Goal: Communication & Community: Answer question/provide support

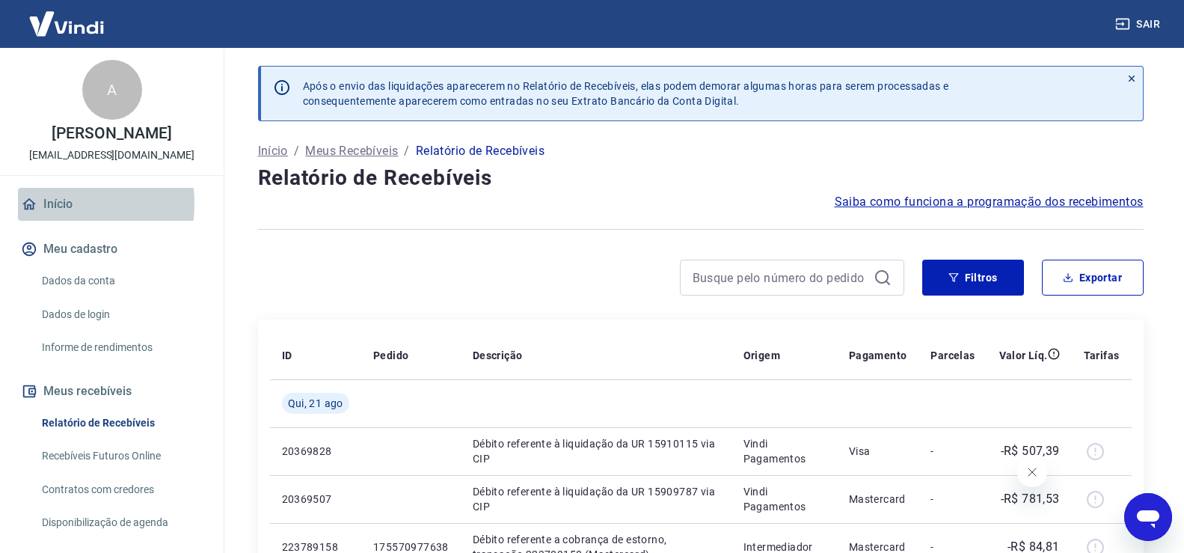
click at [42, 203] on link "Início" at bounding box center [112, 204] width 188 height 33
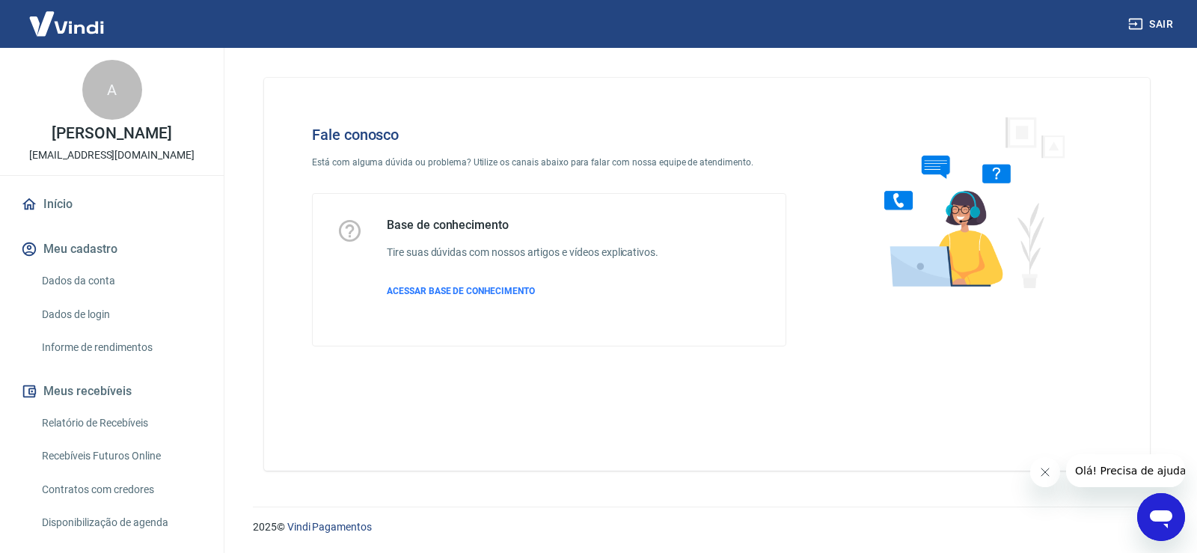
click at [1160, 506] on icon "Abrir janela de mensagens" at bounding box center [1161, 516] width 27 height 27
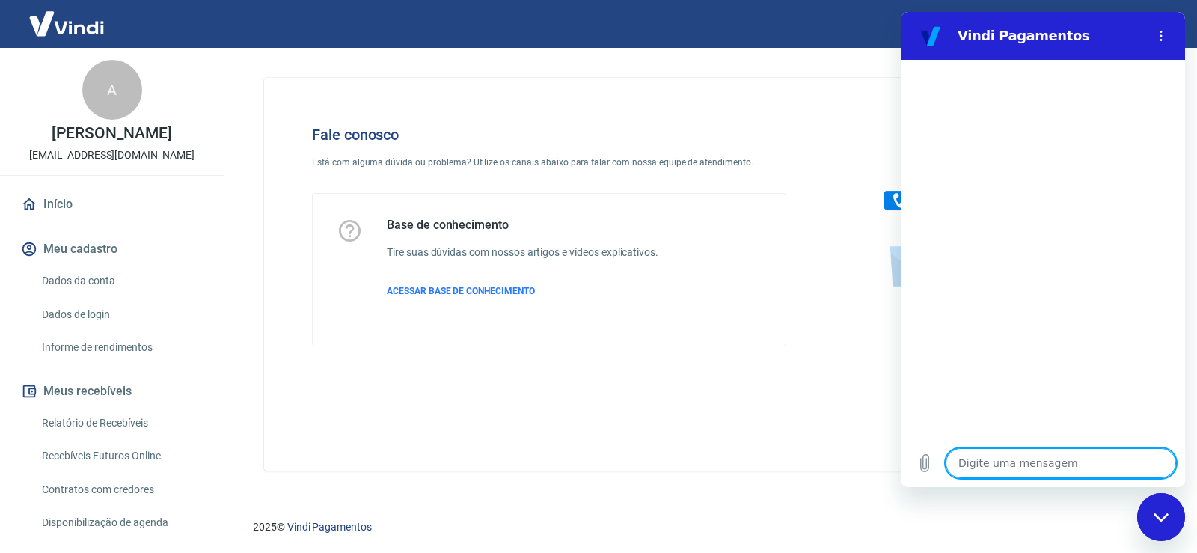
click at [1075, 462] on textarea at bounding box center [1061, 463] width 230 height 30
type textarea "p"
type textarea "x"
type textarea "pR"
type textarea "x"
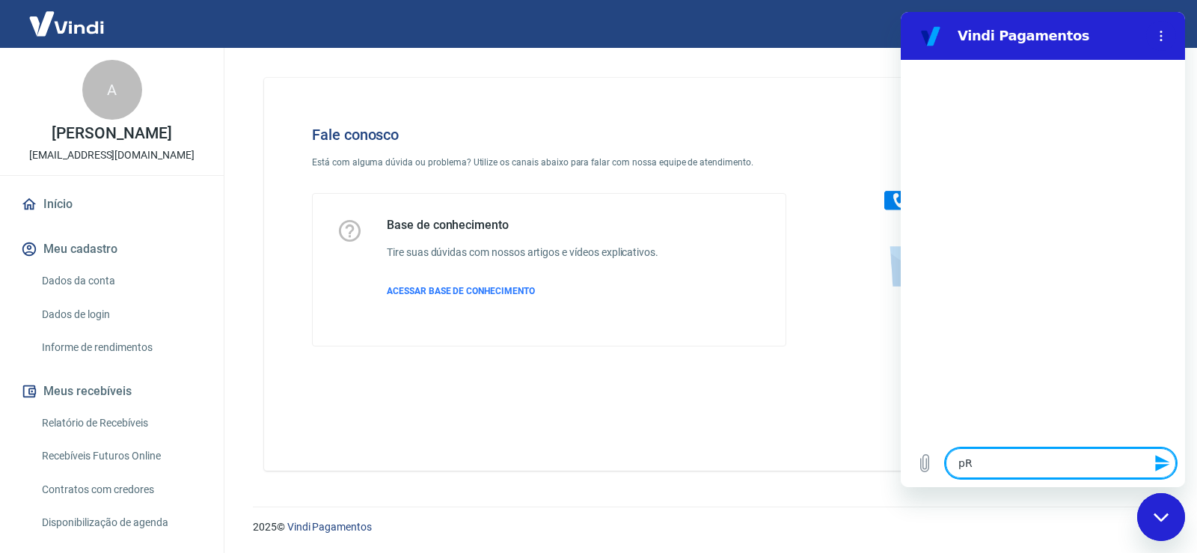
type textarea "pRE"
type textarea "x"
type textarea "pREC"
type textarea "x"
type textarea "pRECI"
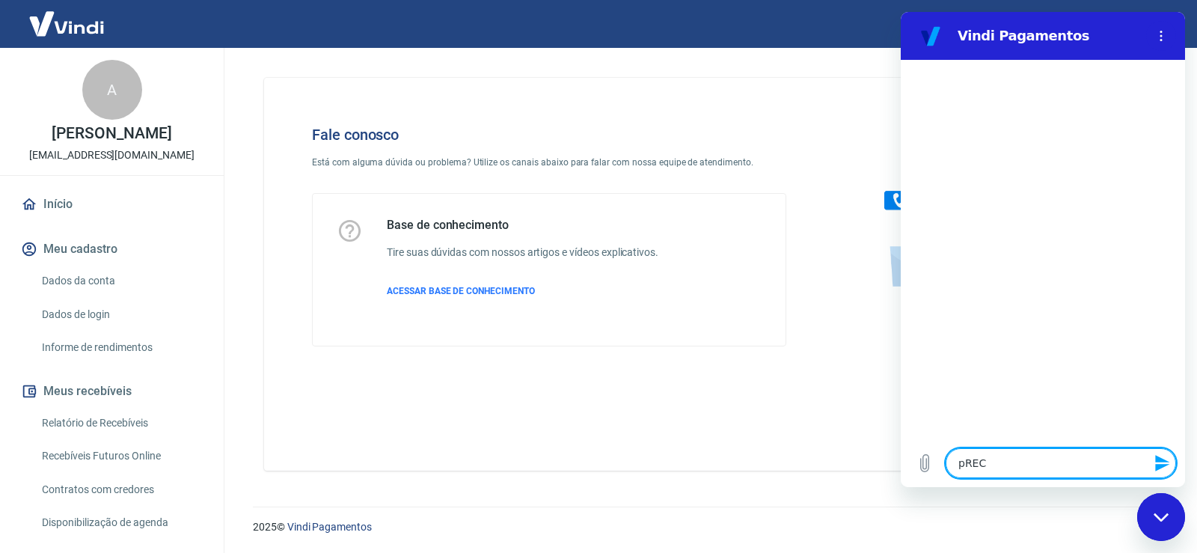
type textarea "x"
type textarea "pREC"
type textarea "x"
type textarea "pRE"
type textarea "x"
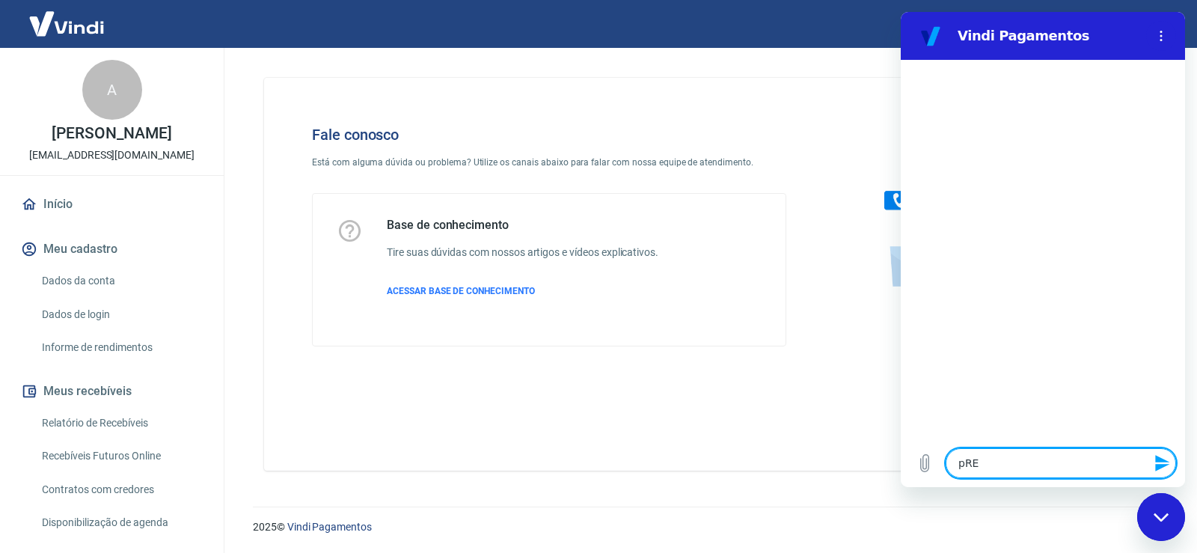
type textarea "pR"
type textarea "x"
type textarea "p"
type textarea "x"
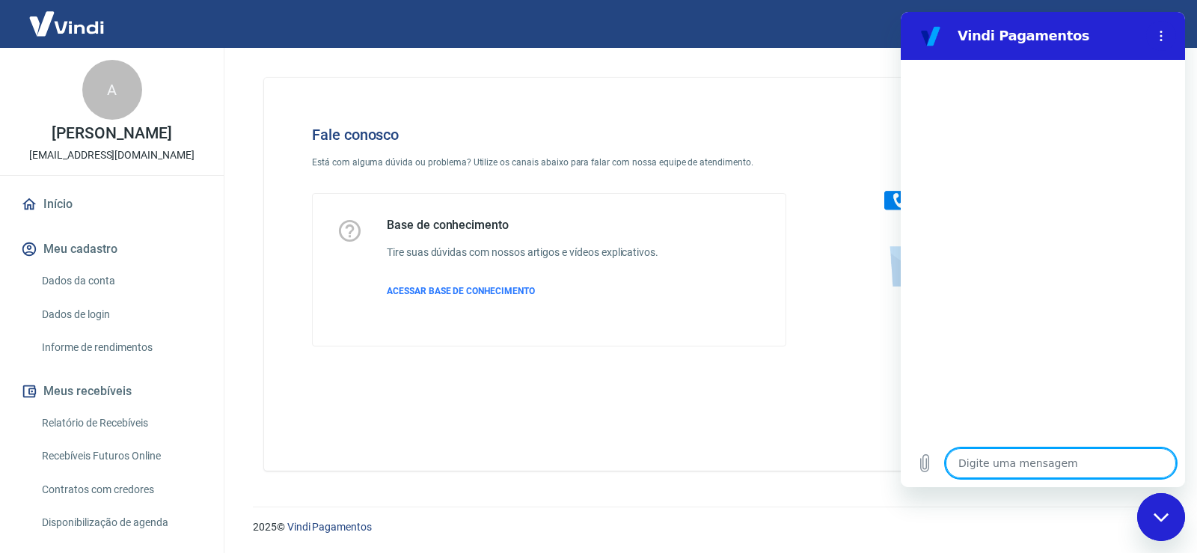
type textarea "P"
type textarea "x"
type textarea "Pr"
type textarea "x"
type textarea "Pre"
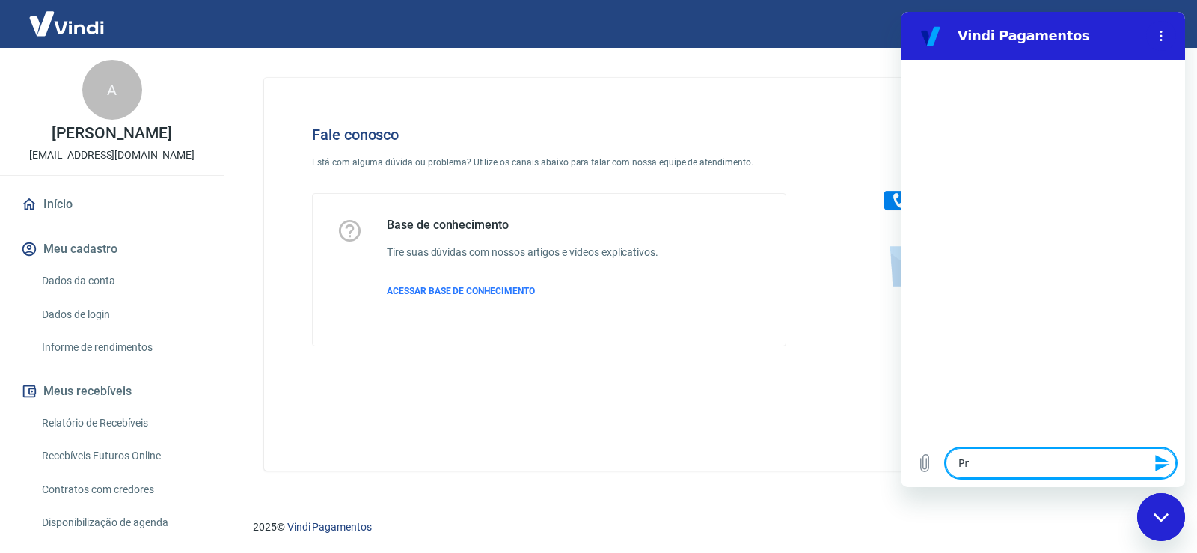
type textarea "x"
type textarea "Prec"
type textarea "x"
type textarea "Preci"
type textarea "x"
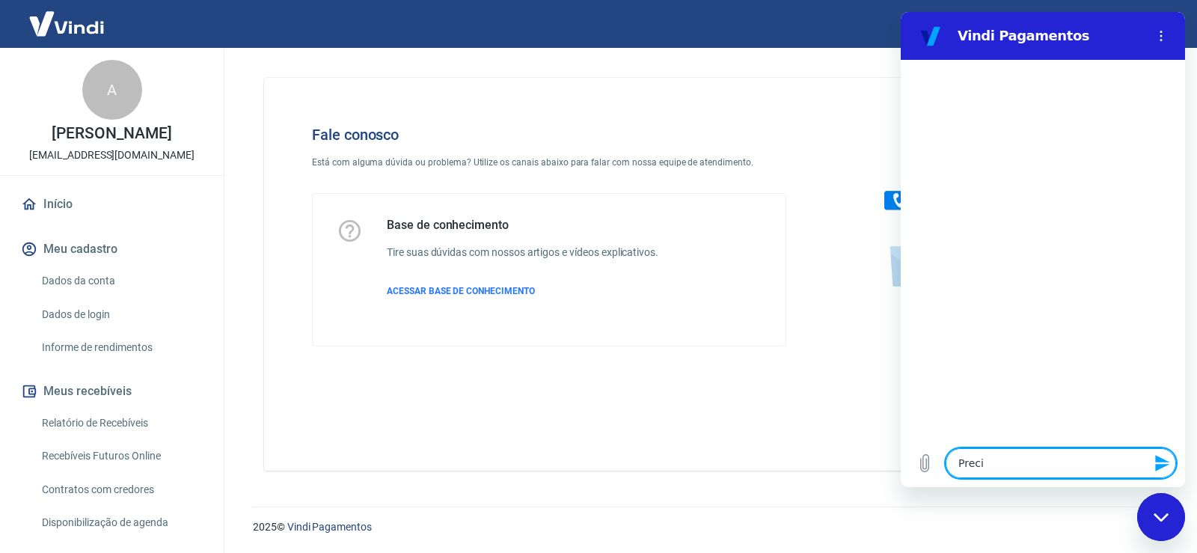
type textarea "Precis"
type textarea "x"
type textarea "Preciso"
type textarea "x"
type textarea "Preciso"
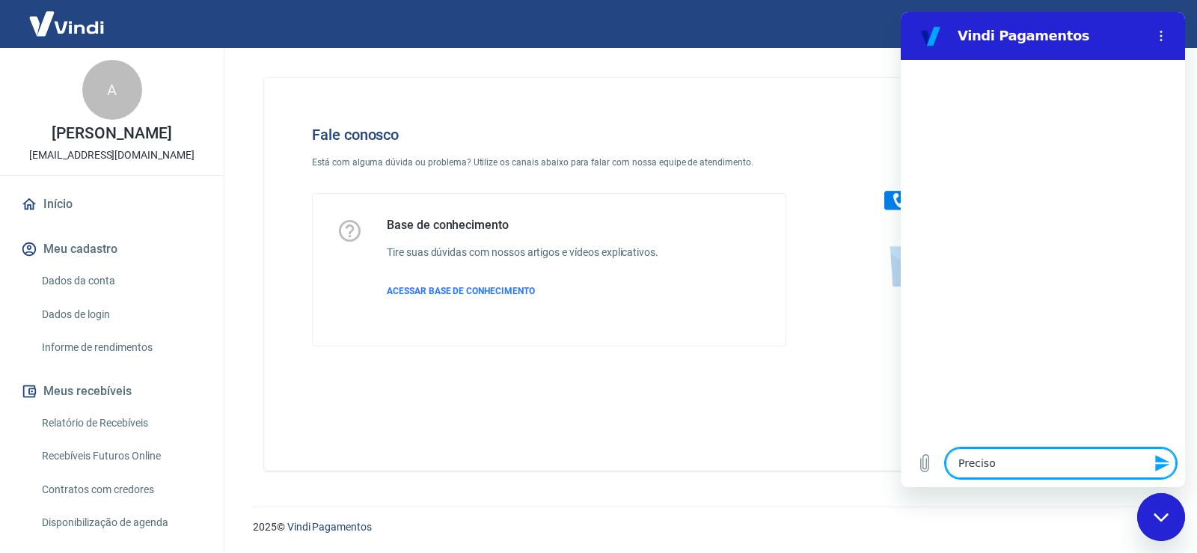
type textarea "x"
type textarea "Preciso f"
type textarea "x"
type textarea "Preciso fa"
type textarea "x"
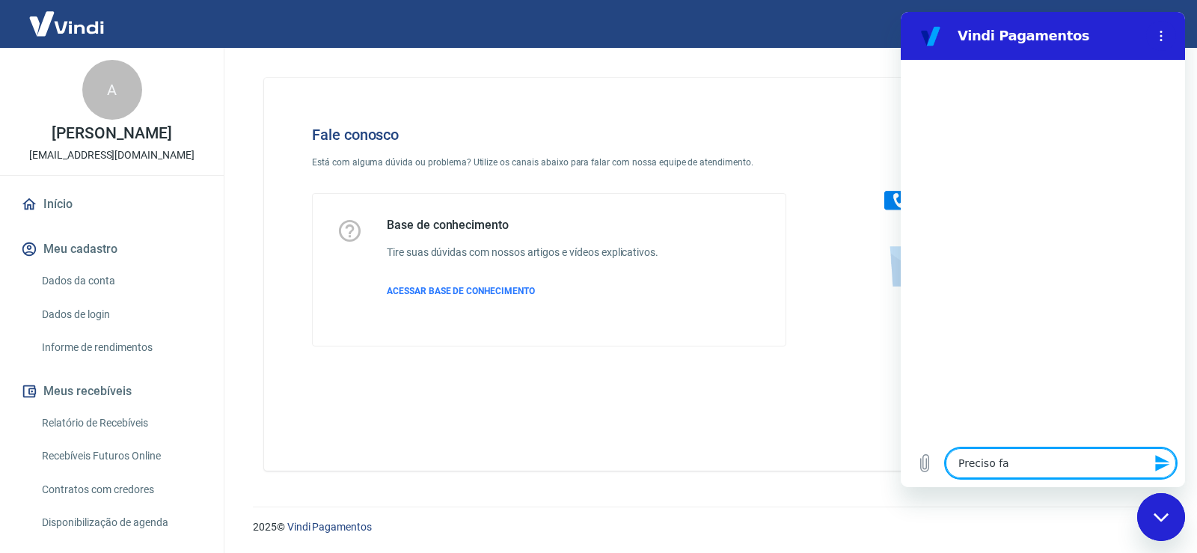
type textarea "Preciso fal"
type textarea "x"
type textarea "Preciso fala"
type textarea "x"
type textarea "Preciso falar"
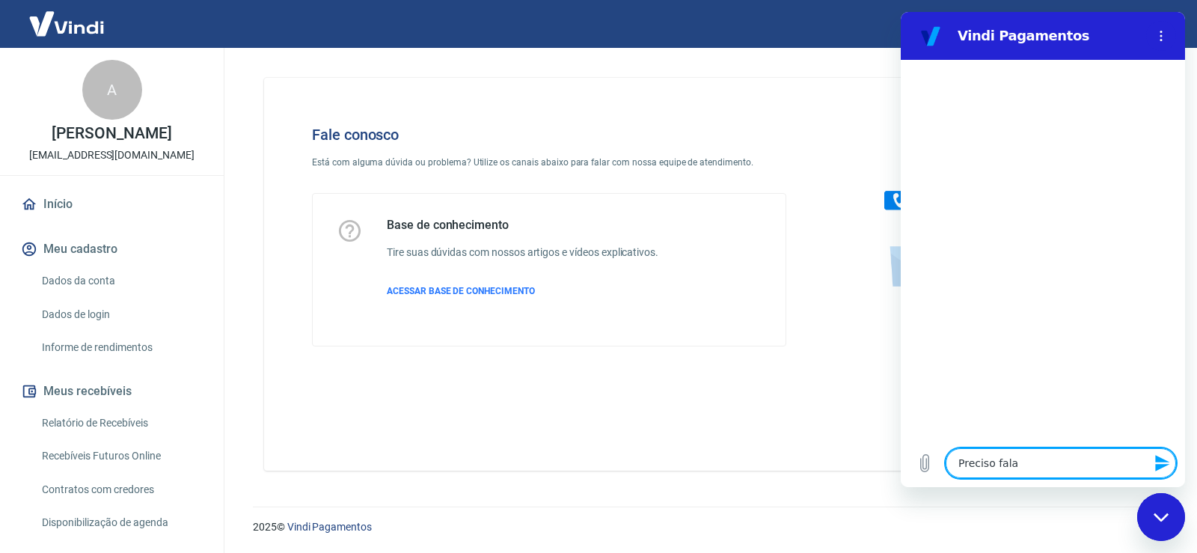
type textarea "x"
type textarea "Preciso falar"
type textarea "x"
type textarea "Preciso falar c"
type textarea "x"
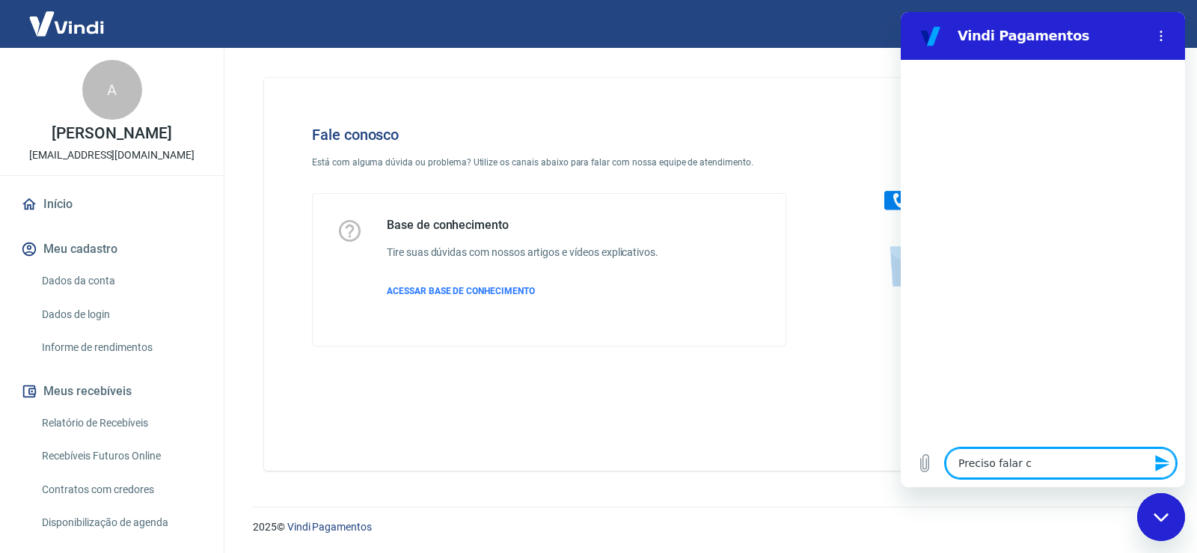
type textarea "Preciso falar co"
type textarea "x"
type textarea "Preciso falar com"
type textarea "x"
type textarea "Preciso falar com"
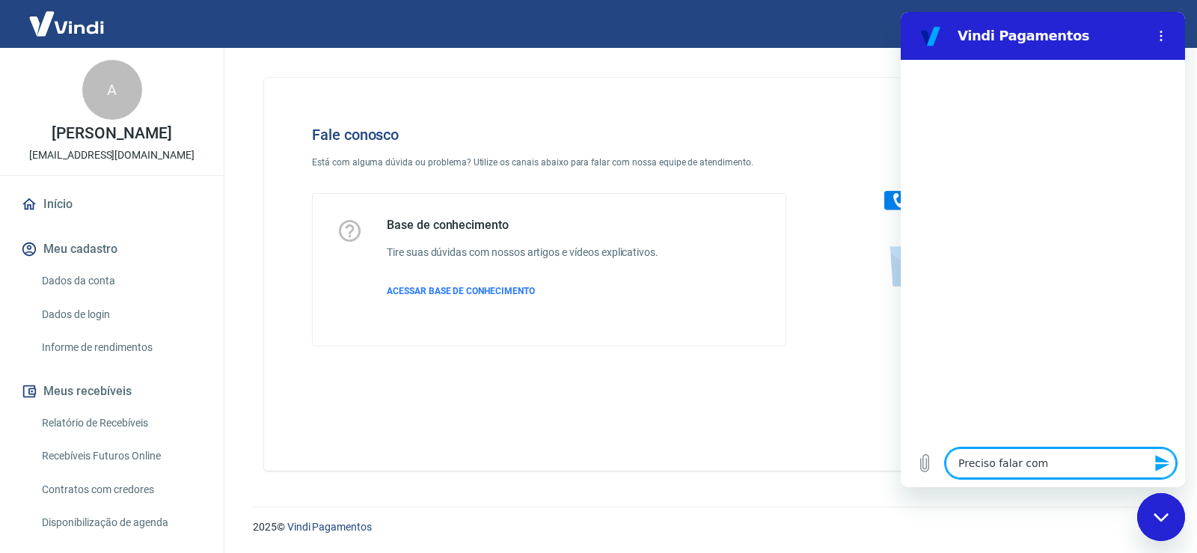
type textarea "x"
type textarea "Preciso falar com u"
type textarea "x"
type textarea "Preciso falar com um"
type textarea "x"
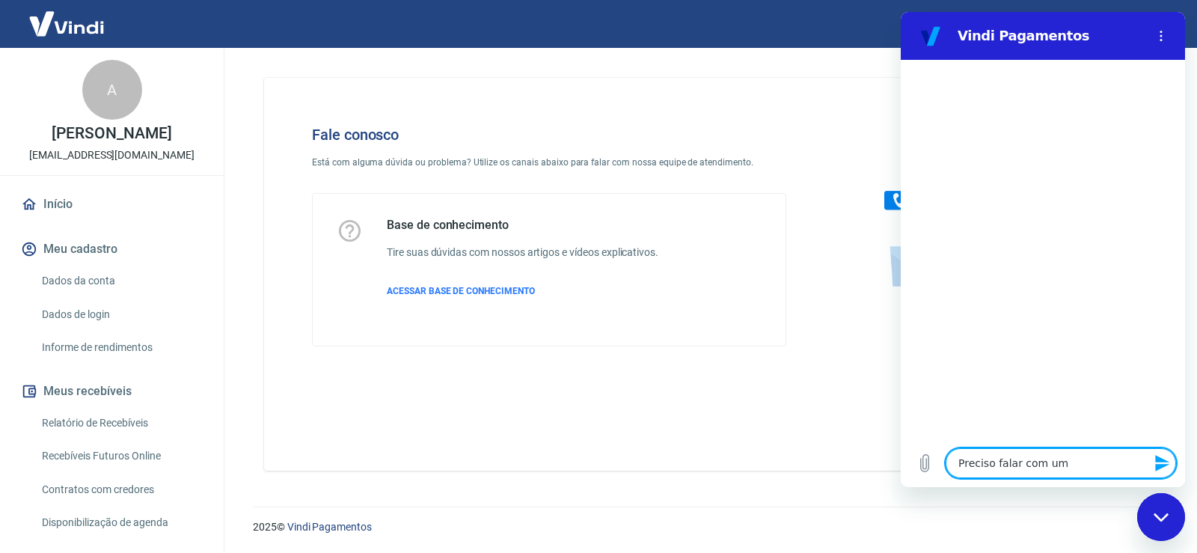
type textarea "Preciso falar com um"
type textarea "x"
type textarea "Preciso falar com um a"
type textarea "x"
type textarea "Preciso falar com um at"
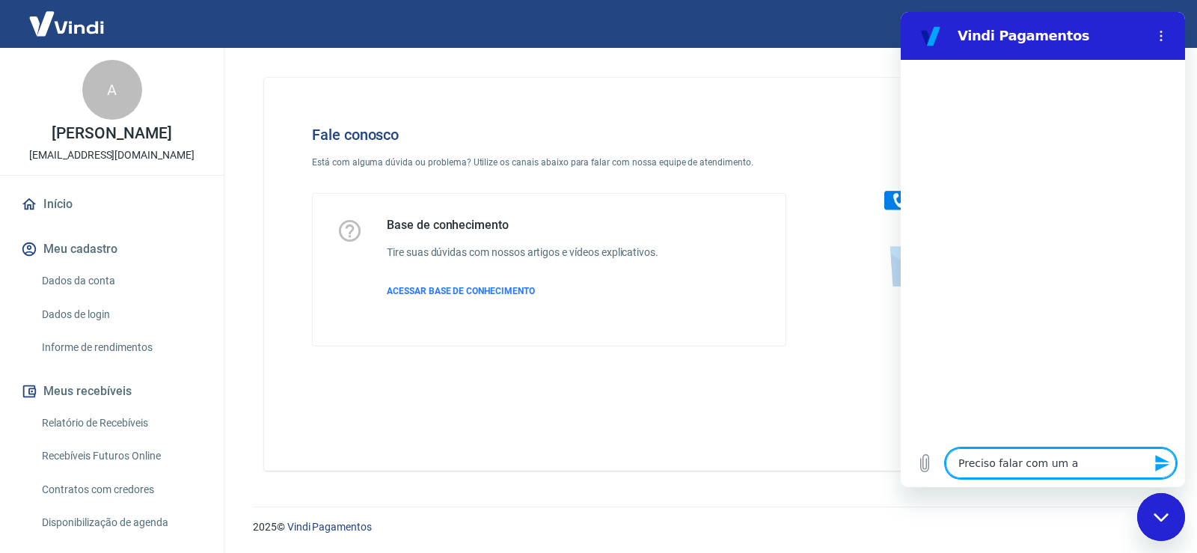
type textarea "x"
type textarea "Preciso falar com um ate"
type textarea "x"
type textarea "Preciso falar com um aten"
type textarea "x"
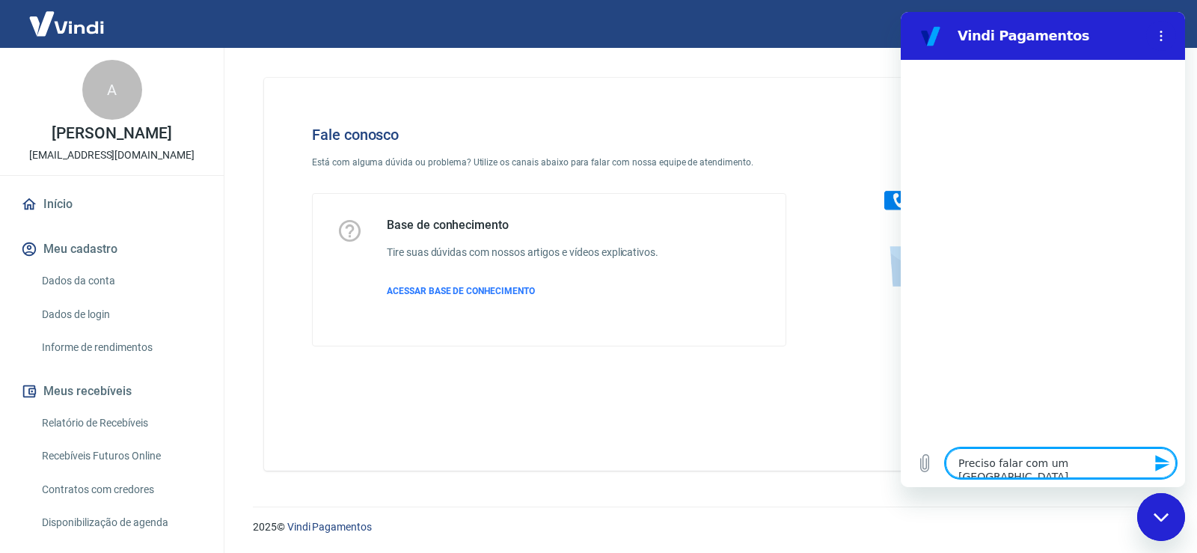
type textarea "Preciso falar com um atend"
type textarea "x"
type textarea "Preciso falar com um atende"
type textarea "x"
type textarea "Preciso falar com um atenden"
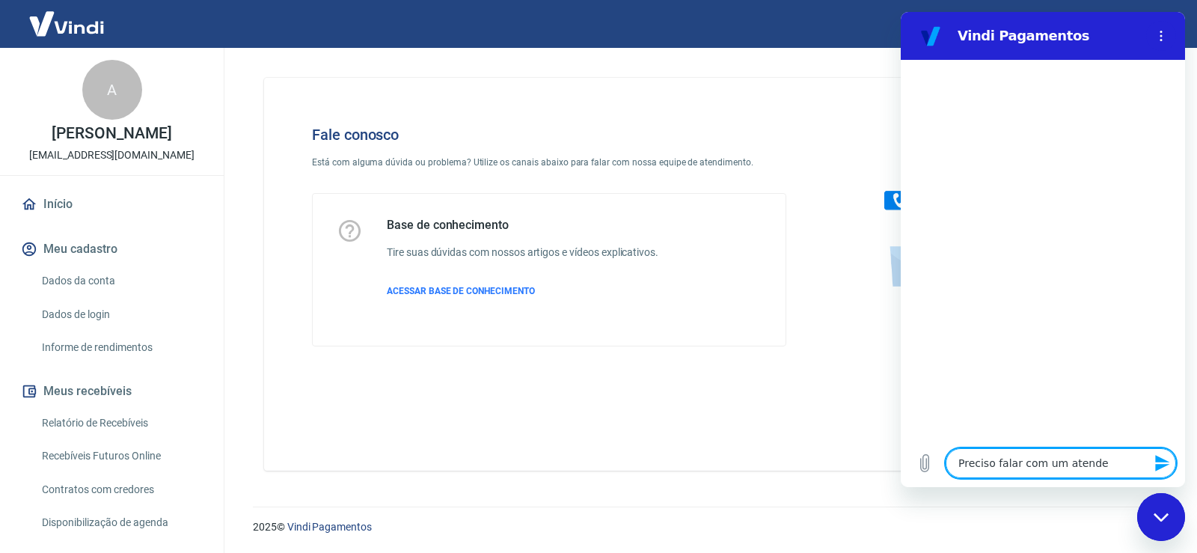
type textarea "x"
type textarea "Preciso falar com um atendent"
type textarea "x"
type textarea "Preciso falar com um atendente"
type textarea "x"
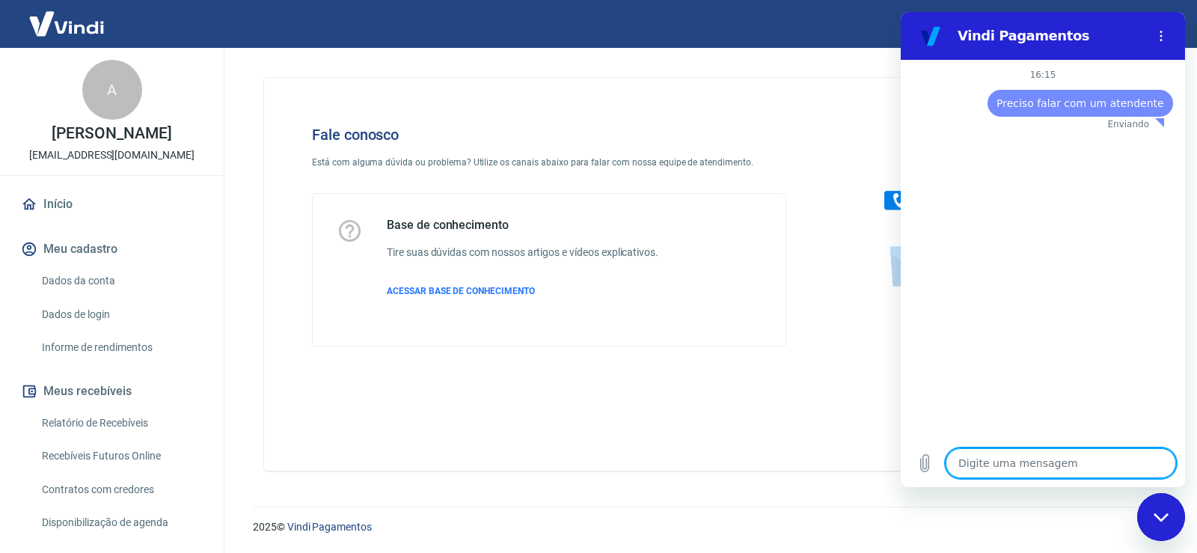
type textarea "x"
type textarea "B"
type textarea "x"
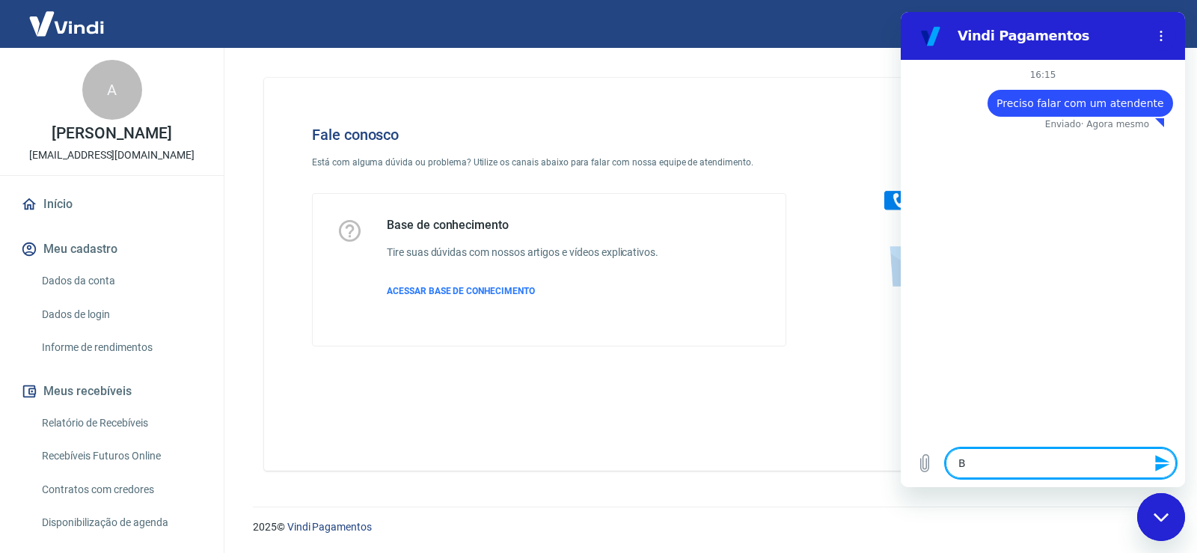
type textarea "Bo"
type textarea "x"
type textarea "Boa"
type textarea "x"
type textarea "Boa"
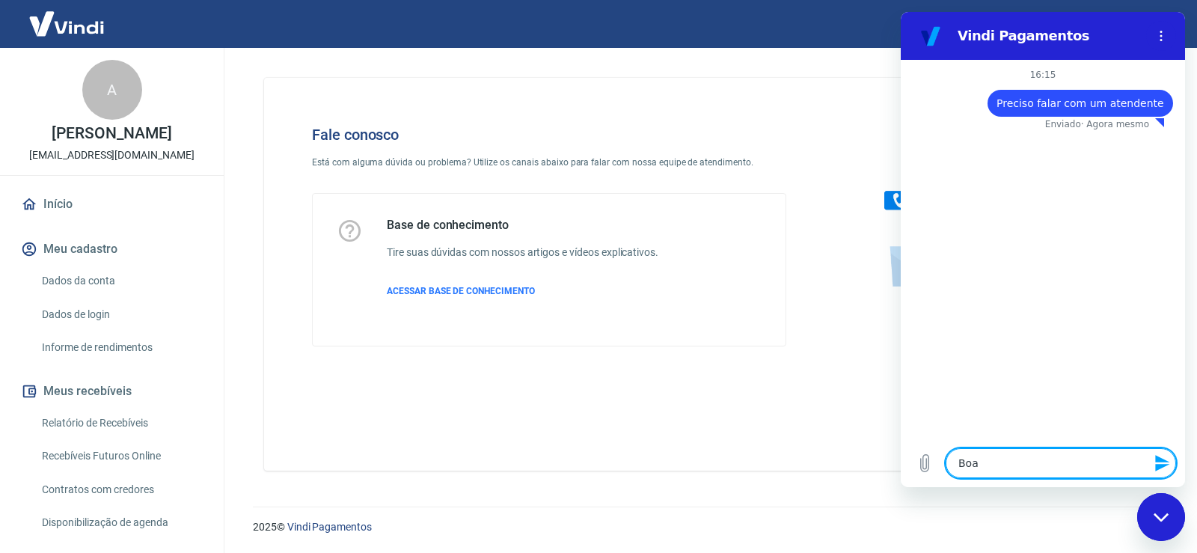
type textarea "x"
type textarea "Boa t"
type textarea "x"
type textarea "Boa ta"
type textarea "x"
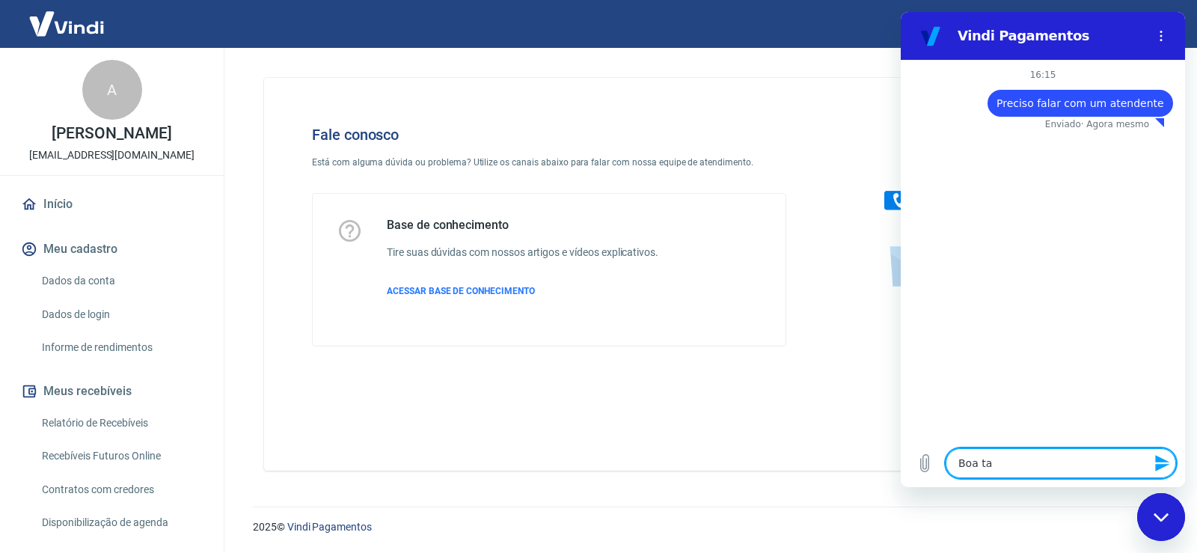
type textarea "Boa tar"
type textarea "x"
type textarea "Boa tard"
type textarea "x"
type textarea "Boa tarde"
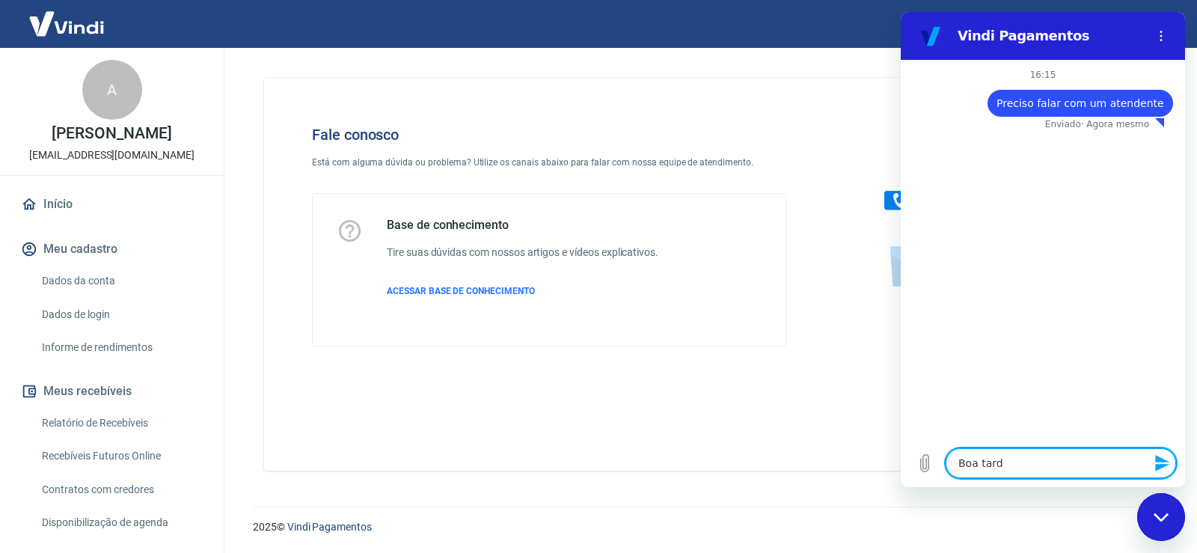
type textarea "x"
click at [831, 179] on div at bounding box center [968, 236] width 316 height 269
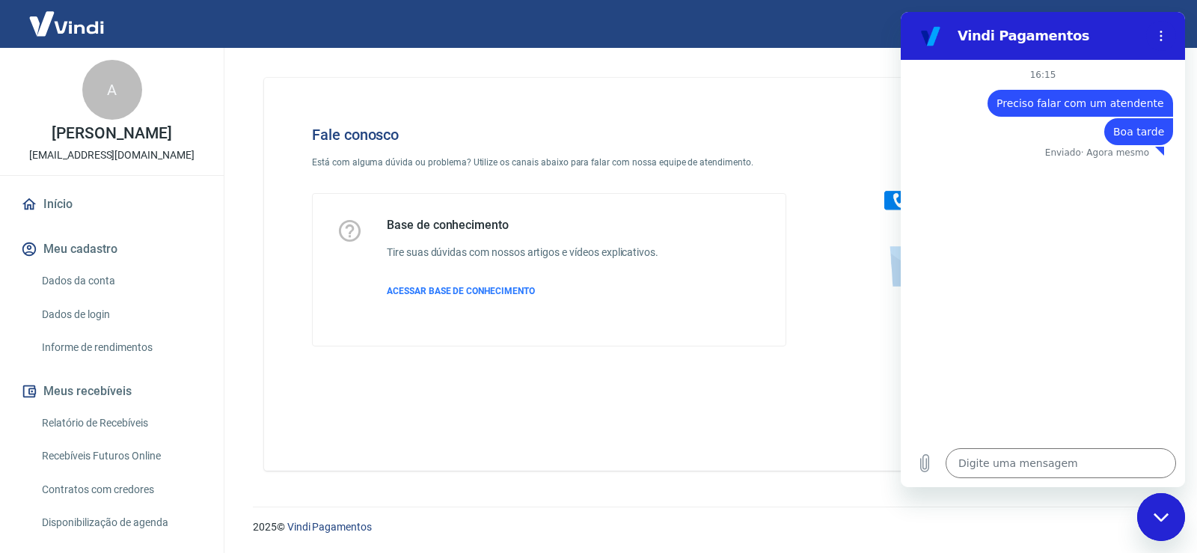
click at [1158, 509] on div "Fechar janela de mensagens" at bounding box center [1161, 517] width 45 height 45
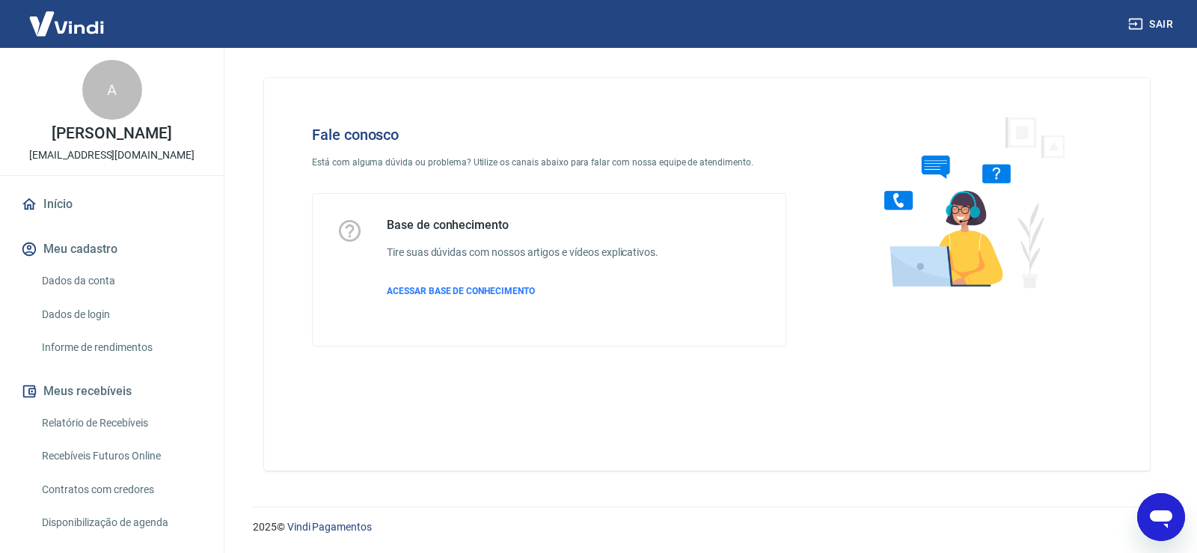
click at [1158, 510] on icon "Abrir janela de mensagens" at bounding box center [1161, 519] width 22 height 18
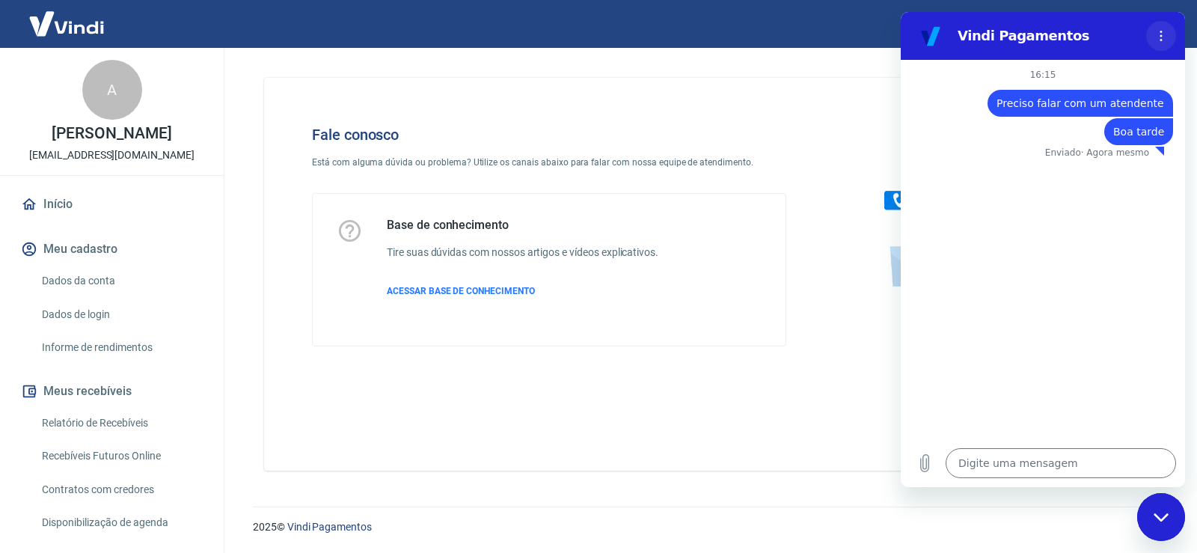
click at [1163, 31] on icon "Menu de opções" at bounding box center [1161, 36] width 12 height 12
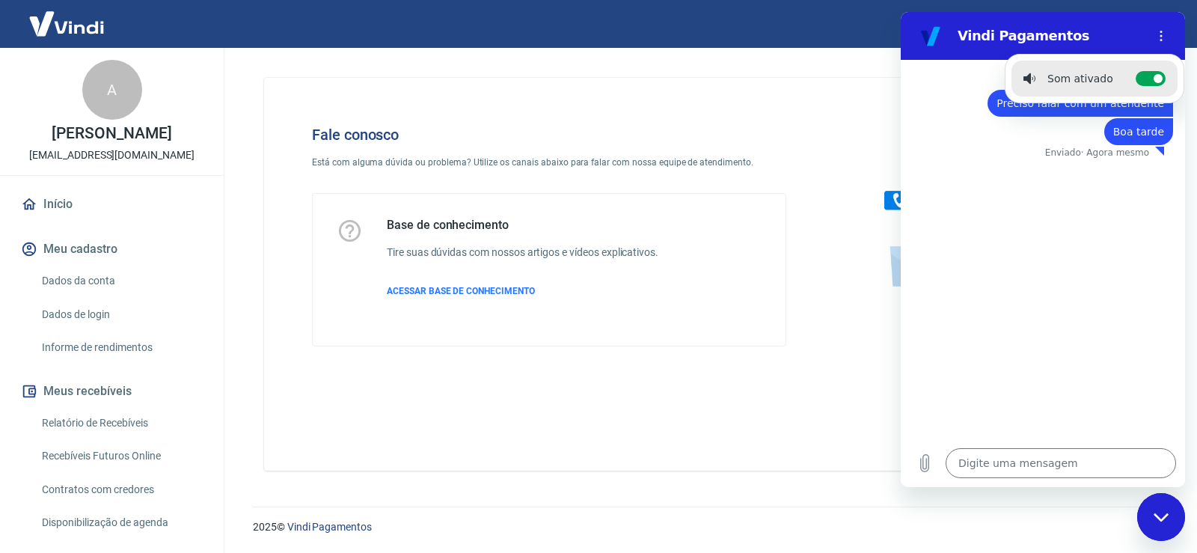
click at [1080, 173] on div "16:15 diz: Preciso falar com um atendente Enviado · Agora mesmo diz: Boa tarde …" at bounding box center [1043, 249] width 284 height 379
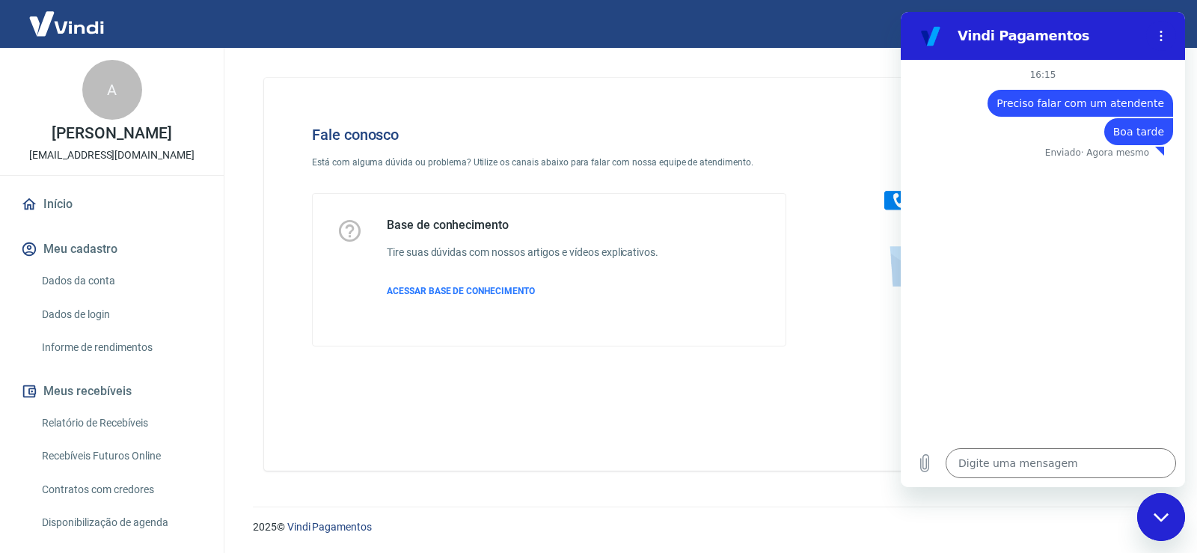
drag, startPoint x: 1051, startPoint y: 159, endPoint x: 1142, endPoint y: 159, distance: 90.5
click at [1142, 159] on div at bounding box center [1043, 160] width 284 height 3
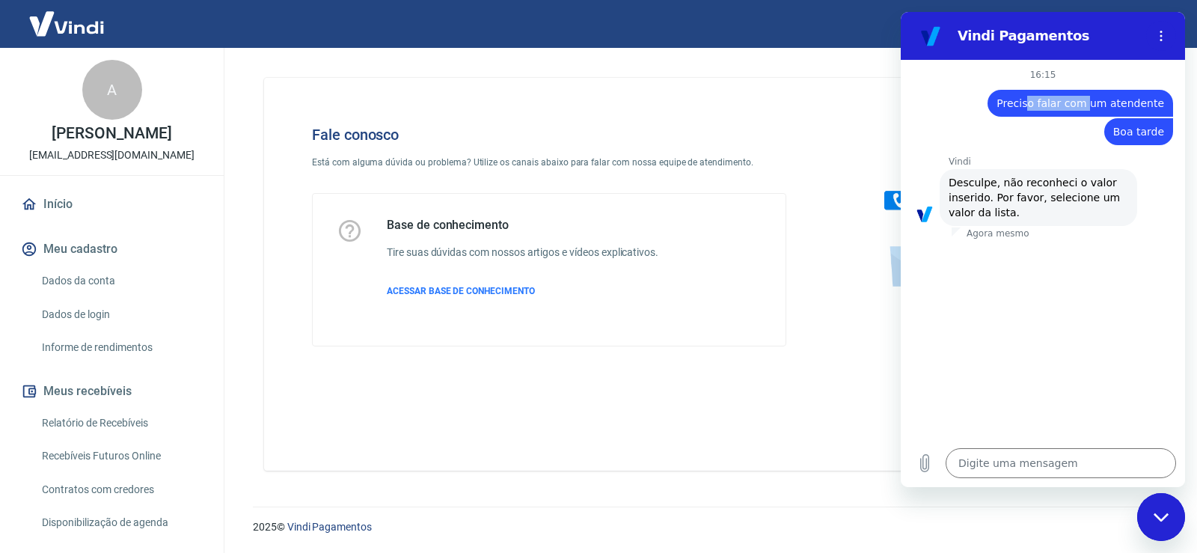
drag, startPoint x: 1062, startPoint y: 94, endPoint x: 1152, endPoint y: 104, distance: 91.1
click at [1151, 104] on div "diz: Preciso falar com um atendente" at bounding box center [1081, 103] width 186 height 27
click at [1152, 104] on span "Preciso falar com um atendente" at bounding box center [1081, 103] width 168 height 12
drag, startPoint x: 981, startPoint y: 196, endPoint x: 1031, endPoint y: 192, distance: 50.3
click at [1030, 192] on span "Desculpe, não reconheci o valor inserido. Por favor, selecione um valor da list…" at bounding box center [1036, 196] width 175 height 42
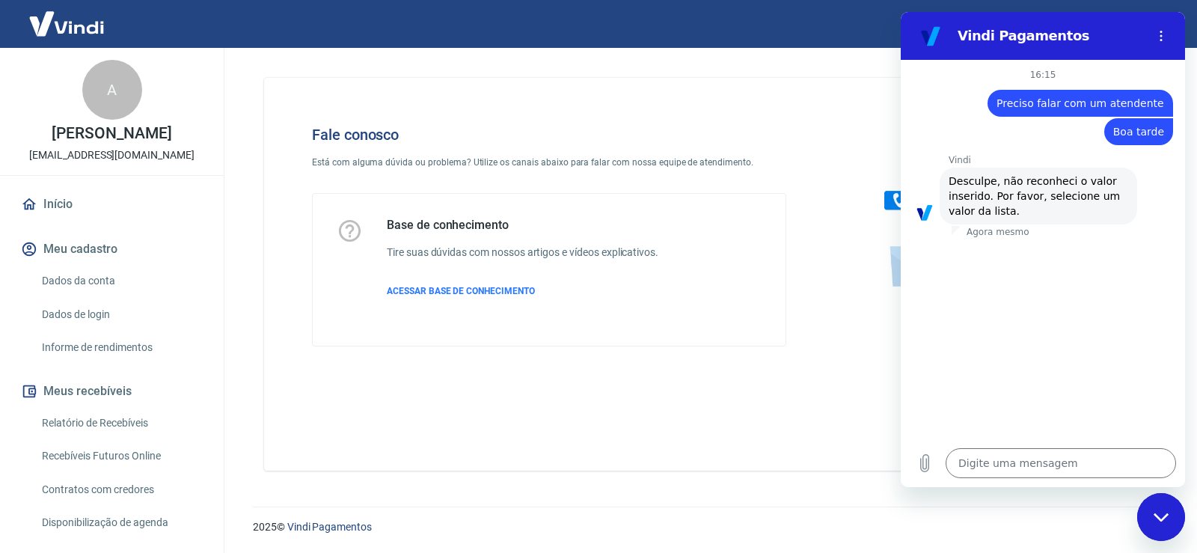
click at [1031, 192] on span "Desculpe, não reconheci o valor inserido. Por favor, selecione um valor da list…" at bounding box center [1036, 196] width 175 height 42
drag, startPoint x: 726, startPoint y: 148, endPoint x: 744, endPoint y: 148, distance: 18.0
click at [727, 148] on div "Fale conosco Está com alguma dúvida ou problema? Utilize os canais abaixo para …" at bounding box center [549, 236] width 522 height 269
click at [801, 162] on div "Fale conosco Está com alguma dúvida ou problema? Utilize os canais abaixo para …" at bounding box center [549, 236] width 522 height 269
click at [1035, 401] on div "16:15 diz: Preciso falar com um atendente Enviado · Agora mesmo diz: Boa tarde …" at bounding box center [1043, 249] width 284 height 379
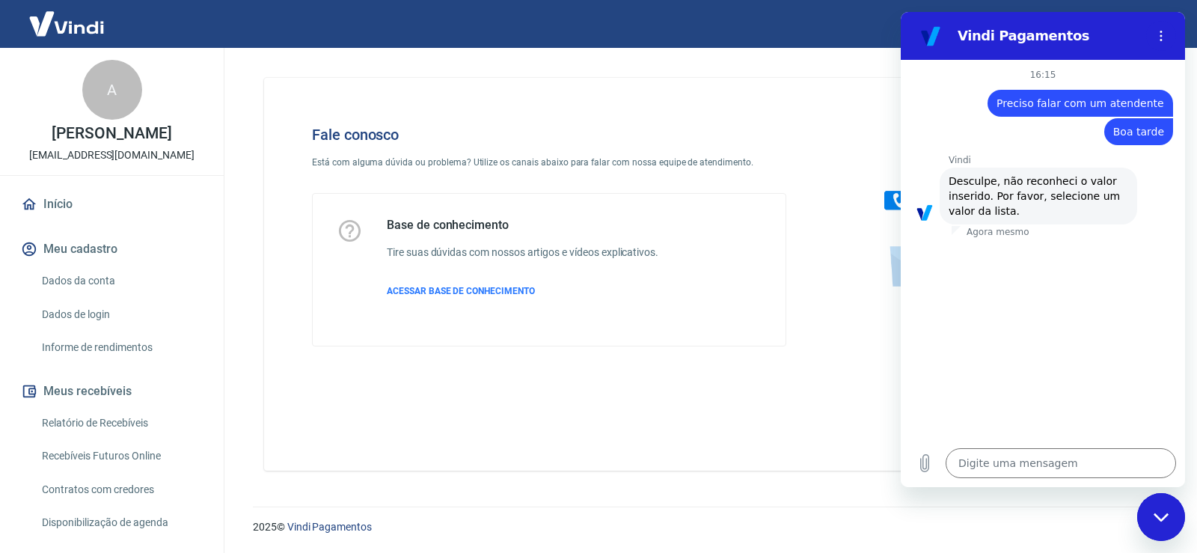
click at [999, 239] on div at bounding box center [1043, 239] width 284 height 3
click at [982, 212] on span "Desculpe, não reconheci o valor inserido. Por favor, selecione um valor da list…" at bounding box center [1036, 196] width 175 height 42
click at [967, 228] on p "Agora mesmo" at bounding box center [998, 232] width 63 height 12
click at [1157, 512] on icon "Fechar janela de mensagens" at bounding box center [1162, 517] width 16 height 10
type textarea "x"
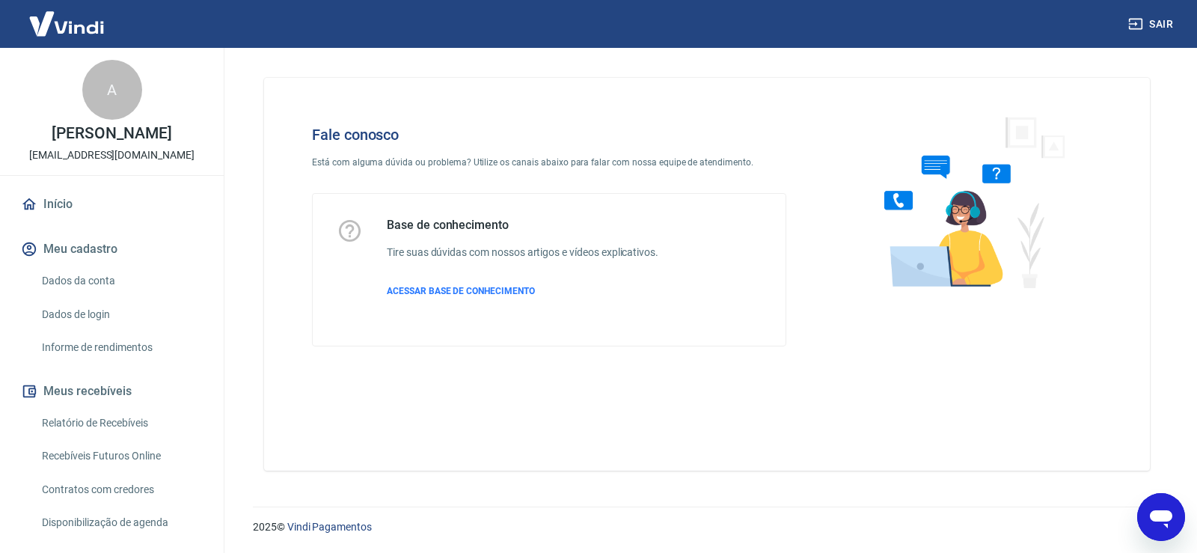
click at [1145, 497] on div "2025 © Vindi Pagamentos" at bounding box center [707, 521] width 944 height 64
click at [1169, 516] on icon "Abrir janela de mensagens" at bounding box center [1161, 519] width 22 height 18
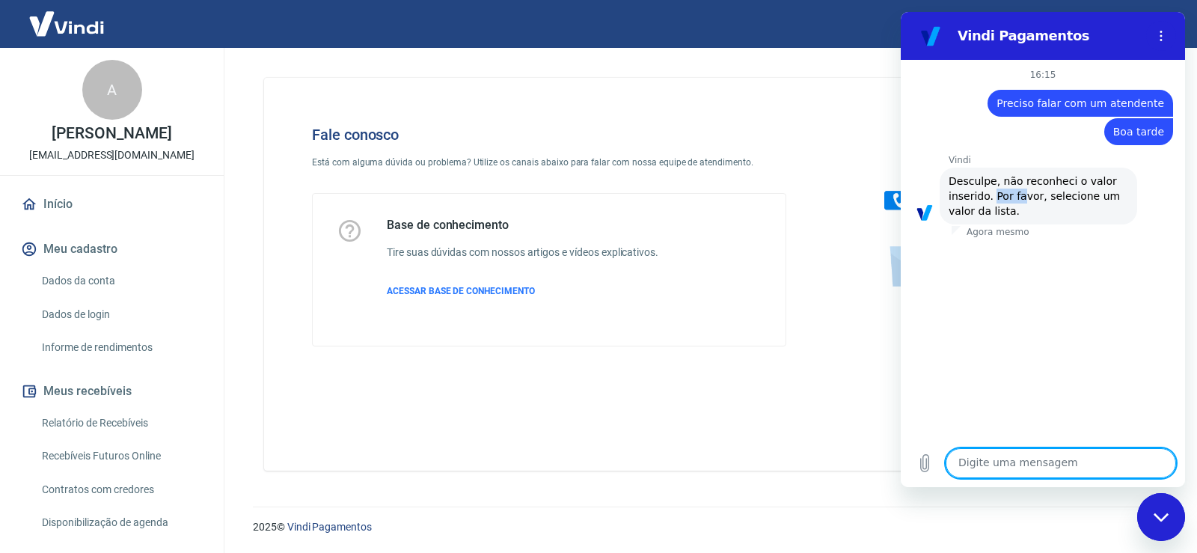
click at [1055, 201] on span "Desculpe, não reconheci o valor inserido. Por favor, selecione um valor da list…" at bounding box center [1036, 196] width 175 height 42
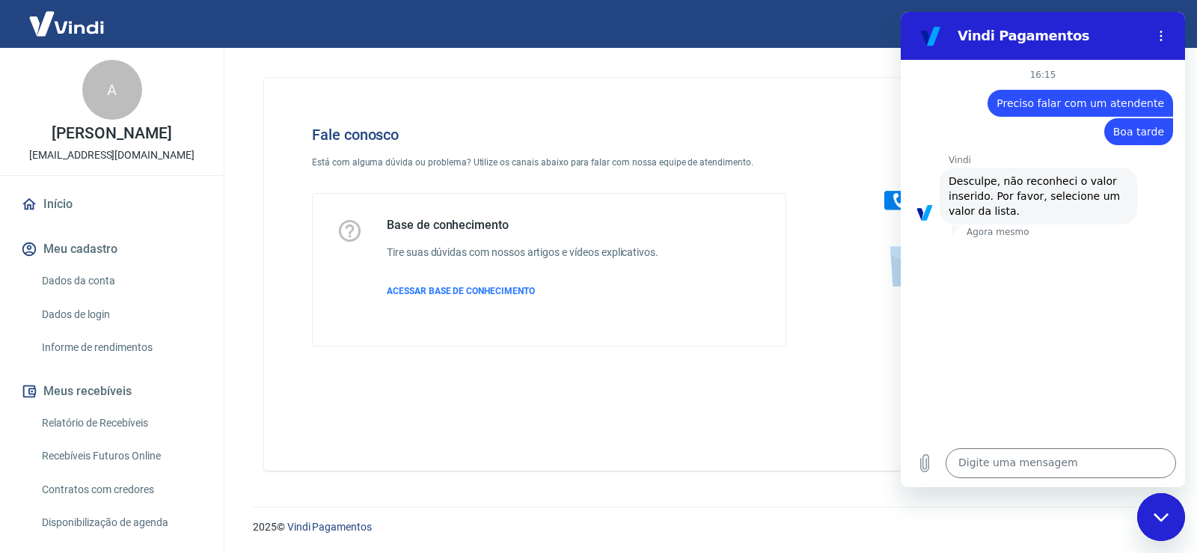
click at [1070, 204] on div "Vindi diz: Desculpe, não reconheci o valor inserido. Por favor, selecione um va…" at bounding box center [1039, 196] width 198 height 57
click at [988, 238] on div at bounding box center [1043, 239] width 284 height 3
drag, startPoint x: 1021, startPoint y: 438, endPoint x: 1021, endPoint y: 451, distance: 12.7
click at [1021, 440] on div "16:15 Web User 68a77047c1be61f9a06fc7e8 diz: Preciso falar com um atendente Web…" at bounding box center [1043, 273] width 284 height 427
click at [1021, 451] on textarea at bounding box center [1061, 463] width 230 height 30
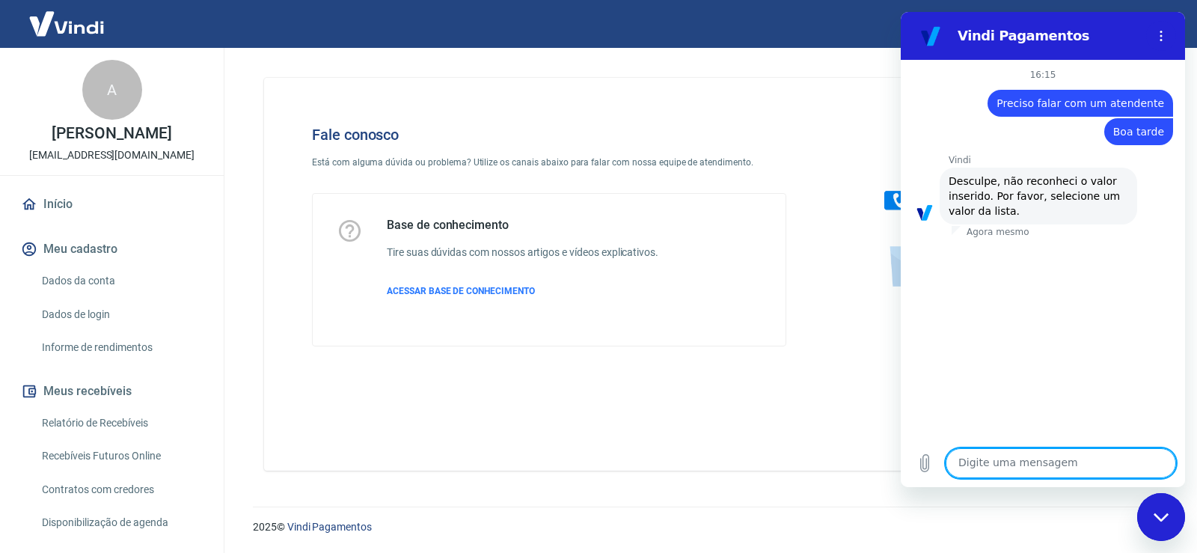
type textarea "Q"
type textarea "x"
type textarea "Qu"
type textarea "x"
type textarea "Qua"
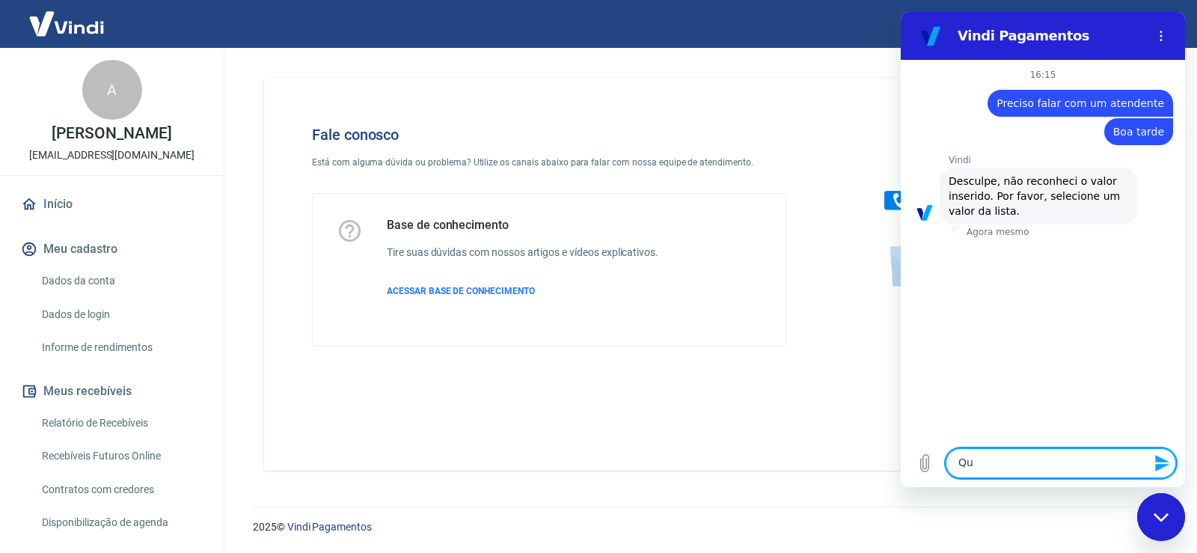
type textarea "x"
type textarea "Qual"
type textarea "x"
type textarea "Qual"
type textarea "x"
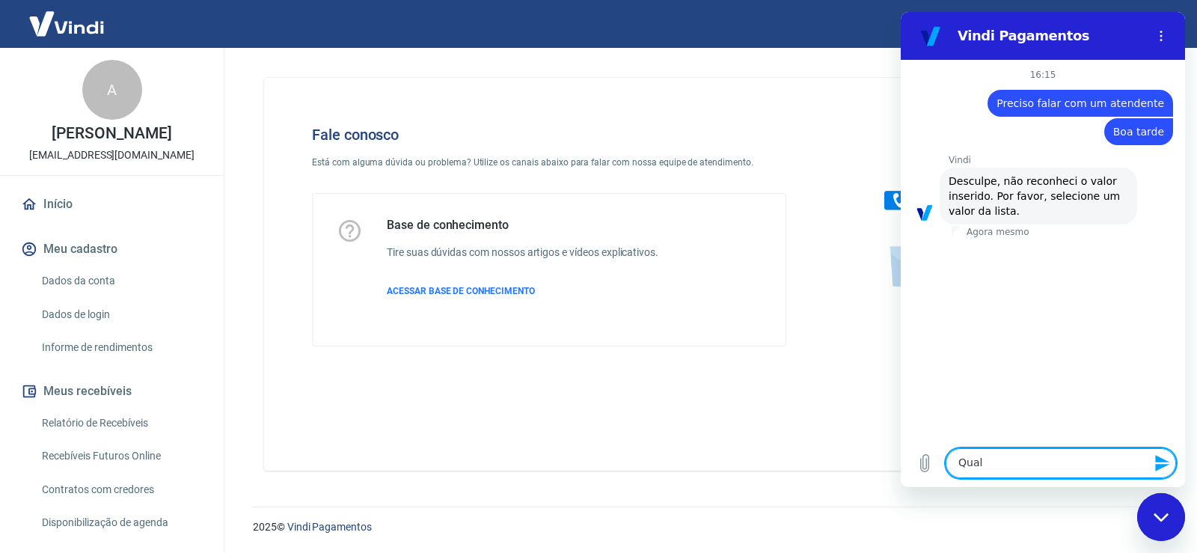
type textarea "Qual l"
type textarea "x"
type textarea "Qual li"
type textarea "x"
type textarea "Qual lis"
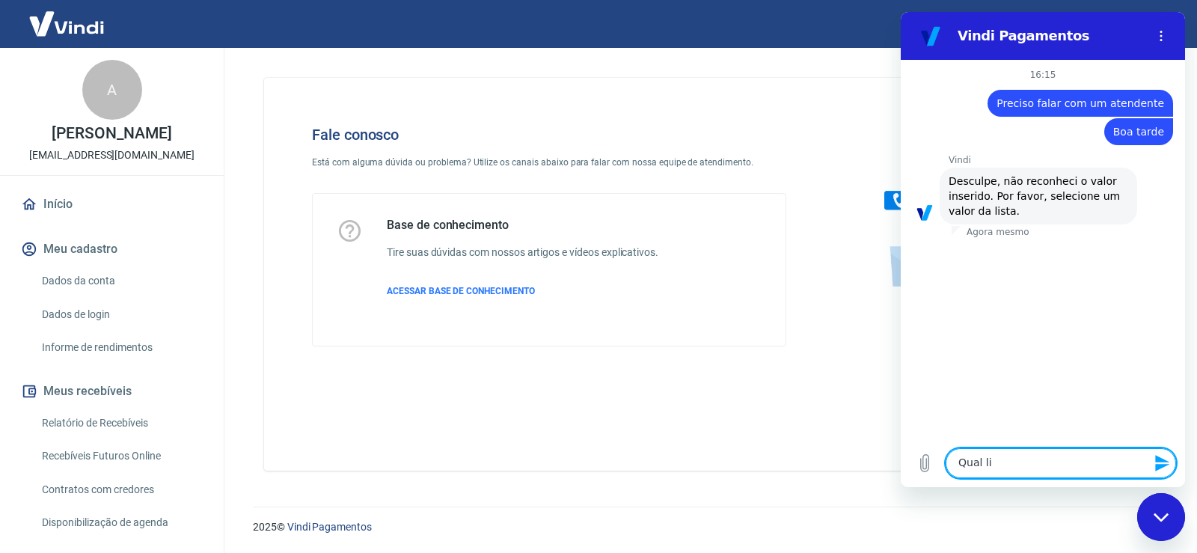
type textarea "x"
type textarea "Qual list"
type textarea "x"
type textarea "Qual lista"
type textarea "x"
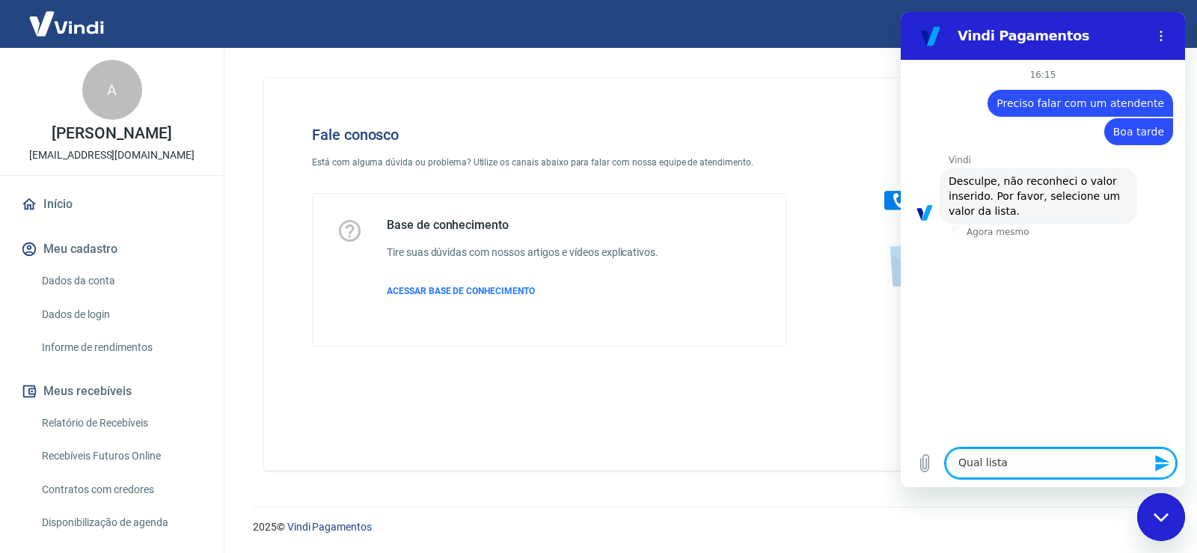
type textarea "Qual lista?"
type textarea "x"
click at [1056, 218] on div "Vindi diz: Desculpe, não reconheci o valor inserido. Por favor, selecione um va…" at bounding box center [1039, 196] width 198 height 57
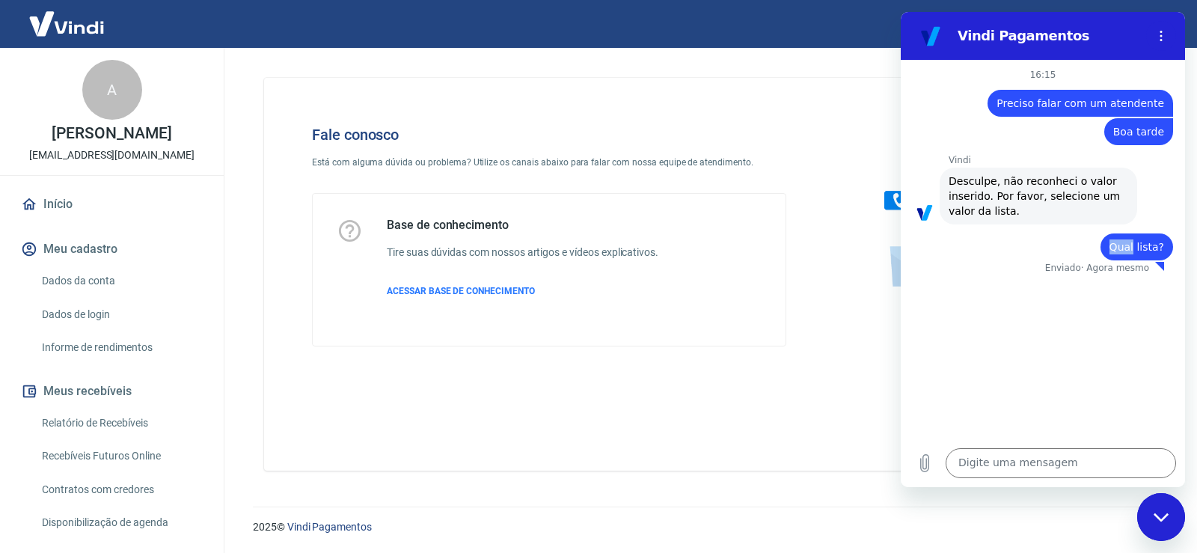
drag, startPoint x: 1117, startPoint y: 239, endPoint x: 1139, endPoint y: 240, distance: 21.7
click at [1139, 240] on div "diz: Qual lista?" at bounding box center [1136, 246] width 73 height 27
click at [1139, 241] on span "Qual lista?" at bounding box center [1136, 247] width 55 height 12
drag, startPoint x: 1144, startPoint y: 43, endPoint x: 1154, endPoint y: 40, distance: 10.0
click at [1154, 40] on div at bounding box center [1158, 36] width 36 height 30
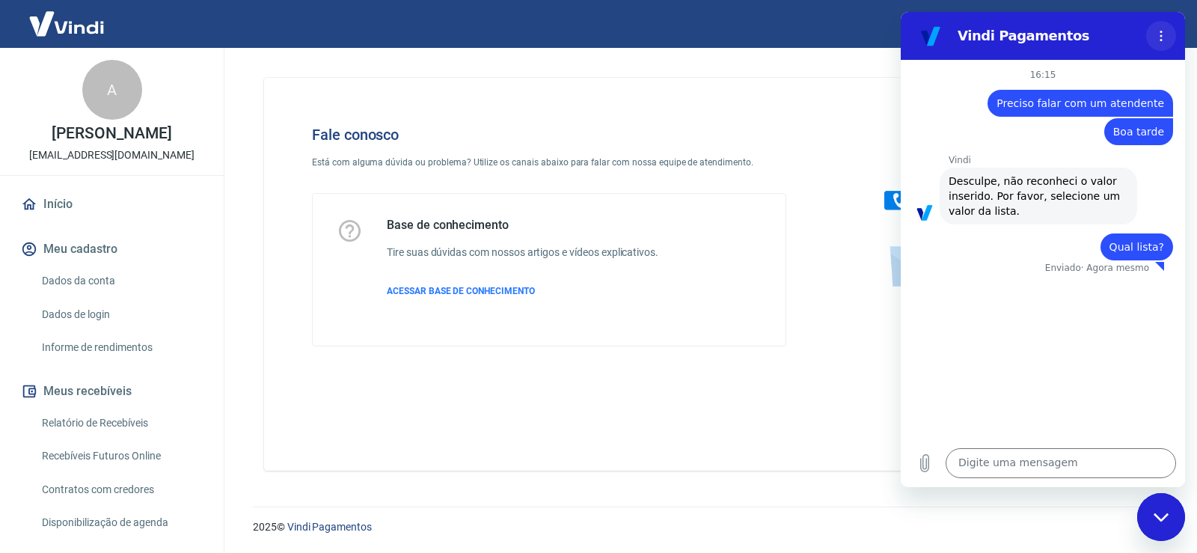
click at [1154, 40] on button "Menu de opções" at bounding box center [1161, 36] width 30 height 30
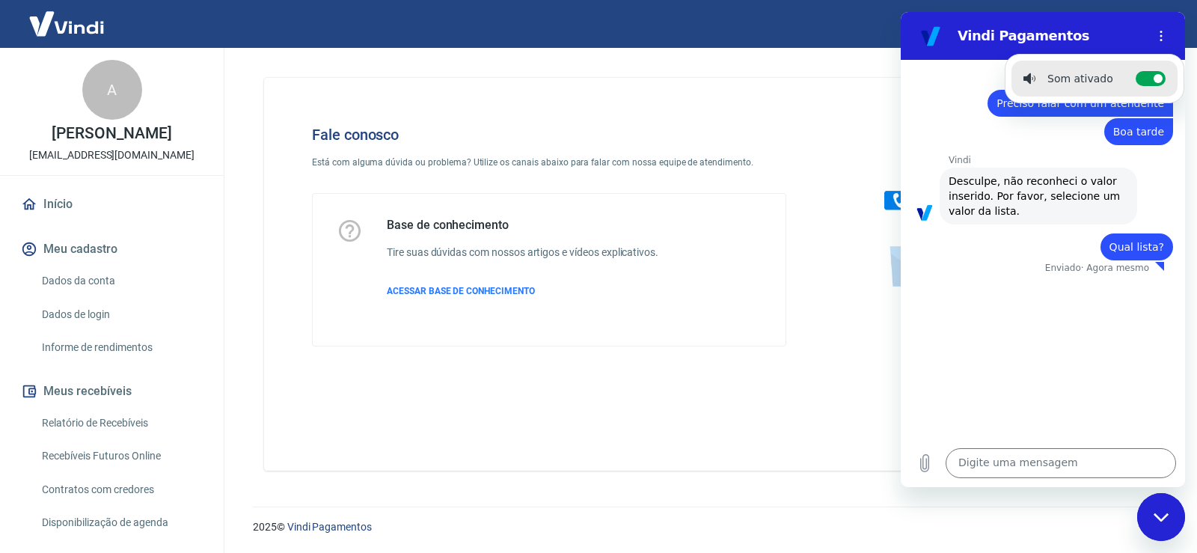
click at [1050, 180] on span "Desculpe, não reconheci o valor inserido. Por favor, selecione um valor da list…" at bounding box center [1036, 196] width 175 height 42
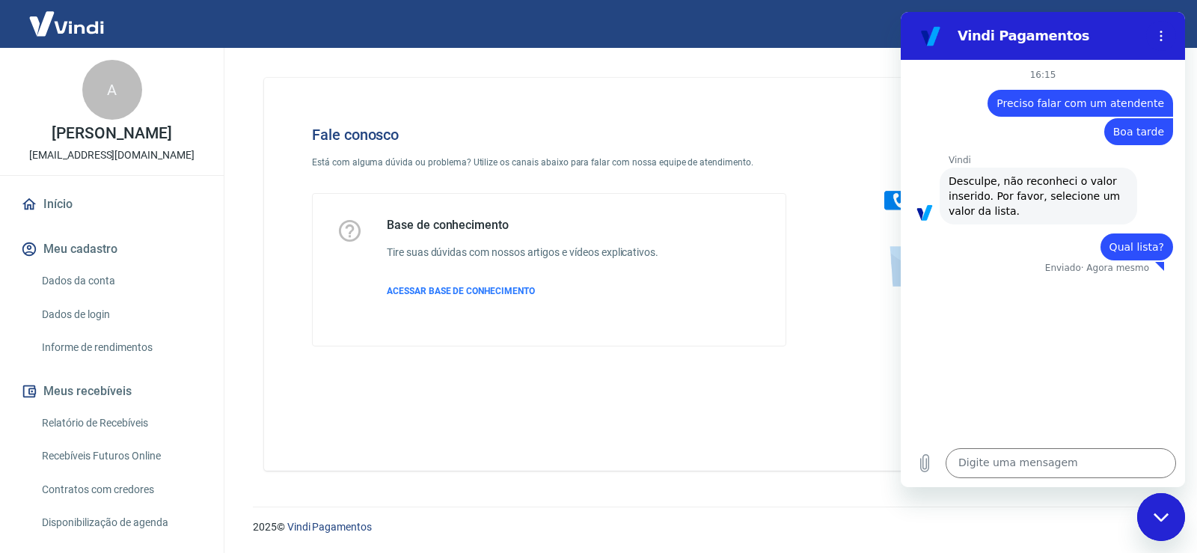
type textarea "x"
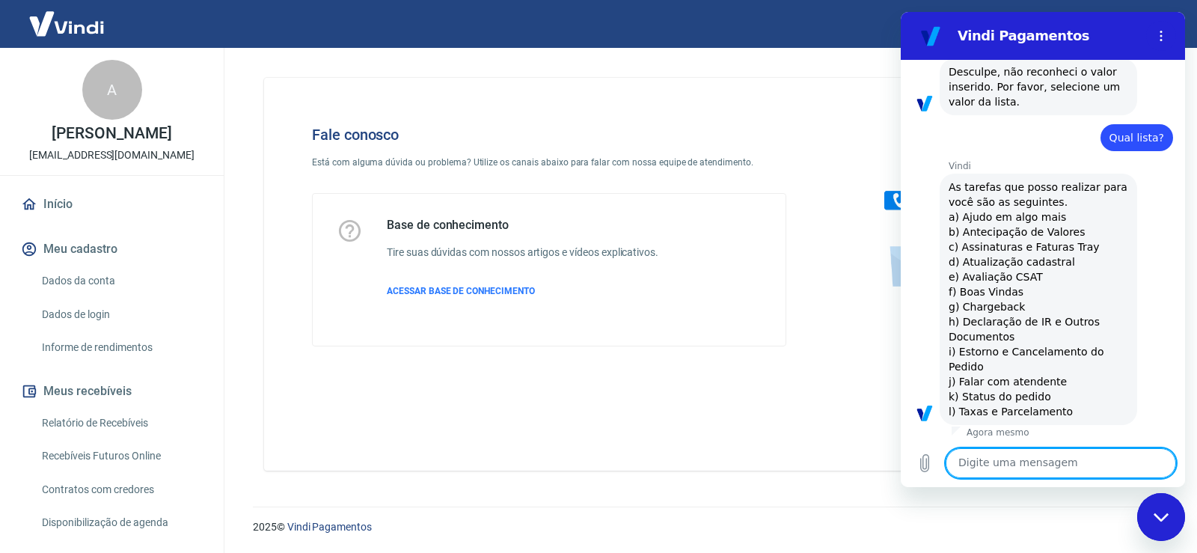
scroll to position [112, 0]
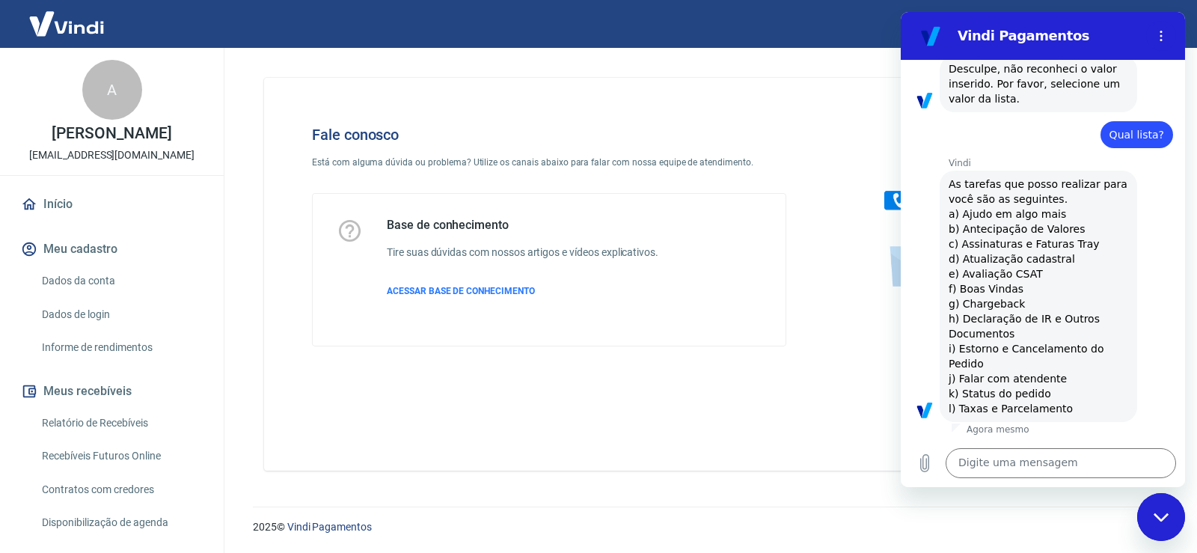
drag, startPoint x: 973, startPoint y: 189, endPoint x: 1057, endPoint y: 211, distance: 86.6
click at [1056, 203] on div "Vindi diz: As tarefas que posso realizar para você são as seguintes. a) Ajudo e…" at bounding box center [1039, 296] width 198 height 251
click at [1057, 211] on span "As tarefas que posso realizar para você são as seguintes. a) Ajudo em algo mais…" at bounding box center [1040, 296] width 182 height 236
click at [1008, 224] on span "As tarefas que posso realizar para você são as seguintes. a) Ajudo em algo mais…" at bounding box center [1040, 296] width 182 height 236
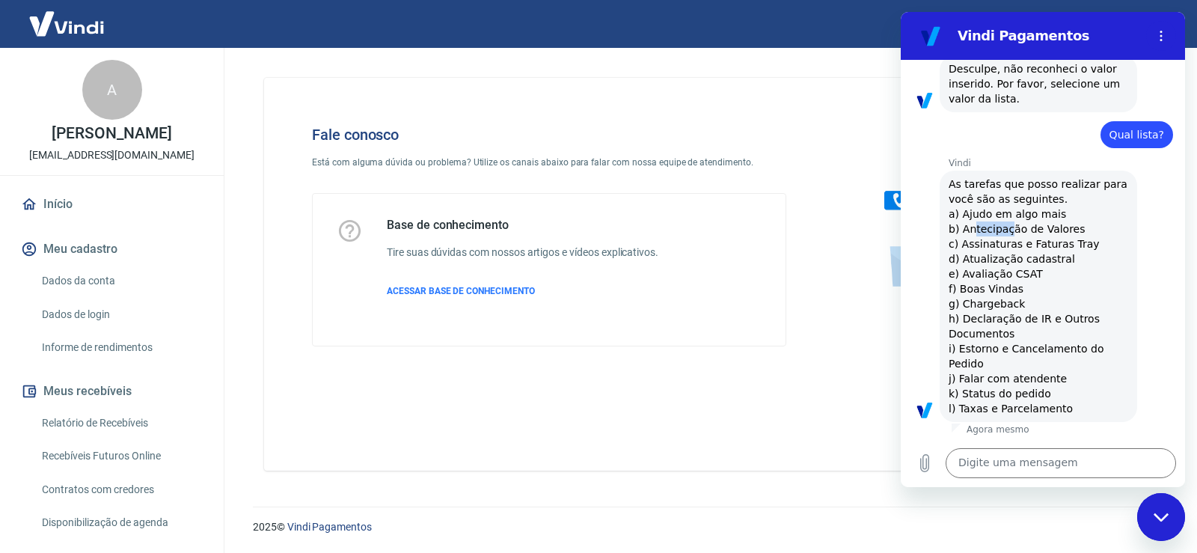
drag, startPoint x: 985, startPoint y: 230, endPoint x: 1002, endPoint y: 228, distance: 16.5
click at [1002, 228] on span "As tarefas que posso realizar para você são as seguintes. a) Ajudo em algo mais…" at bounding box center [1040, 296] width 182 height 236
drag, startPoint x: 955, startPoint y: 239, endPoint x: 1017, endPoint y: 242, distance: 62.2
click at [1017, 242] on span "As tarefas que posso realizar para você são as seguintes. a) Ajudo em algo mais…" at bounding box center [1040, 296] width 182 height 236
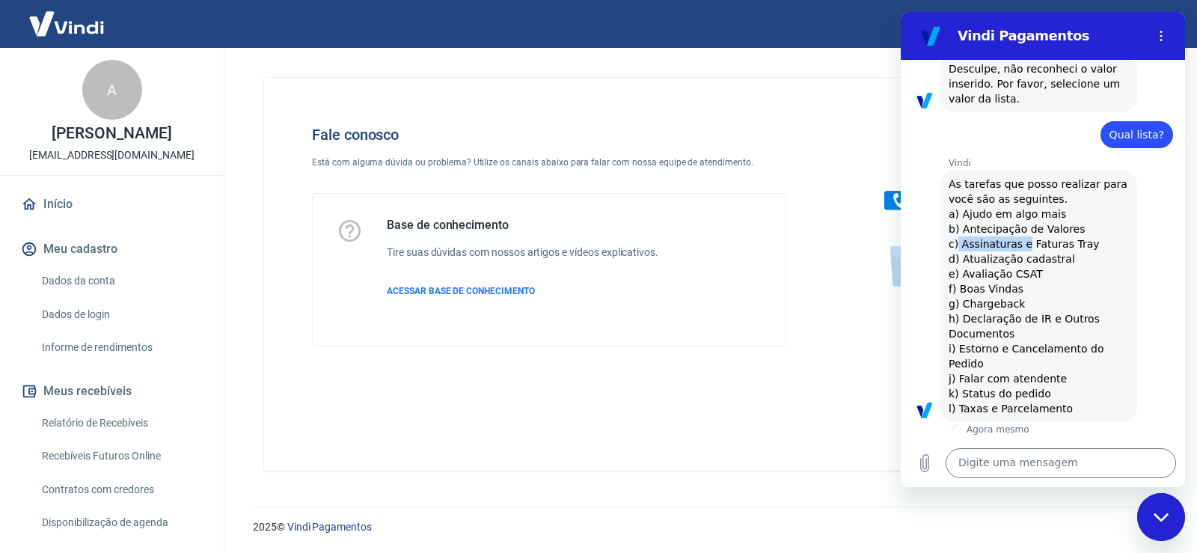
click at [1017, 242] on span "As tarefas que posso realizar para você são as seguintes. a) Ajudo em algo mais…" at bounding box center [1040, 296] width 182 height 236
click at [1039, 255] on span "As tarefas que posso realizar para você são as seguintes. a) Ajudo em algo mais…" at bounding box center [1040, 296] width 182 height 236
drag, startPoint x: 976, startPoint y: 265, endPoint x: 1025, endPoint y: 269, distance: 48.8
click at [1020, 268] on span "As tarefas que posso realizar para você são as seguintes. a) Ajudo em algo mais…" at bounding box center [1040, 296] width 182 height 236
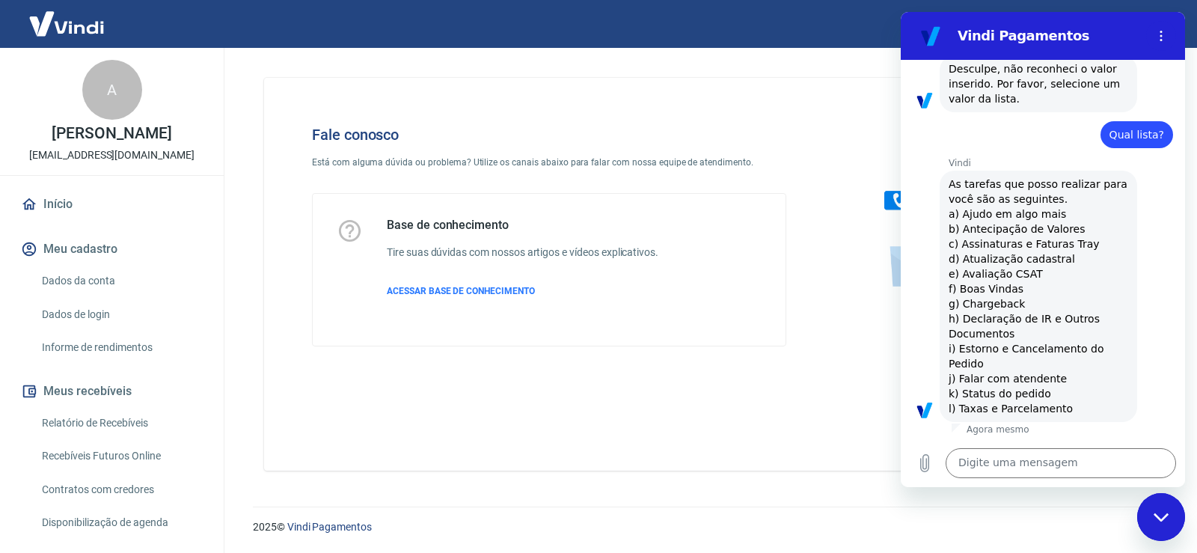
drag, startPoint x: 973, startPoint y: 288, endPoint x: 953, endPoint y: 308, distance: 28.6
click at [982, 288] on span "As tarefas que posso realizar para você são as seguintes. a) Ajudo em algo mais…" at bounding box center [1040, 296] width 182 height 236
drag, startPoint x: 994, startPoint y: 327, endPoint x: 1014, endPoint y: 330, distance: 20.4
click at [1014, 330] on div "Vindi diz: As tarefas que posso realizar para você são as seguintes. a) Ajudo e…" at bounding box center [1039, 296] width 198 height 251
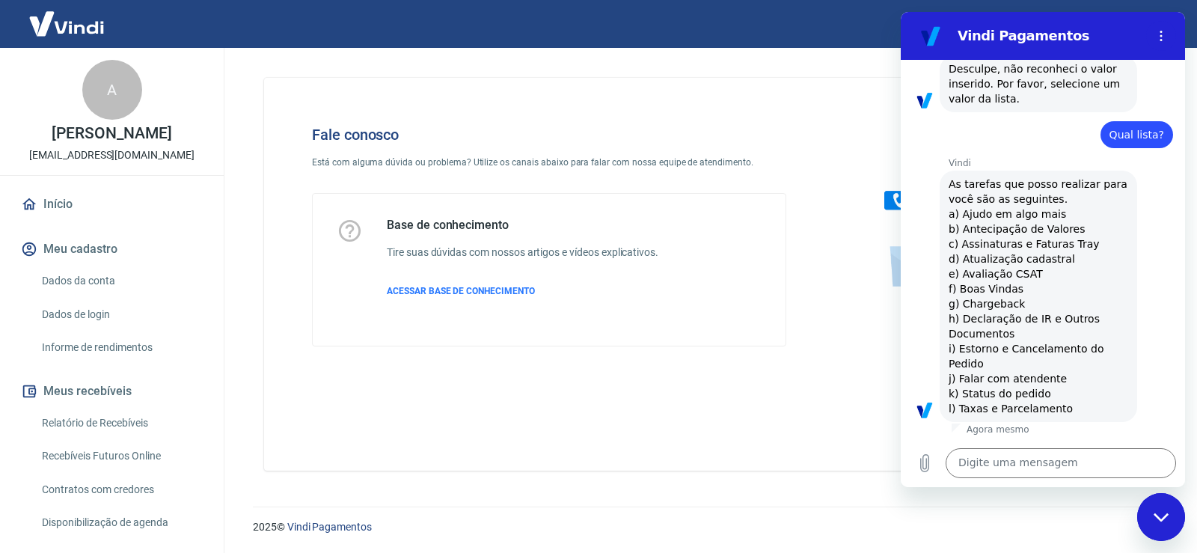
drag, startPoint x: 944, startPoint y: 350, endPoint x: 1017, endPoint y: 359, distance: 73.9
click at [1017, 359] on div "Vindi diz: As tarefas que posso realizar para você são as seguintes. a) Ajudo e…" at bounding box center [1039, 296] width 198 height 251
drag, startPoint x: 991, startPoint y: 383, endPoint x: 1023, endPoint y: 383, distance: 32.2
click at [1023, 383] on span "As tarefas que posso realizar para você são as seguintes. a) Ajudo em algo mais…" at bounding box center [1040, 296] width 182 height 236
click at [1007, 442] on div "Digite uma mensagem x" at bounding box center [1043, 463] width 284 height 48
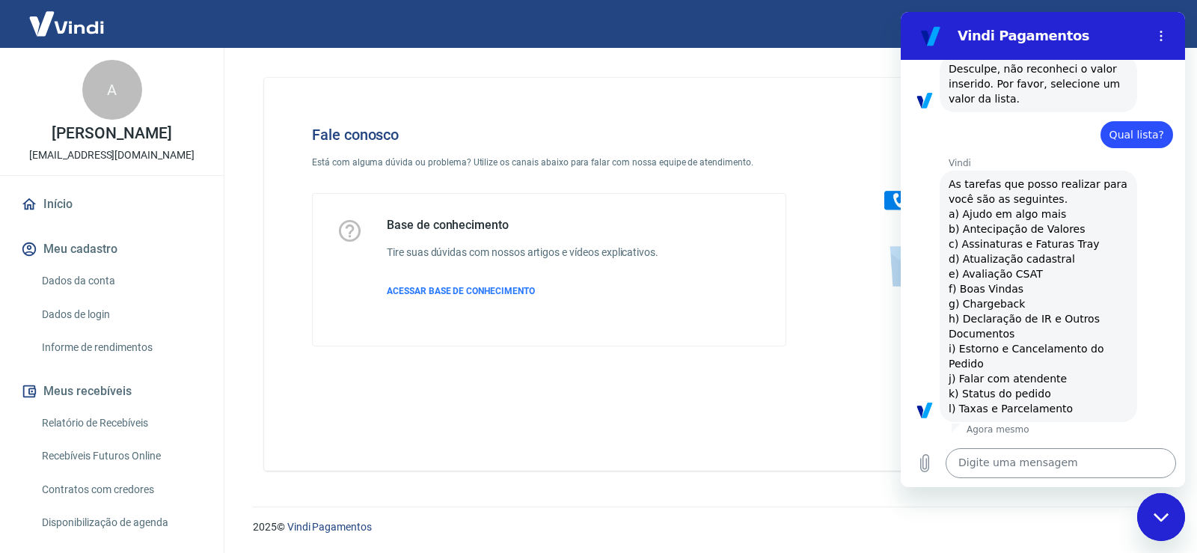
click at [1011, 455] on textarea at bounding box center [1061, 463] width 230 height 30
type textarea "H"
type textarea "x"
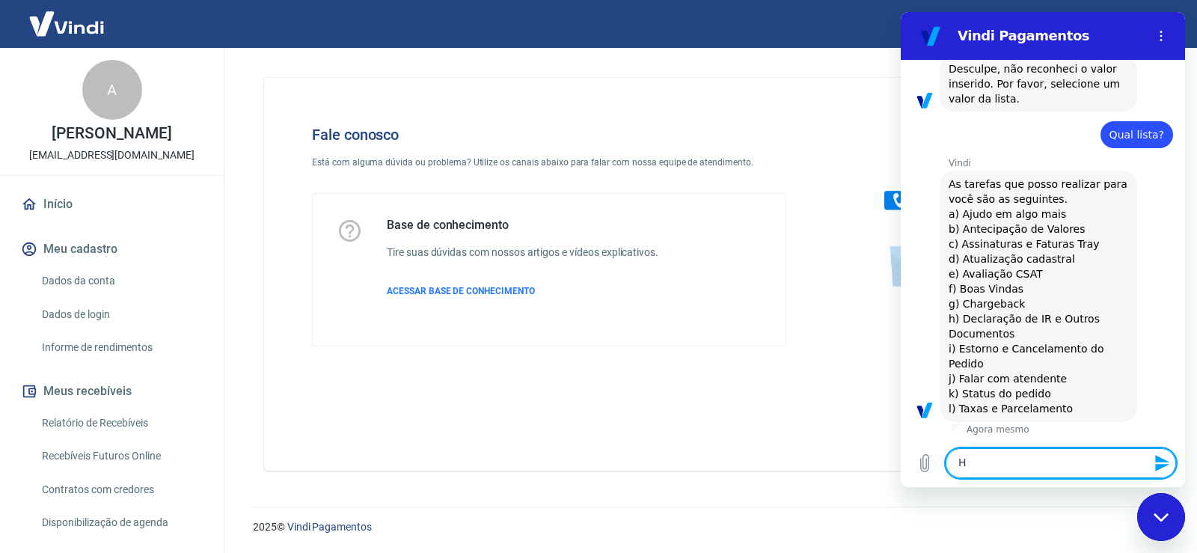
type textarea "HJ"
type textarea "x"
type textarea "H"
type textarea "x"
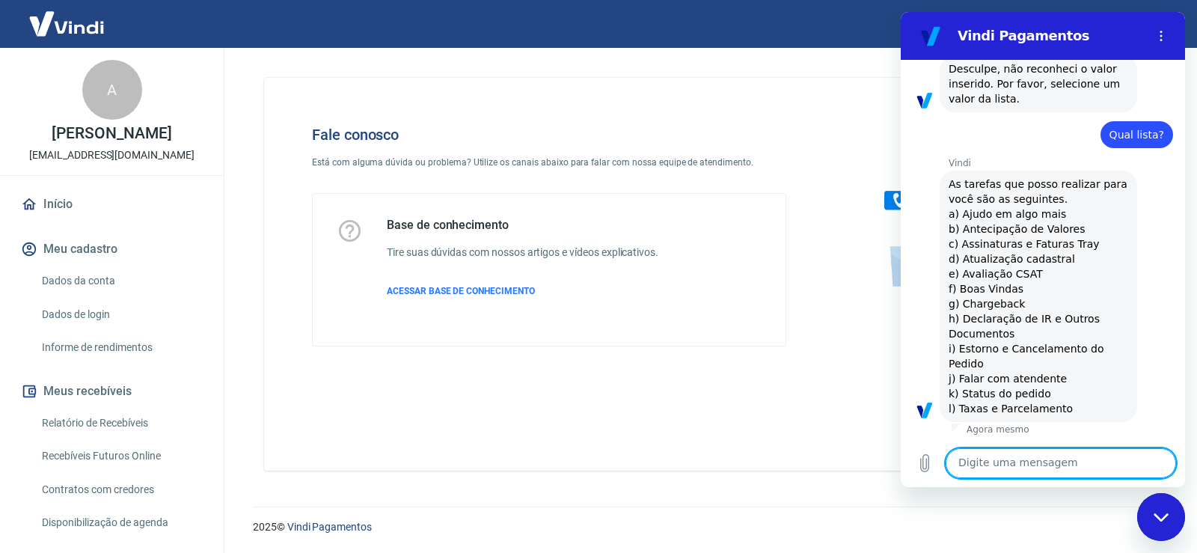
type textarea "J"
type textarea "x"
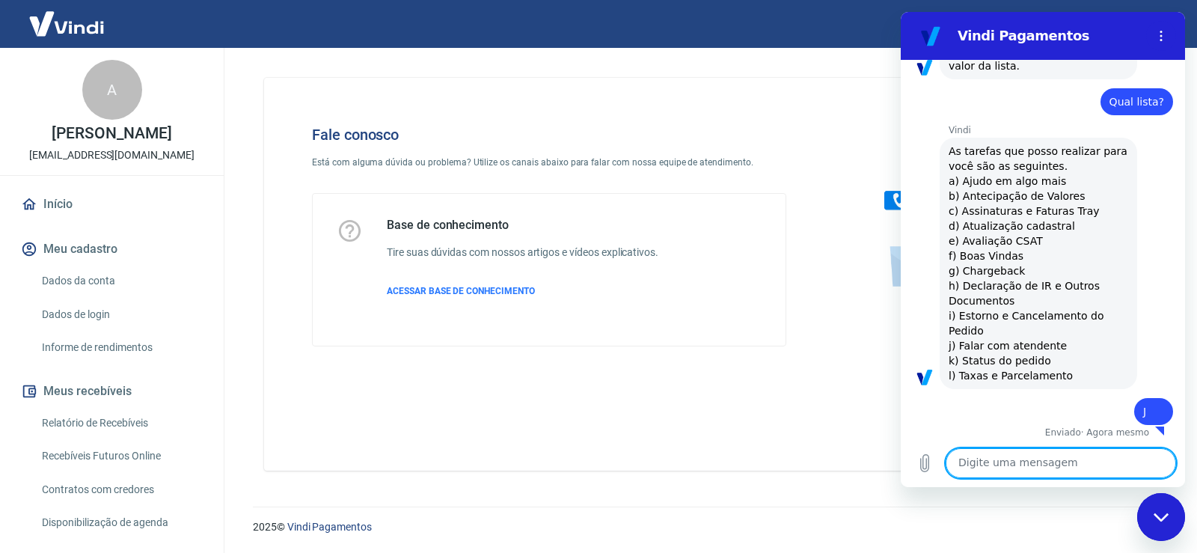
scroll to position [148, 0]
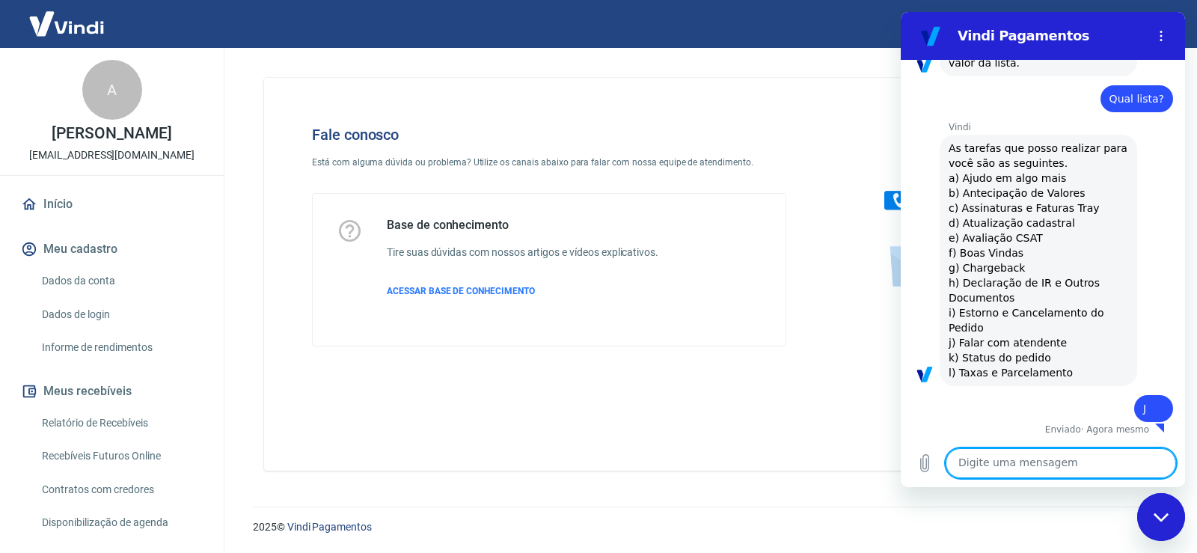
type textarea "x"
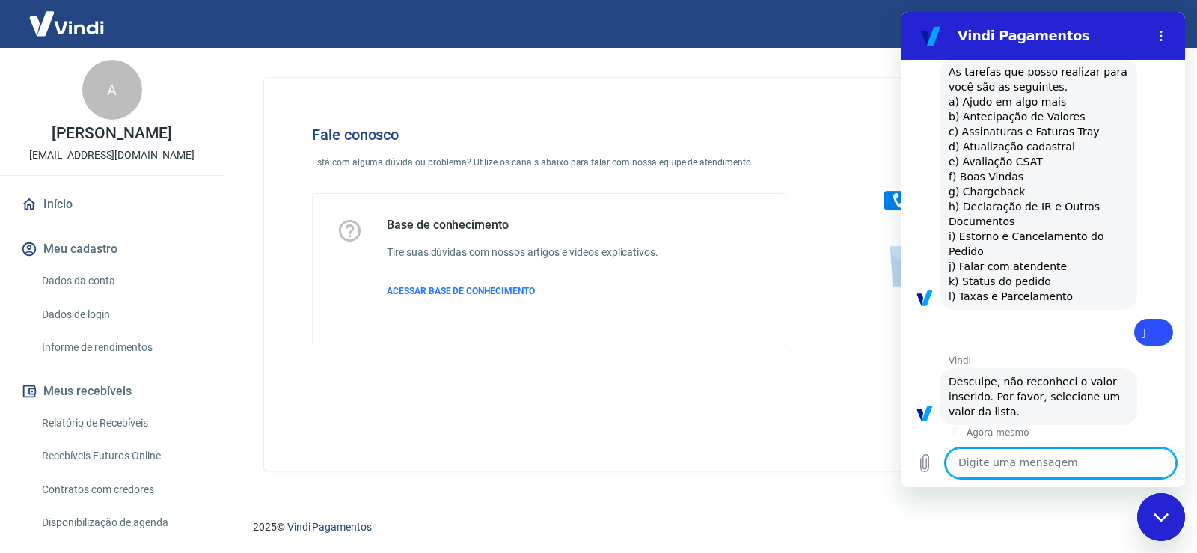
scroll to position [227, 0]
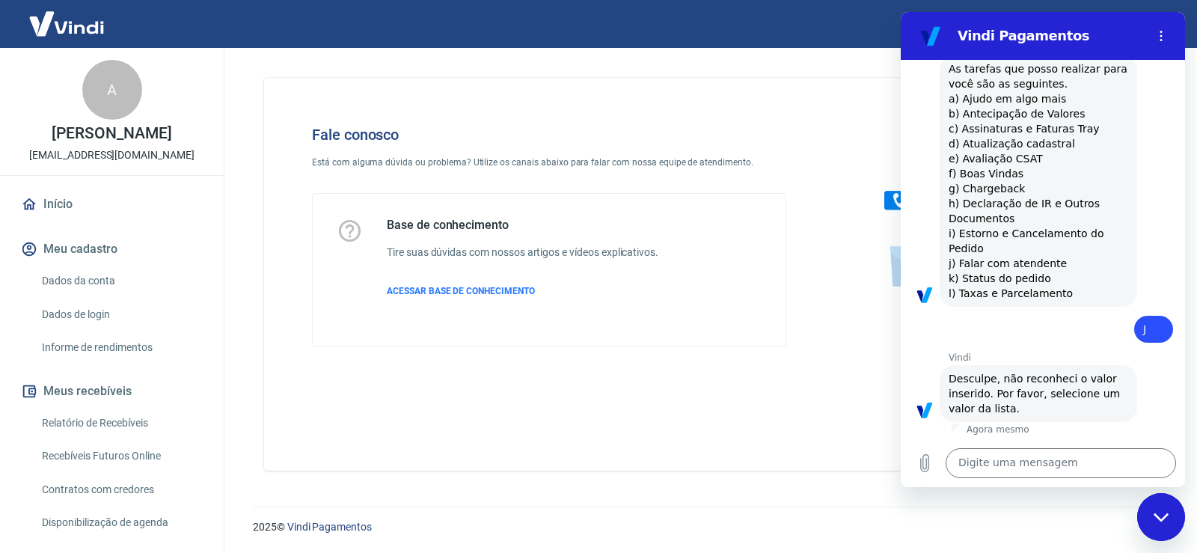
drag, startPoint x: 952, startPoint y: 265, endPoint x: 1057, endPoint y: 262, distance: 105.5
click at [1057, 262] on span "As tarefas que posso realizar para você são as seguintes. a) Ajudo em algo mais…" at bounding box center [1040, 181] width 182 height 236
click at [967, 272] on span "As tarefas que posso realizar para você são as seguintes. a) Ajudo em algo mais…" at bounding box center [1040, 181] width 182 height 236
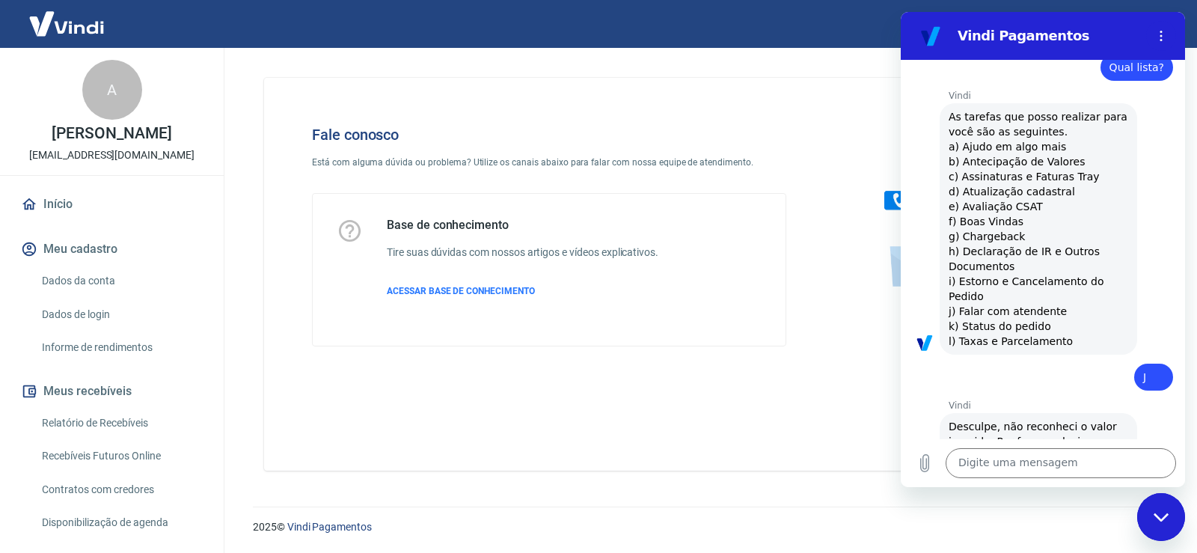
scroll to position [153, 0]
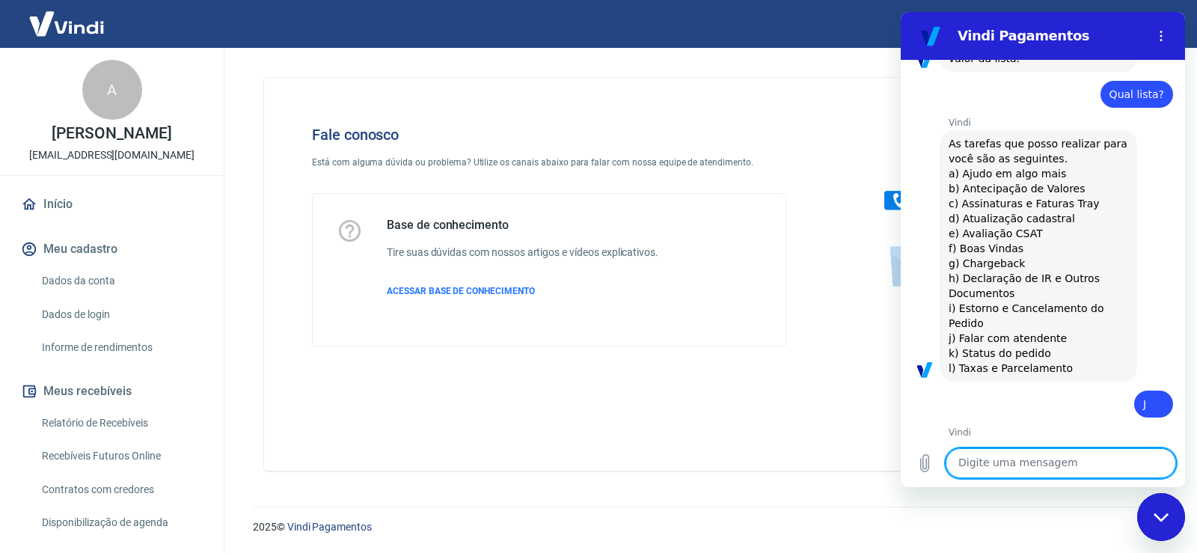
click at [990, 461] on textarea at bounding box center [1061, 463] width 230 height 30
type textarea "1"
type textarea "x"
type textarea "10"
type textarea "x"
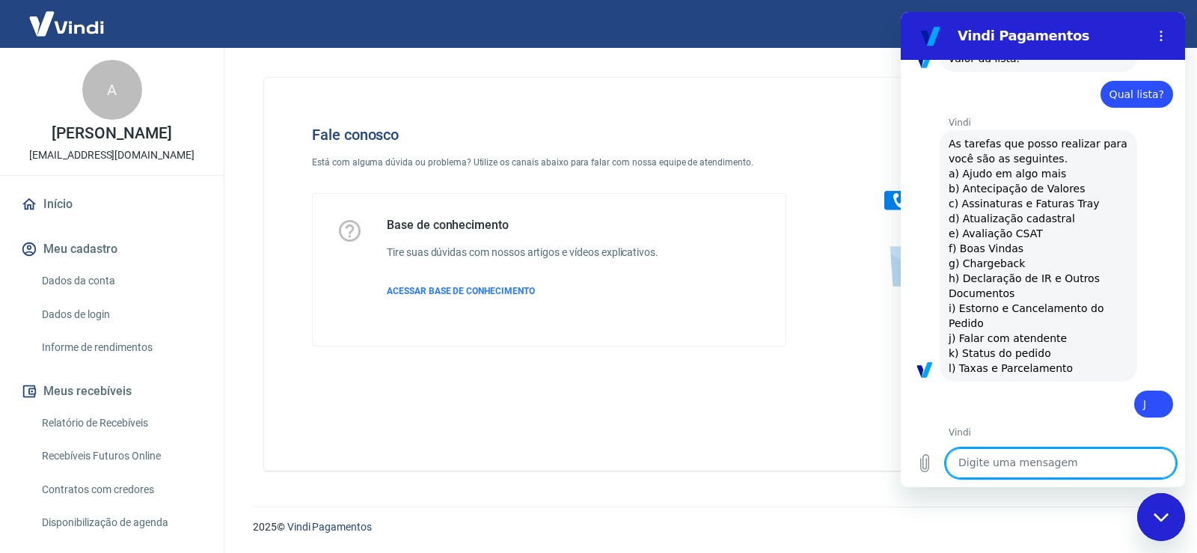
scroll to position [263, 0]
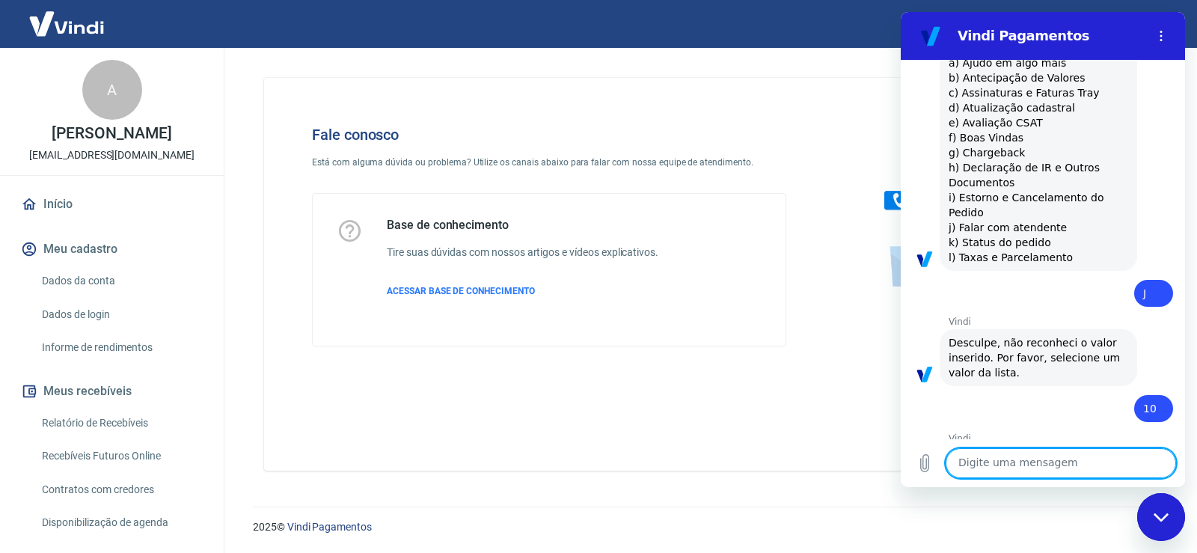
type textarea "x"
type textarea "9"
type textarea "x"
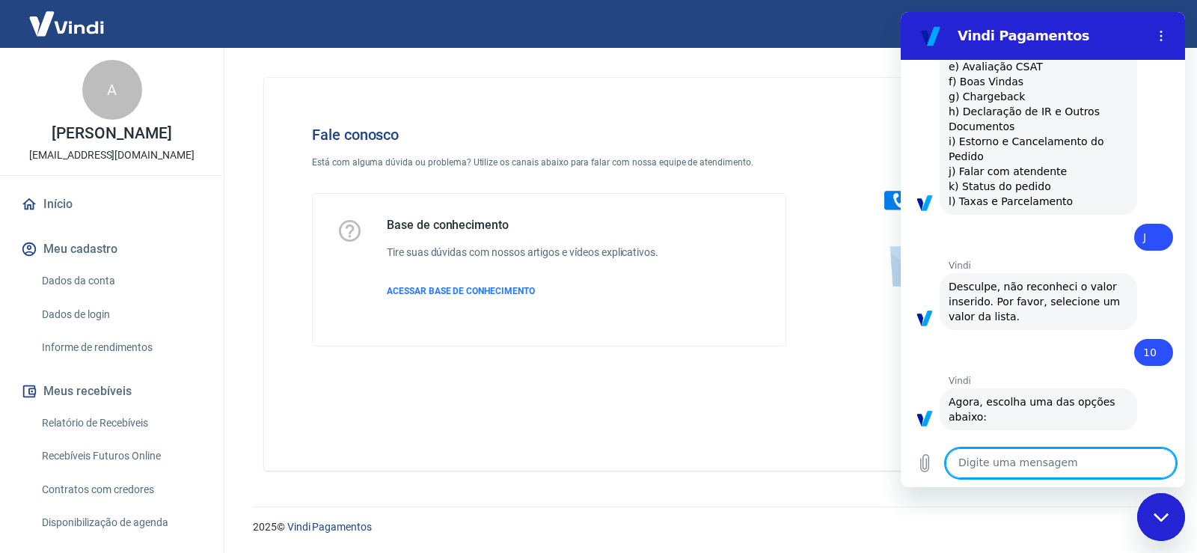
scroll to position [364, 0]
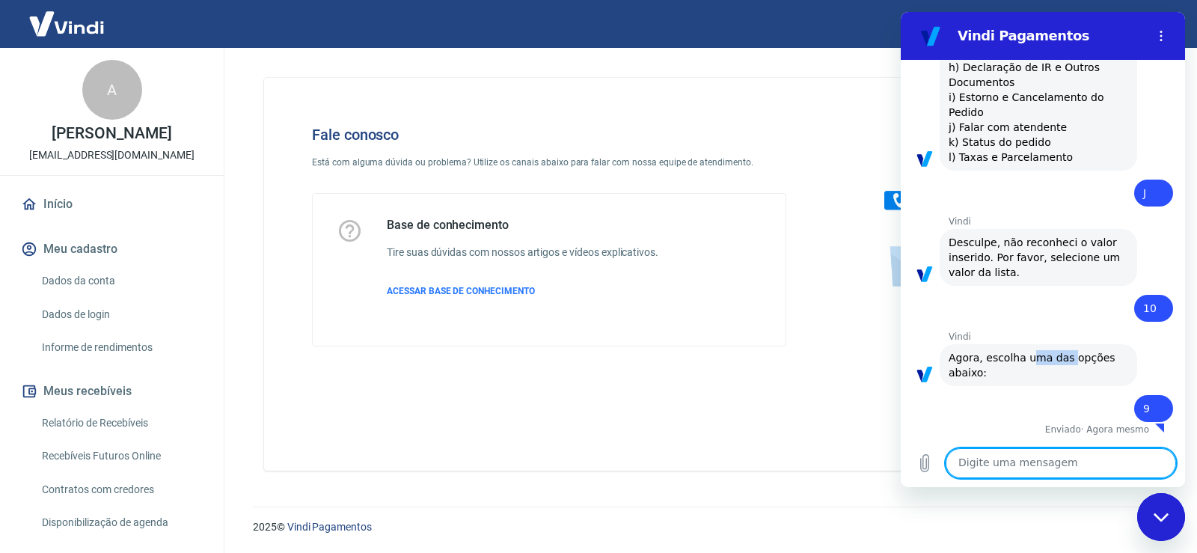
click at [1062, 362] on div "Vindi diz: Agora, escolha uma das opções abaixo:" at bounding box center [1039, 365] width 198 height 42
click at [1062, 362] on span "Agora, escolha uma das opções abaixo:" at bounding box center [1034, 365] width 170 height 27
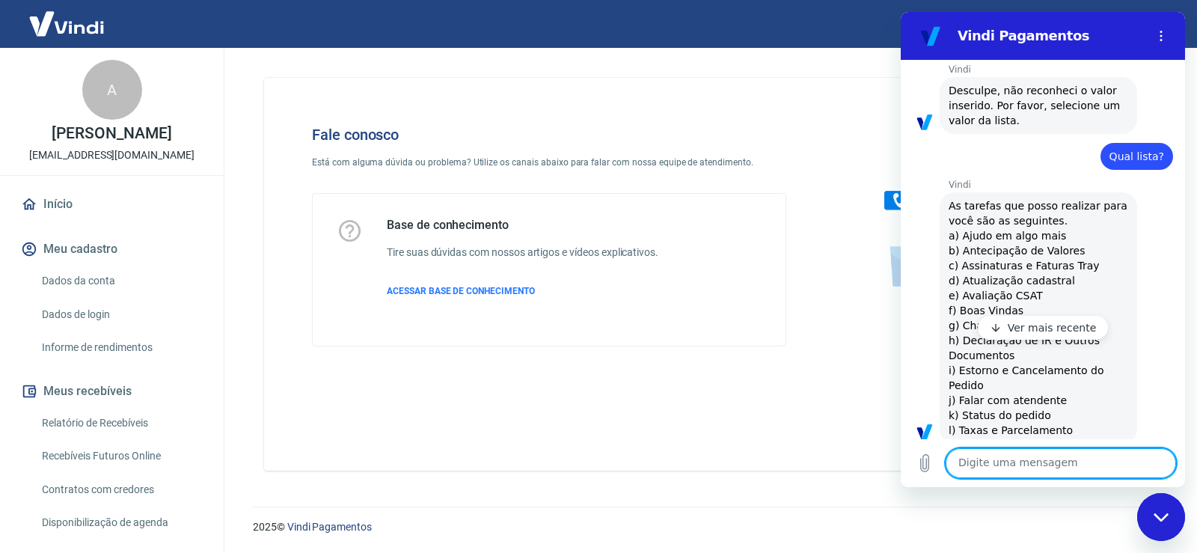
scroll to position [64, 0]
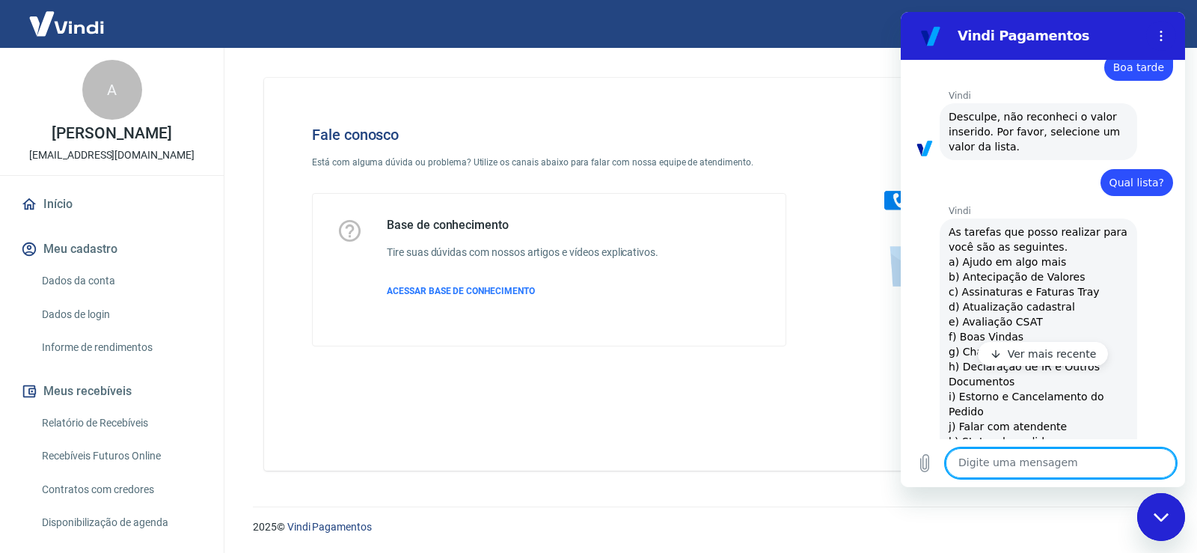
click at [1178, 43] on section "Vindi Pagamentos" at bounding box center [1043, 36] width 284 height 48
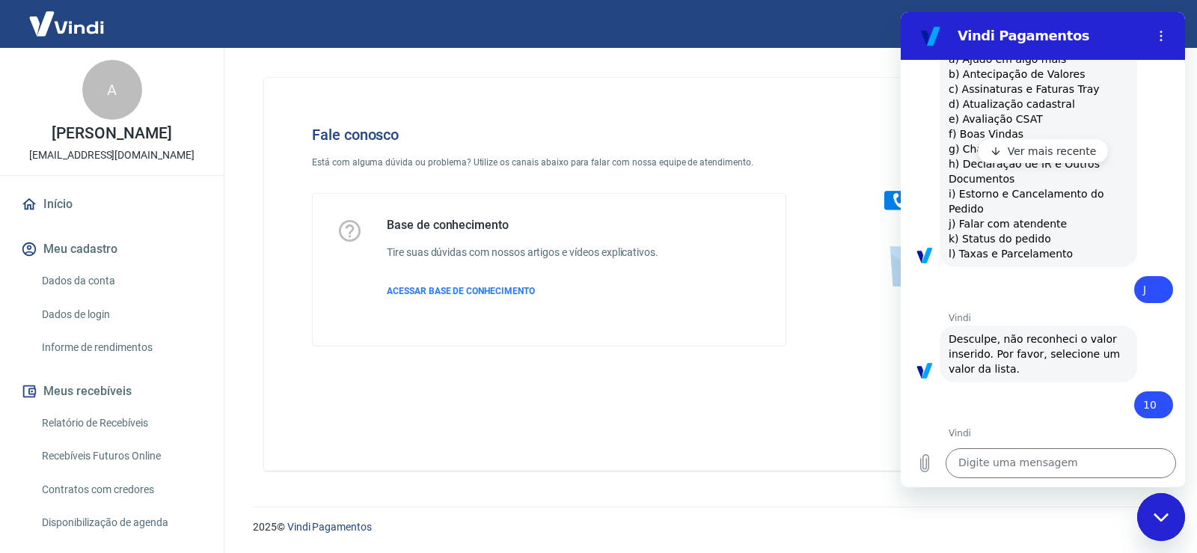
scroll to position [364, 0]
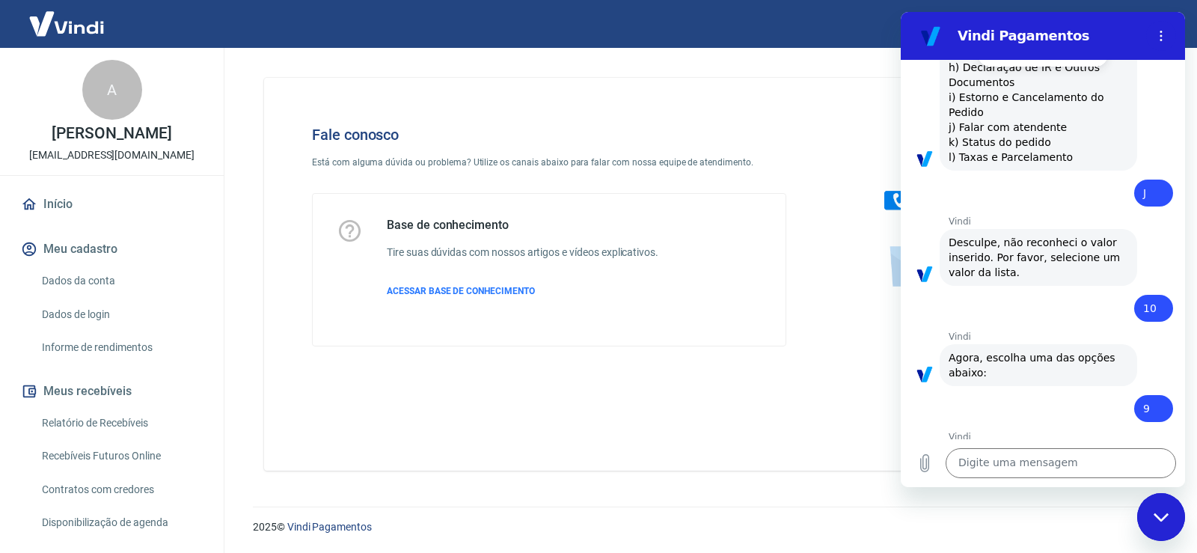
click at [670, 251] on div "Base de conhecimento Tire suas dúvidas com nossos artigos e vídeos explicativos…" at bounding box center [549, 270] width 425 height 104
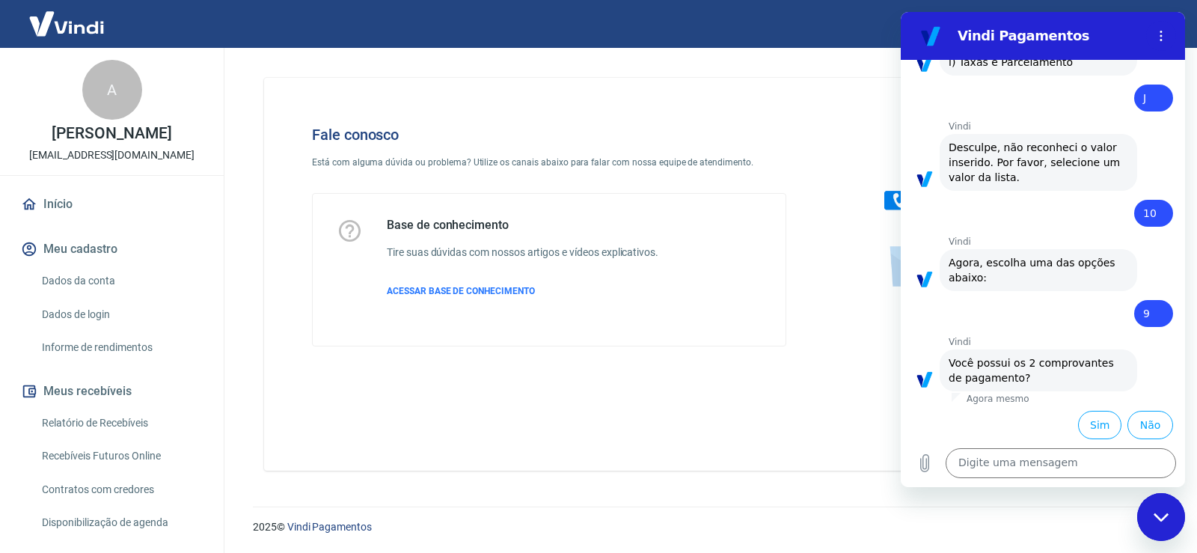
scroll to position [462, 0]
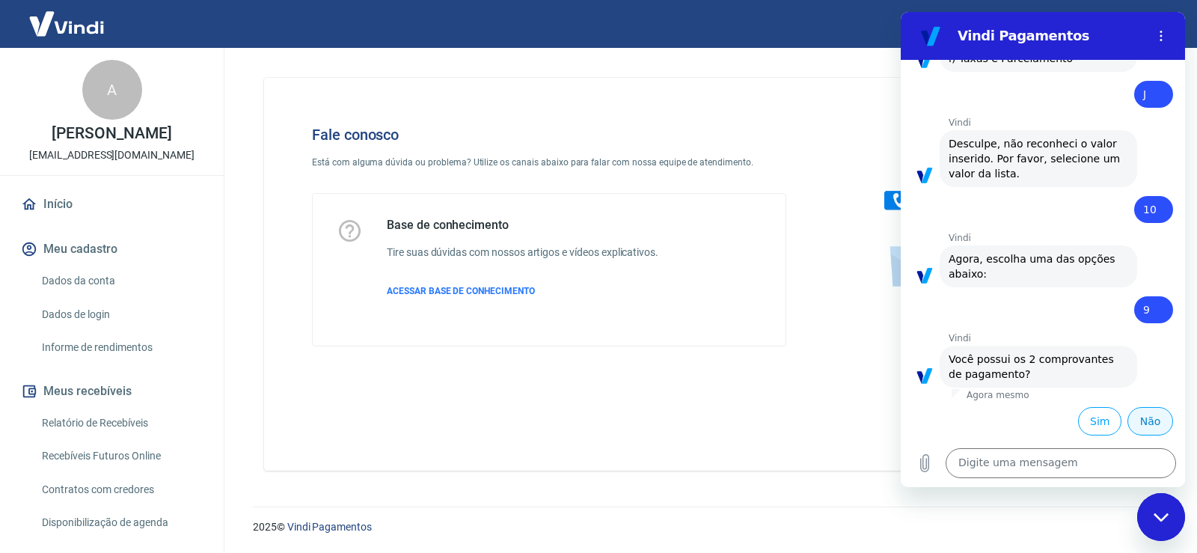
click at [1137, 415] on button "Não" at bounding box center [1150, 421] width 46 height 28
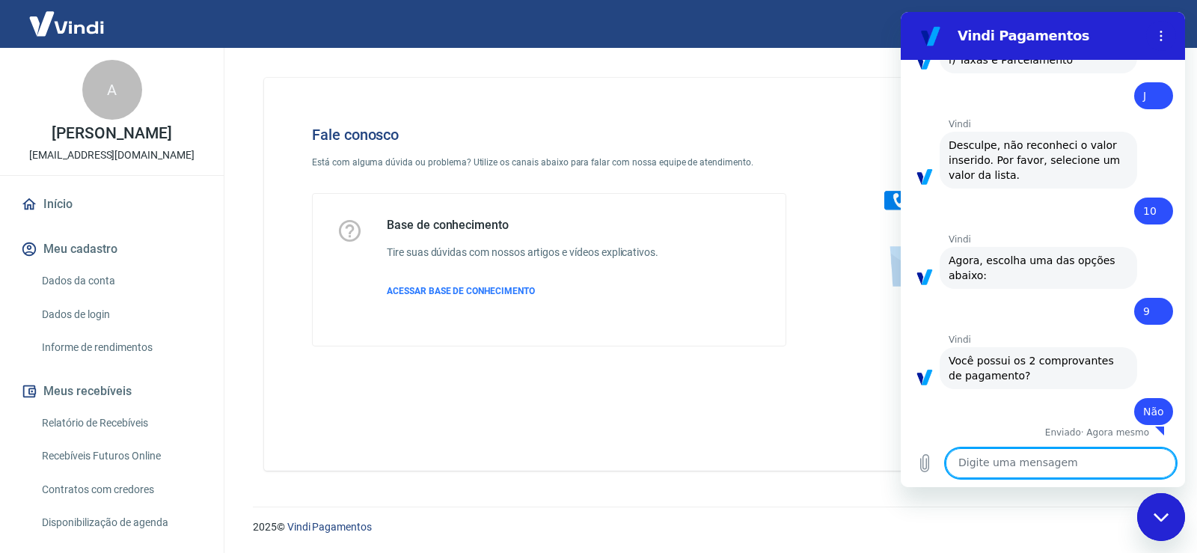
scroll to position [464, 0]
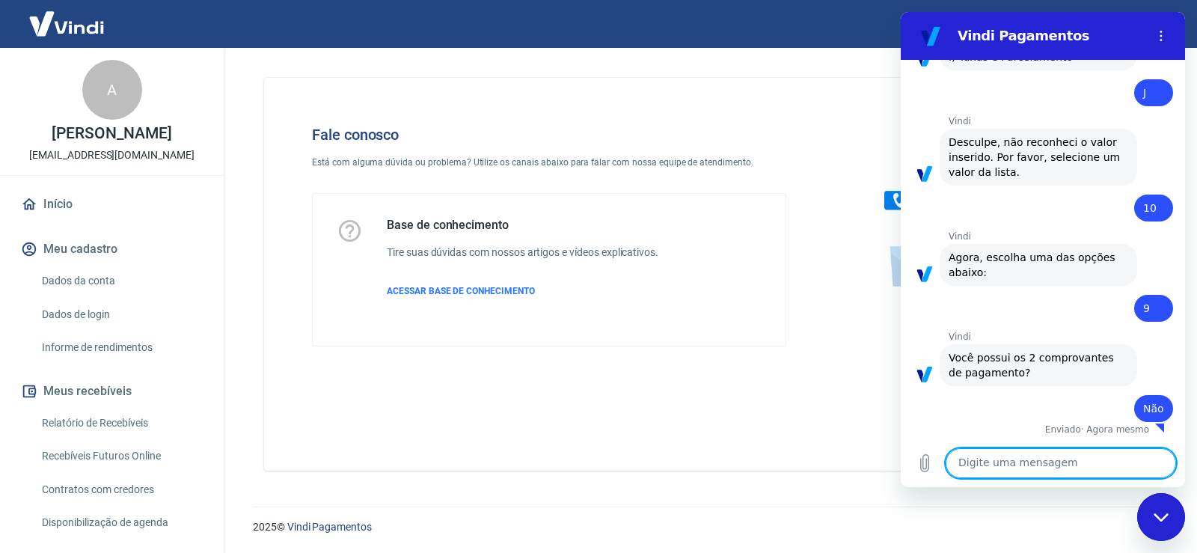
drag, startPoint x: 679, startPoint y: 242, endPoint x: 1181, endPoint y: 545, distance: 586.3
click at [681, 245] on div "Base de conhecimento Tire suas dúvidas com nossos artigos e vídeos explicativos…" at bounding box center [549, 270] width 425 height 104
click at [1169, 508] on div "Fechar janela de mensagens" at bounding box center [1161, 517] width 45 height 45
type textarea "x"
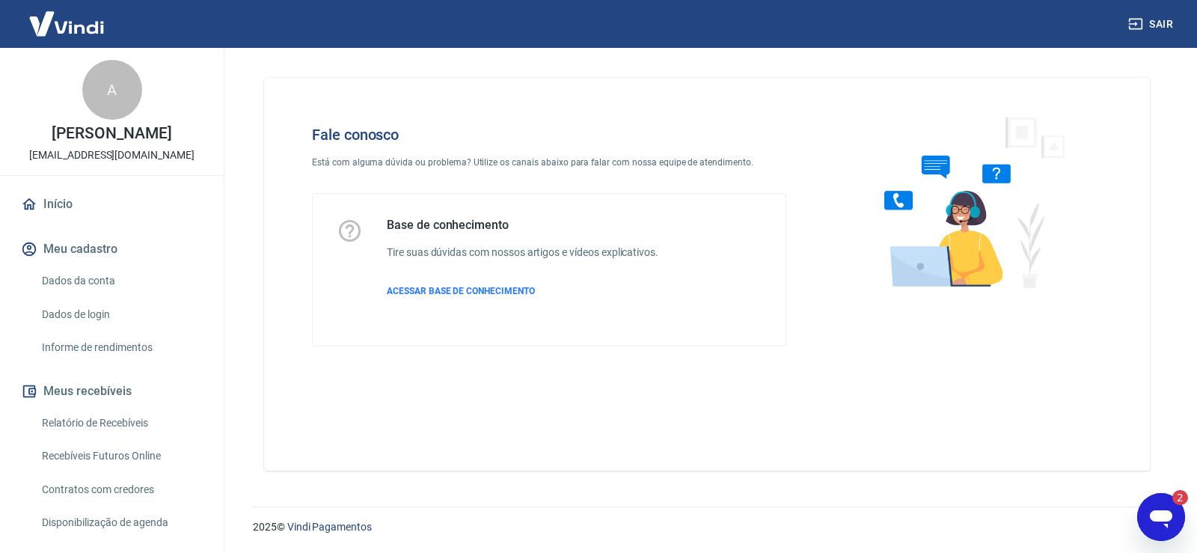
click at [1169, 509] on icon "Abrir janela de mensagens, 2 mensagens não lidas" at bounding box center [1161, 516] width 27 height 27
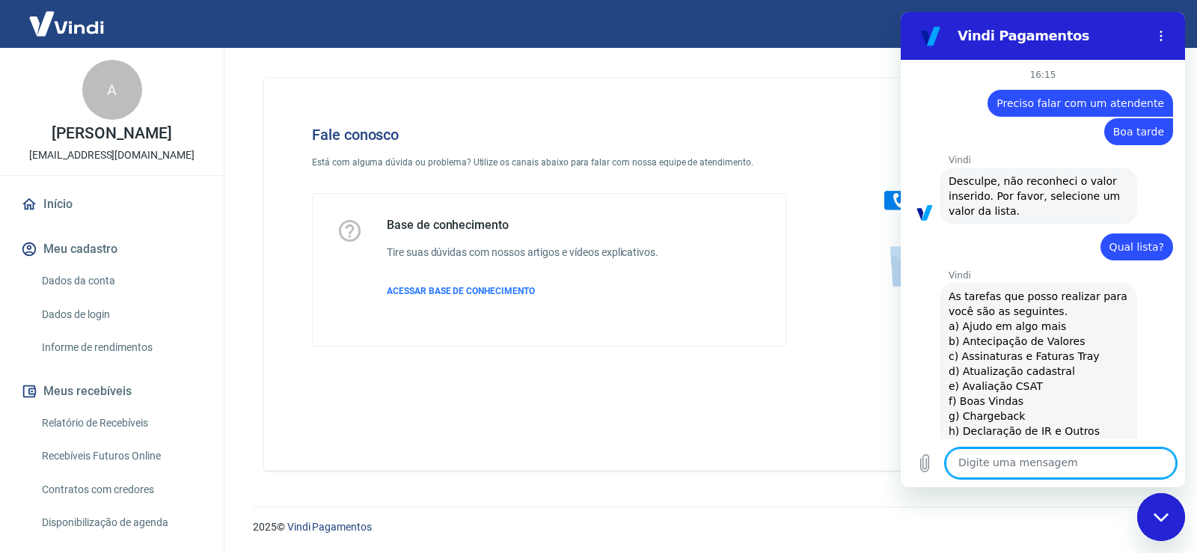
scroll to position [675, 0]
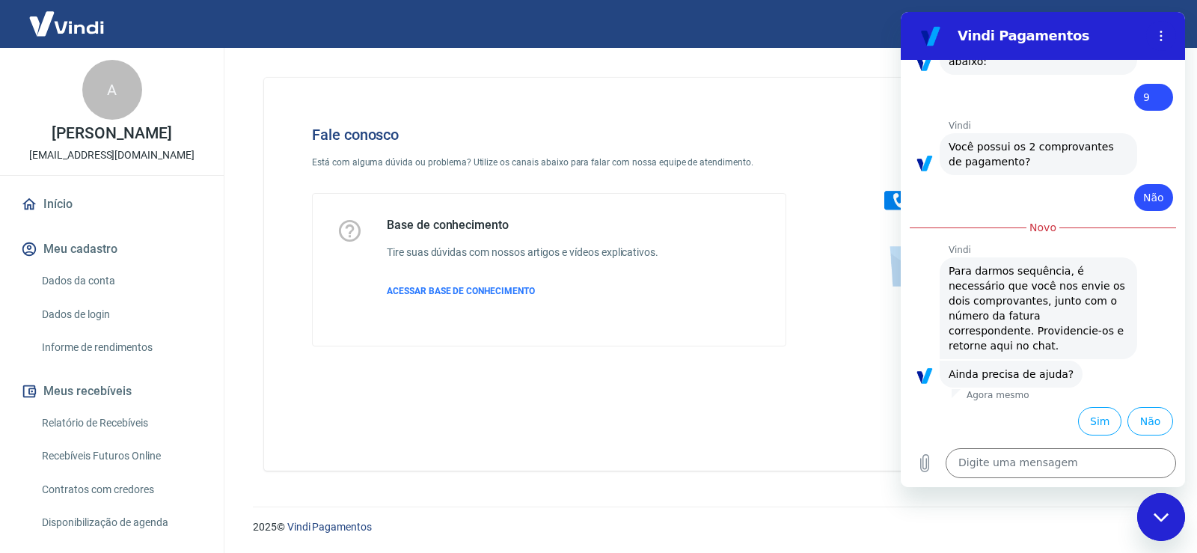
drag, startPoint x: 1125, startPoint y: 422, endPoint x: 1129, endPoint y: 400, distance: 22.0
click at [1129, 400] on div "16:15 Web User 68a77047c1be61f9a06fc7e8 diz: Preciso falar com um atendente Web…" at bounding box center [1043, 249] width 284 height 379
click at [1136, 418] on button "Não" at bounding box center [1150, 421] width 46 height 28
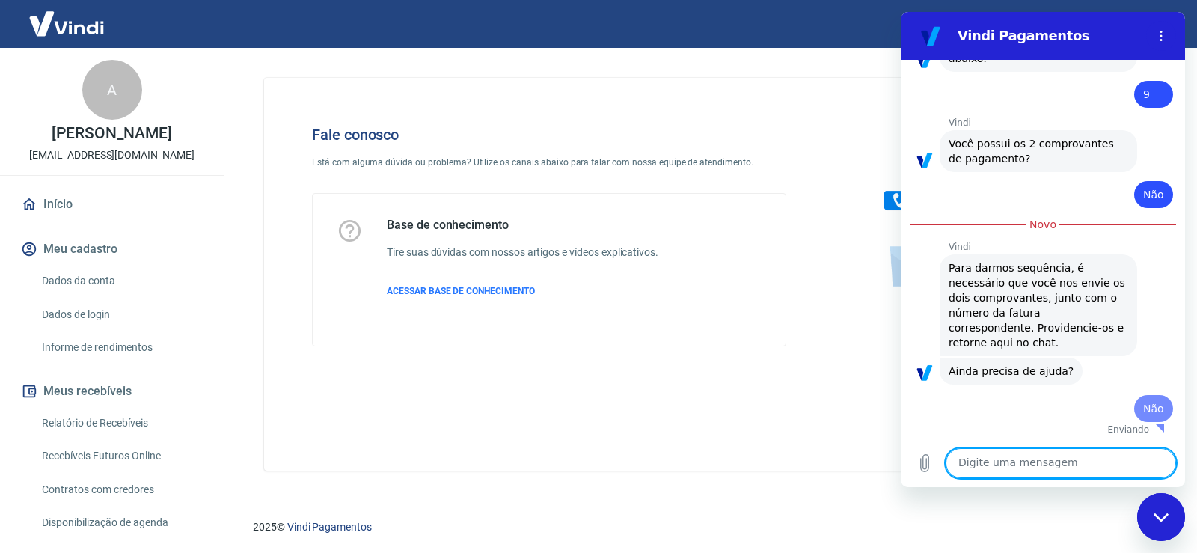
scroll to position [676, 0]
click at [1079, 477] on textarea at bounding box center [1061, 463] width 230 height 30
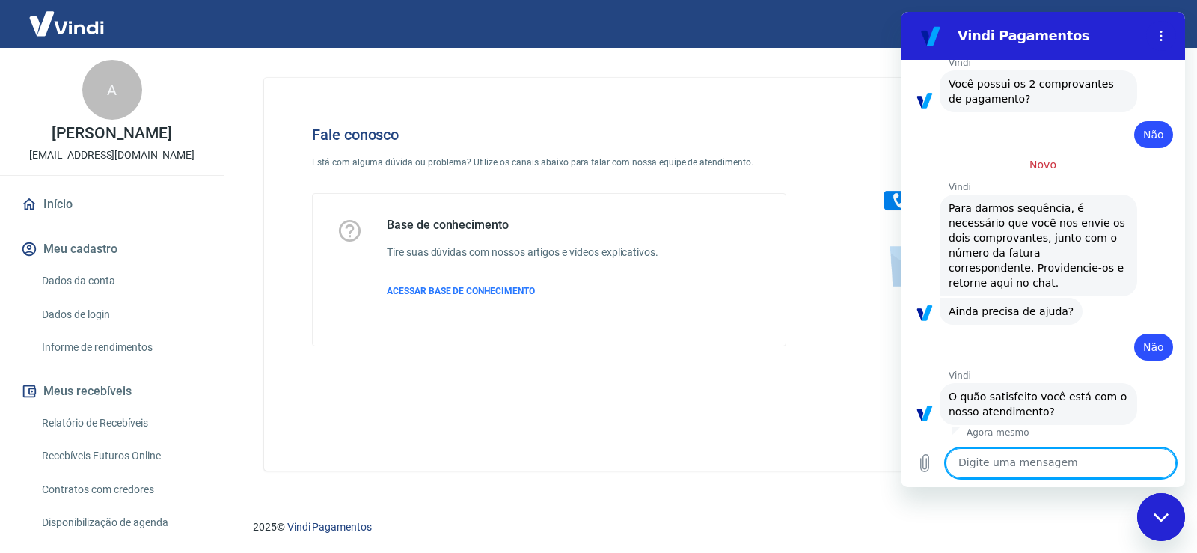
scroll to position [809, 0]
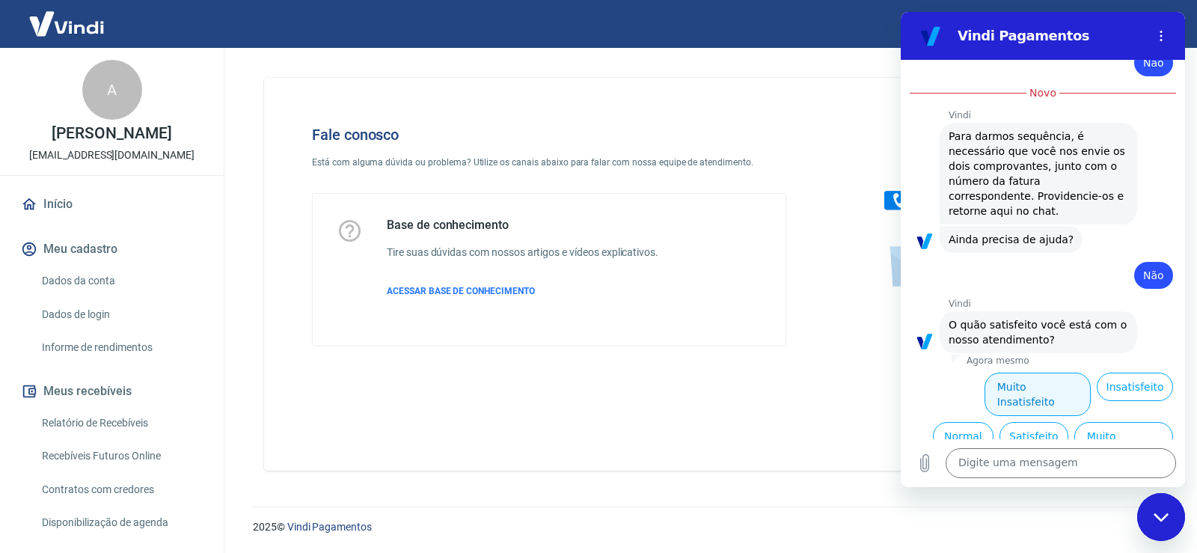
click at [1000, 388] on button "Muito Insatisfeito" at bounding box center [1038, 394] width 107 height 43
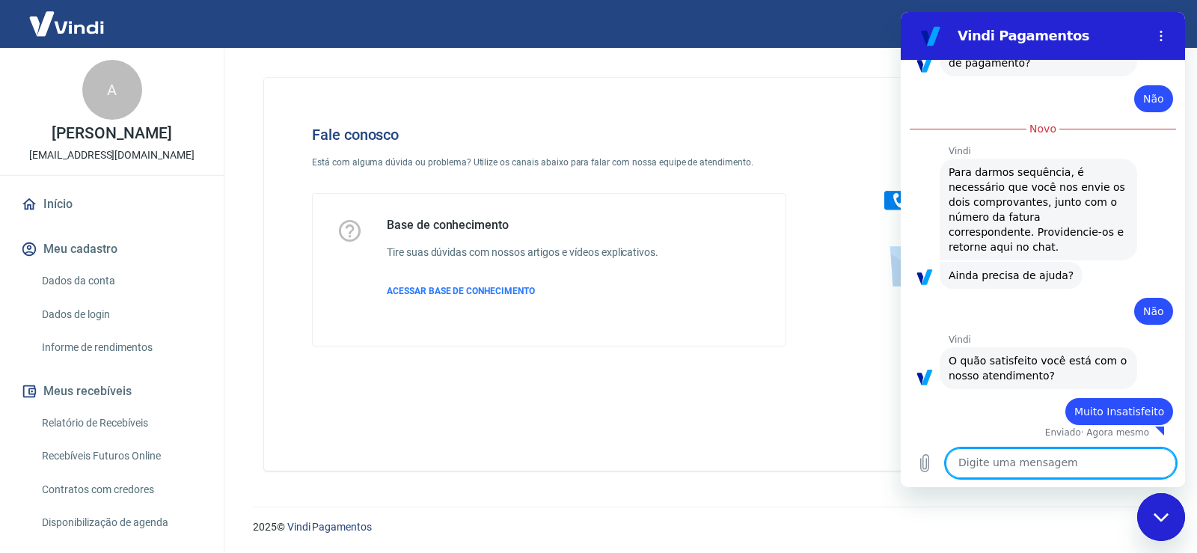
click at [1026, 468] on textarea at bounding box center [1061, 463] width 230 height 30
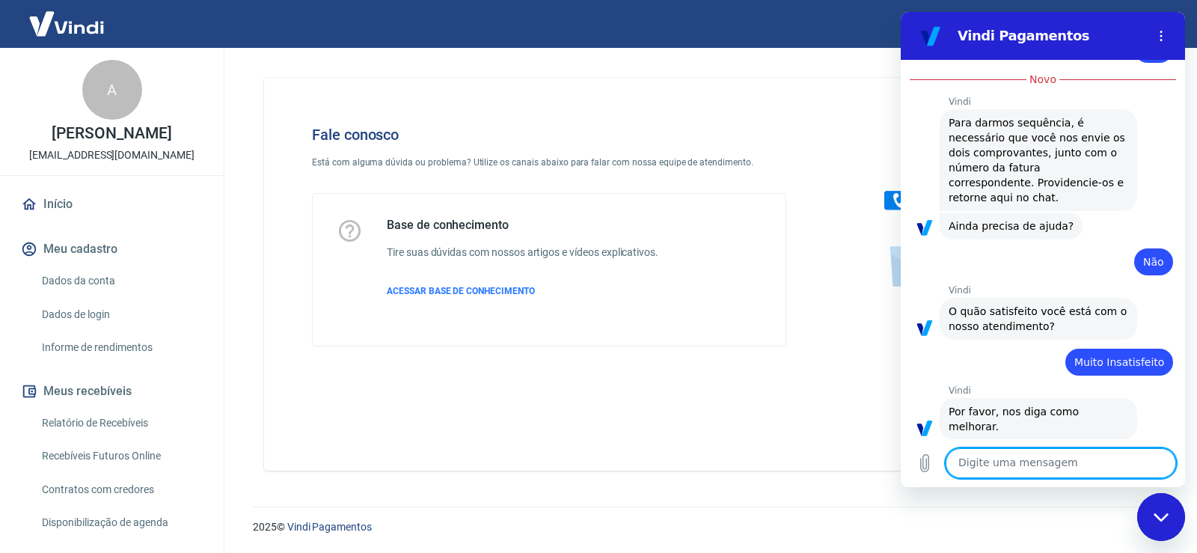
scroll to position [826, 0]
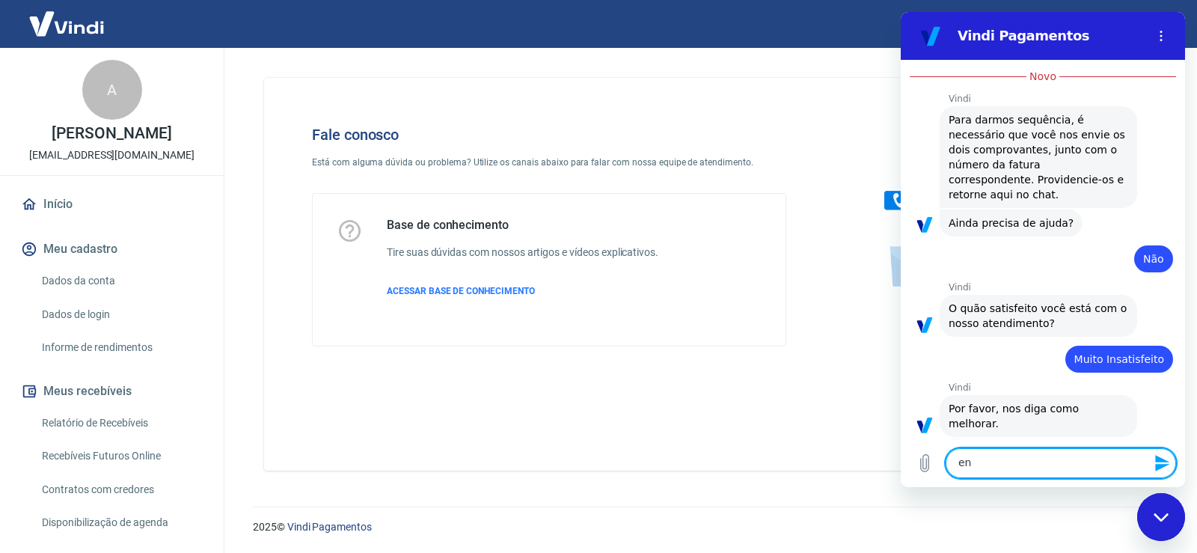
type textarea "e"
type textarea "Encerrar atendimento"
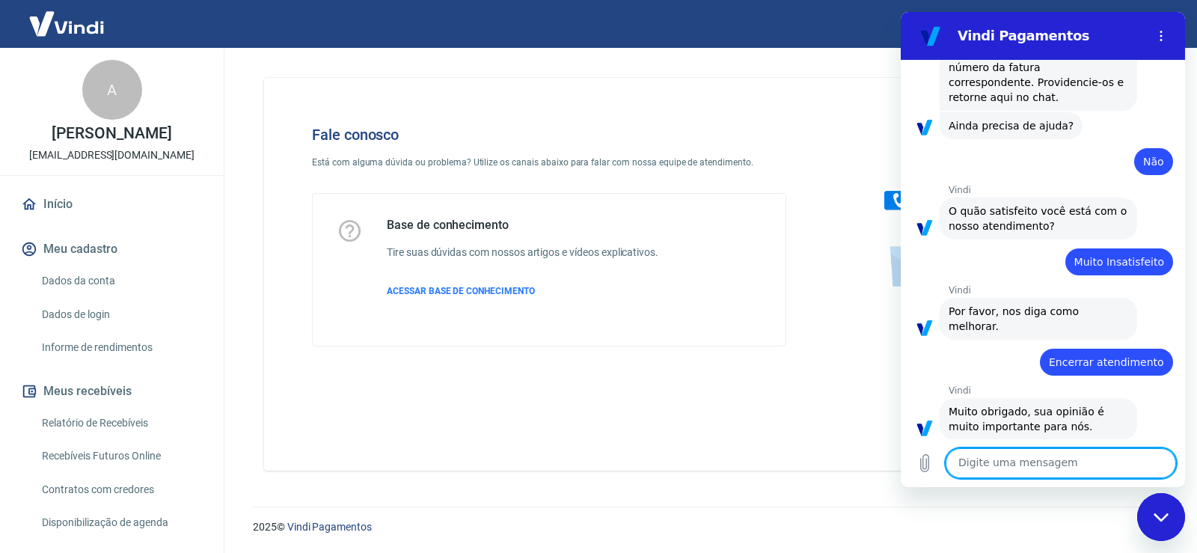
scroll to position [926, 0]
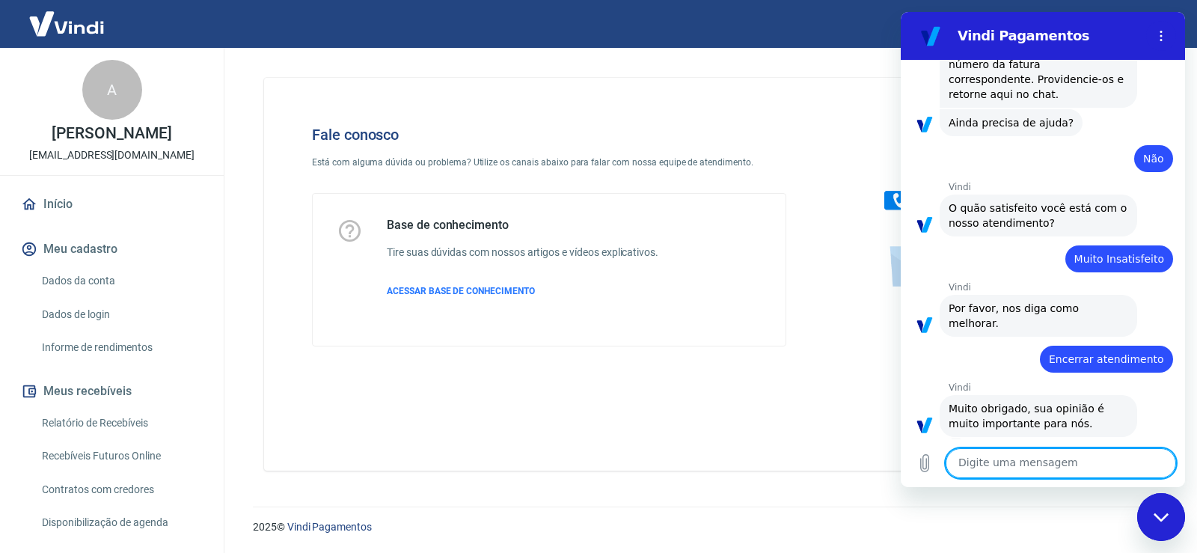
click at [1027, 451] on textarea at bounding box center [1061, 463] width 230 height 30
click at [1090, 460] on textarea at bounding box center [1061, 463] width 230 height 30
type textarea "Boa tarde, tudo bem?"
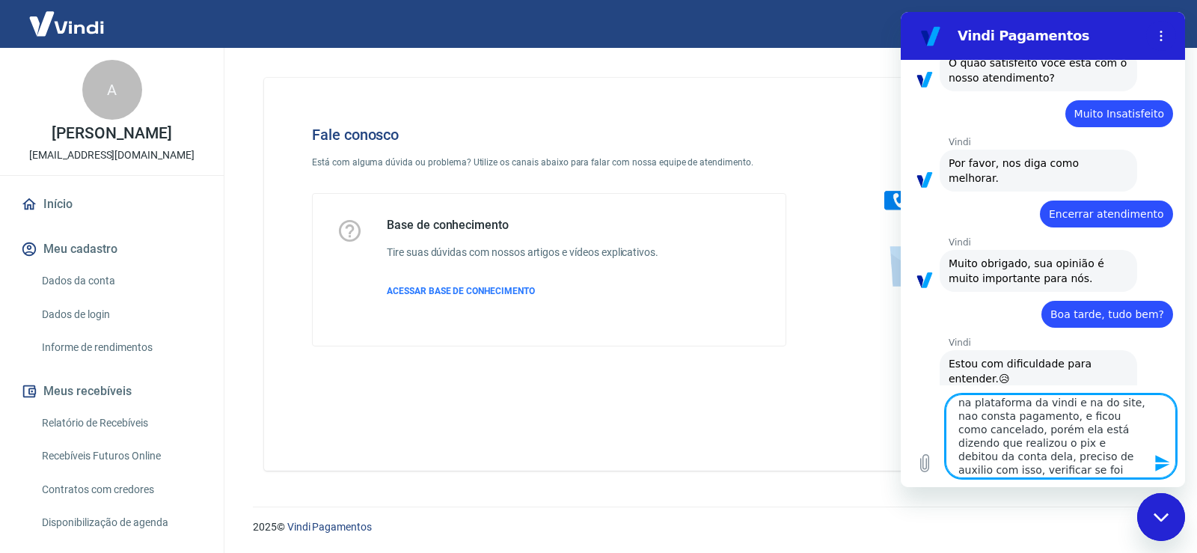
scroll to position [46, 0]
type textarea "Estou com um cliente que fez um pedido no nosso site, porém tanto na plataforma…"
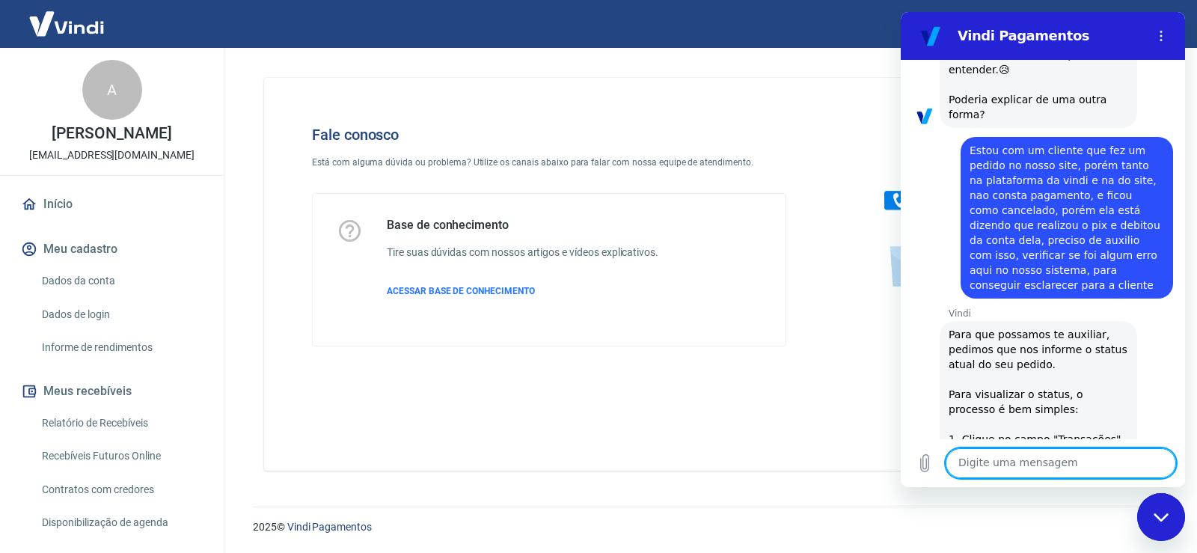
scroll to position [1462, 0]
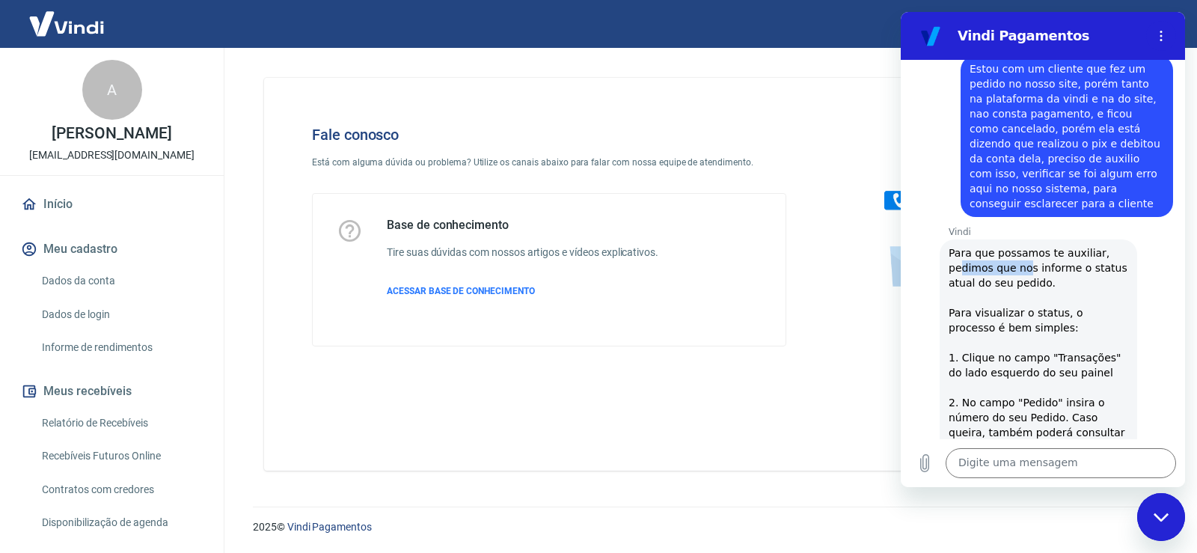
drag, startPoint x: 965, startPoint y: 243, endPoint x: 1025, endPoint y: 243, distance: 59.9
click at [1025, 247] on span "Para que possamos te auxiliar, pedimos que nos informe o status atual do seu pe…" at bounding box center [1040, 402] width 182 height 311
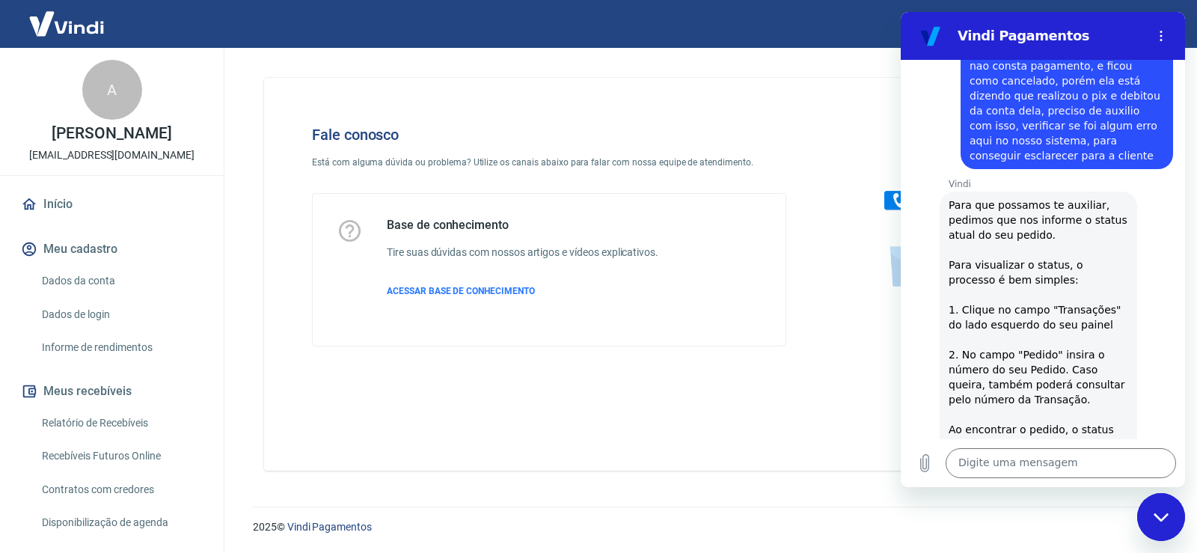
scroll to position [1537, 0]
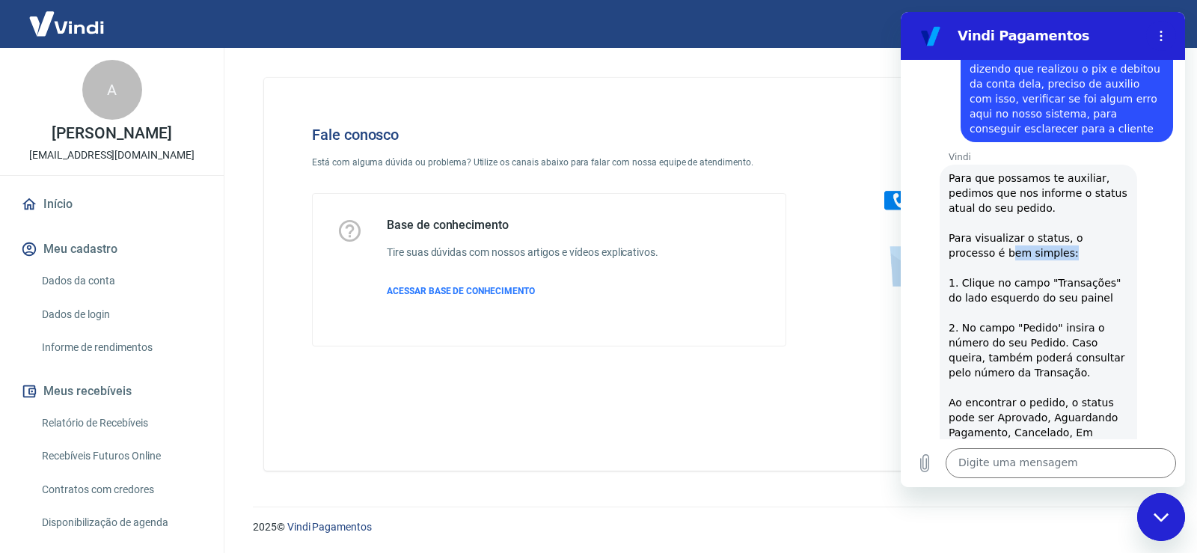
drag, startPoint x: 966, startPoint y: 215, endPoint x: 1029, endPoint y: 216, distance: 62.8
click at [1029, 216] on div "Vindi diz: Para que possamos te auxiliar, pedimos que nos informe o status atua…" at bounding box center [1039, 346] width 198 height 362
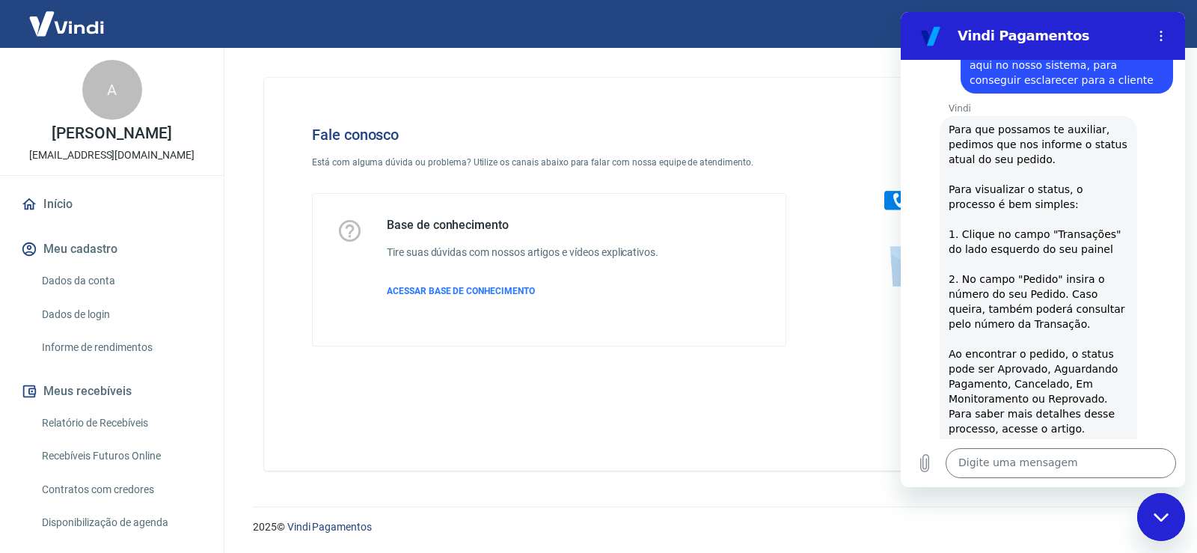
scroll to position [1611, 0]
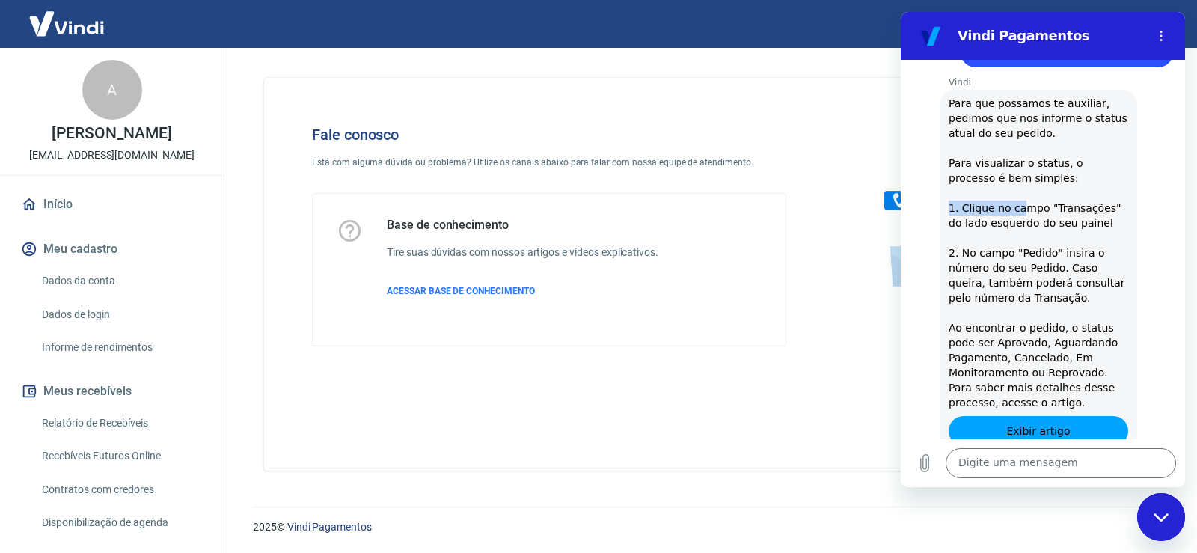
drag, startPoint x: 950, startPoint y: 173, endPoint x: 1017, endPoint y: 177, distance: 66.7
click at [1017, 177] on span "Para que possamos te auxiliar, pedimos que nos informe o status atual do seu pe…" at bounding box center [1040, 252] width 182 height 311
drag, startPoint x: 946, startPoint y: 230, endPoint x: 1014, endPoint y: 230, distance: 68.8
click at [1014, 230] on div "Vindi diz: Para que possamos te auxiliar, pedimos que nos informe o status atua…" at bounding box center [1039, 271] width 198 height 362
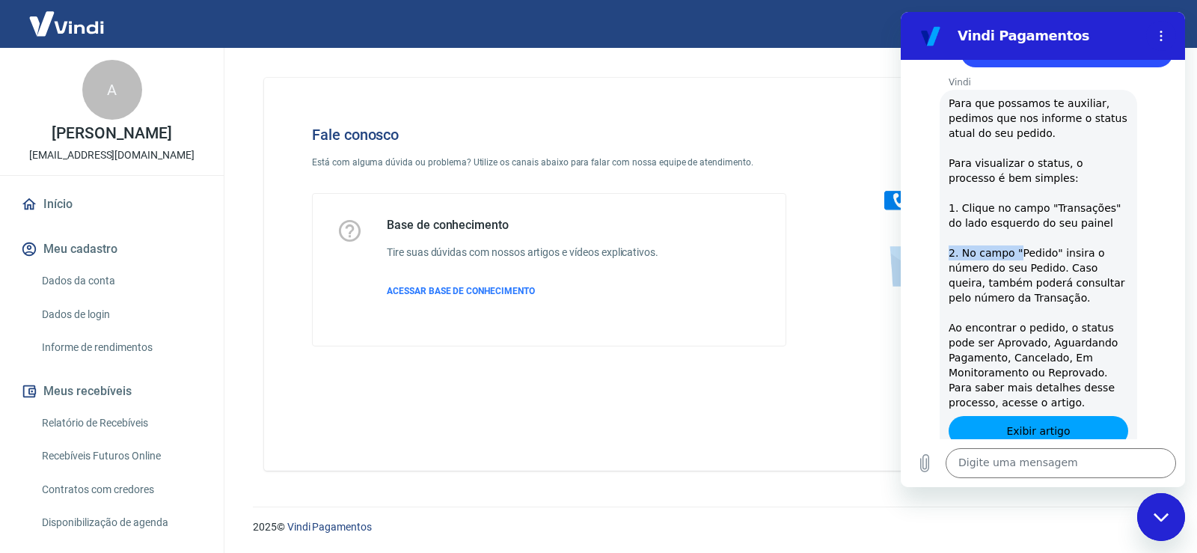
click at [1014, 230] on div "Vindi diz: Para que possamos te auxiliar, pedimos que nos informe o status atua…" at bounding box center [1039, 271] width 198 height 362
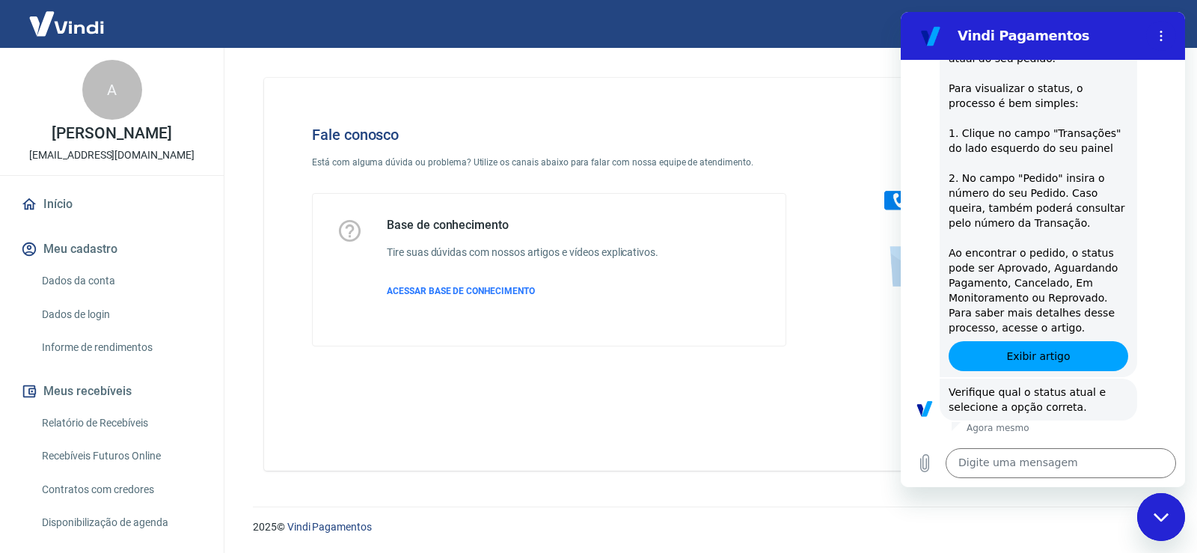
scroll to position [1608, 0]
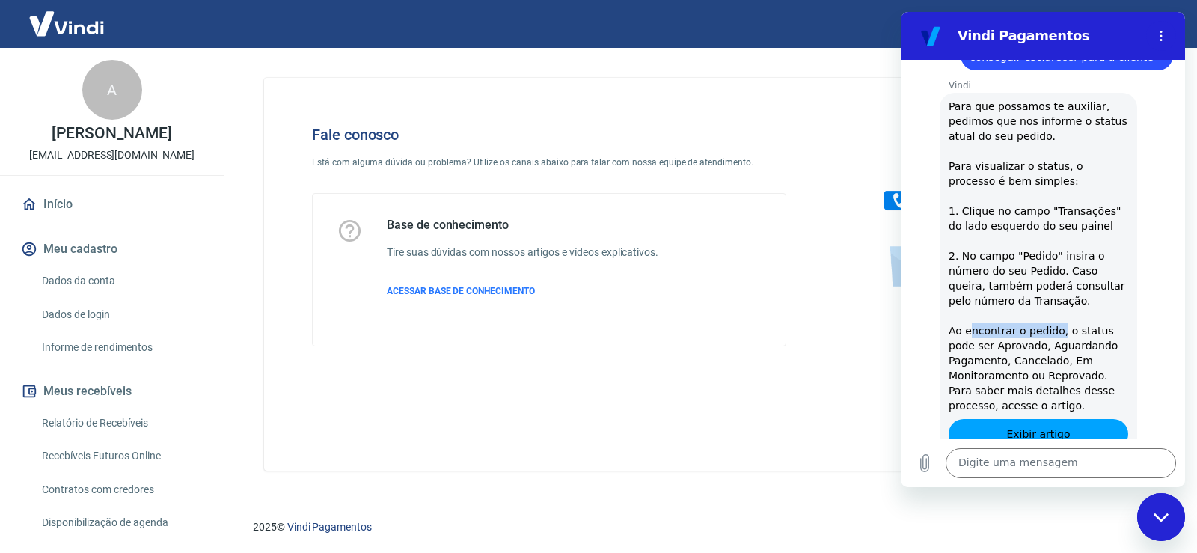
drag, startPoint x: 1034, startPoint y: 296, endPoint x: 1056, endPoint y: 295, distance: 21.7
click at [1056, 295] on span "Para que possamos te auxiliar, pedimos que nos informe o status atual do seu pe…" at bounding box center [1040, 255] width 182 height 311
drag, startPoint x: 1020, startPoint y: 310, endPoint x: 1077, endPoint y: 313, distance: 56.2
click at [1077, 313] on span "Para que possamos te auxiliar, pedimos que nos informe o status atual do seu pe…" at bounding box center [1040, 255] width 182 height 311
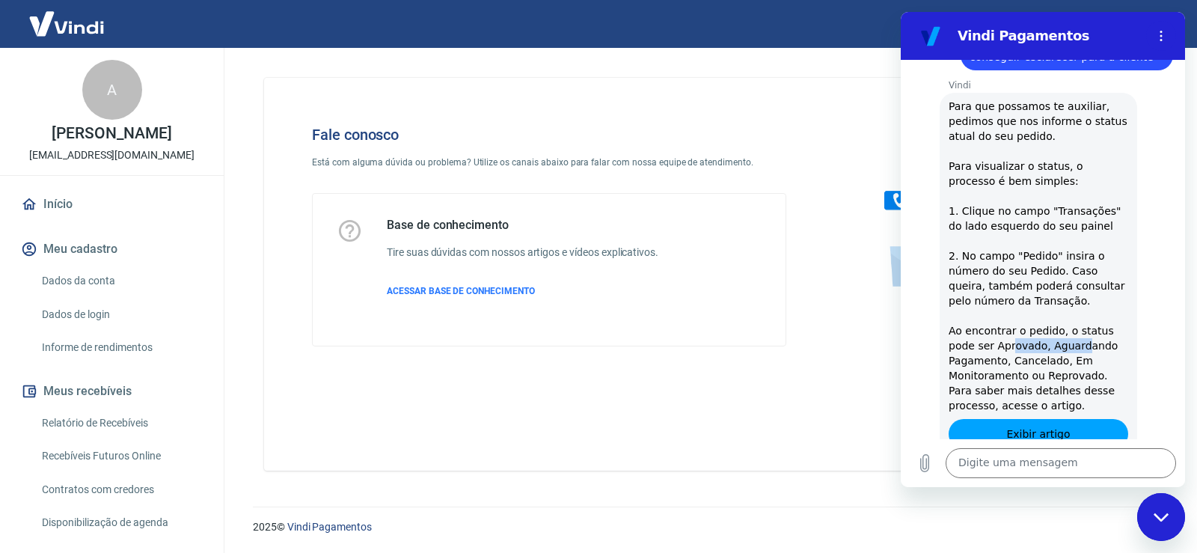
click at [1077, 313] on span "Para que possamos te auxiliar, pedimos que nos informe o status atual do seu pe…" at bounding box center [1040, 255] width 182 height 311
click at [1059, 327] on span "Para que possamos te auxiliar, pedimos que nos informe o status atual do seu pe…" at bounding box center [1040, 255] width 182 height 311
click at [1059, 328] on span "Para que possamos te auxiliar, pedimos que nos informe o status atual do seu pe…" at bounding box center [1040, 255] width 182 height 311
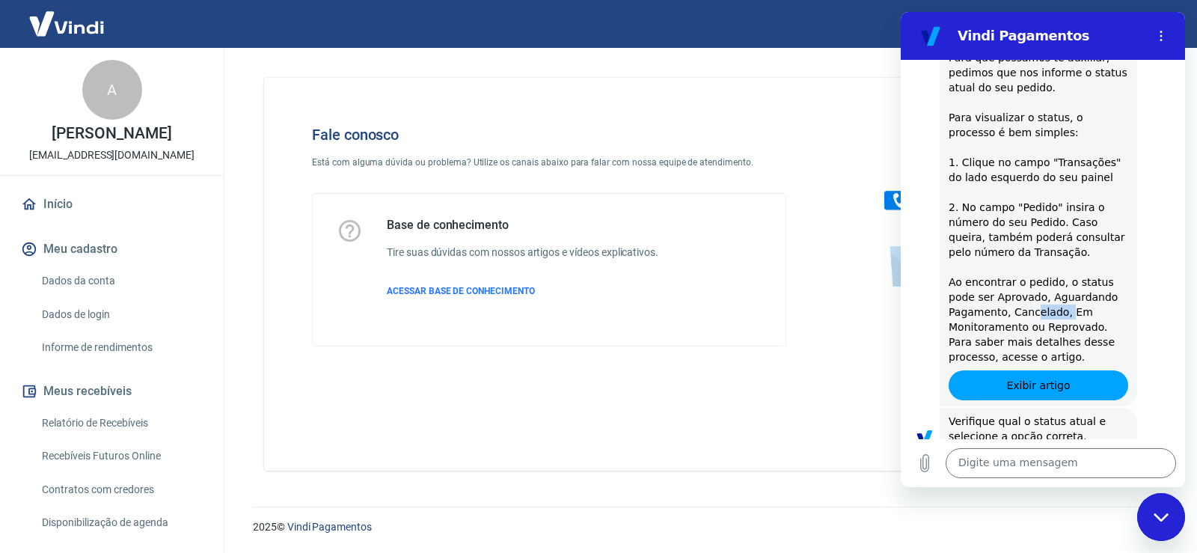
scroll to position [1683, 0]
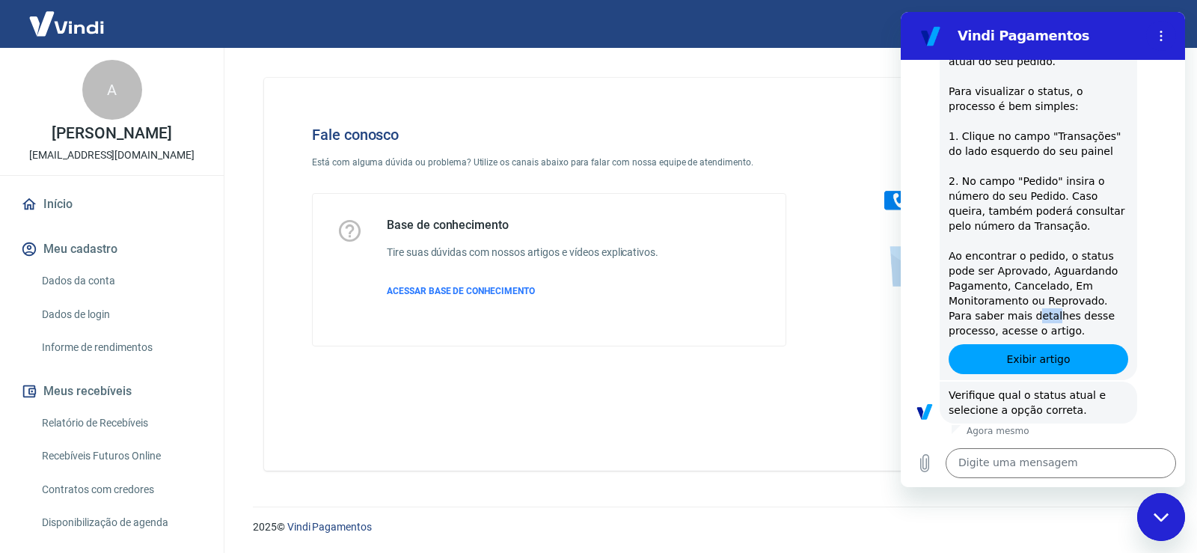
drag, startPoint x: 1009, startPoint y: 283, endPoint x: 1028, endPoint y: 285, distance: 18.8
click at [1026, 284] on span "Para que possamos te auxiliar, pedimos que nos informe o status atual do seu pe…" at bounding box center [1040, 180] width 182 height 311
click at [1028, 285] on span "Para que possamos te auxiliar, pedimos que nos informe o status atual do seu pe…" at bounding box center [1040, 180] width 182 height 311
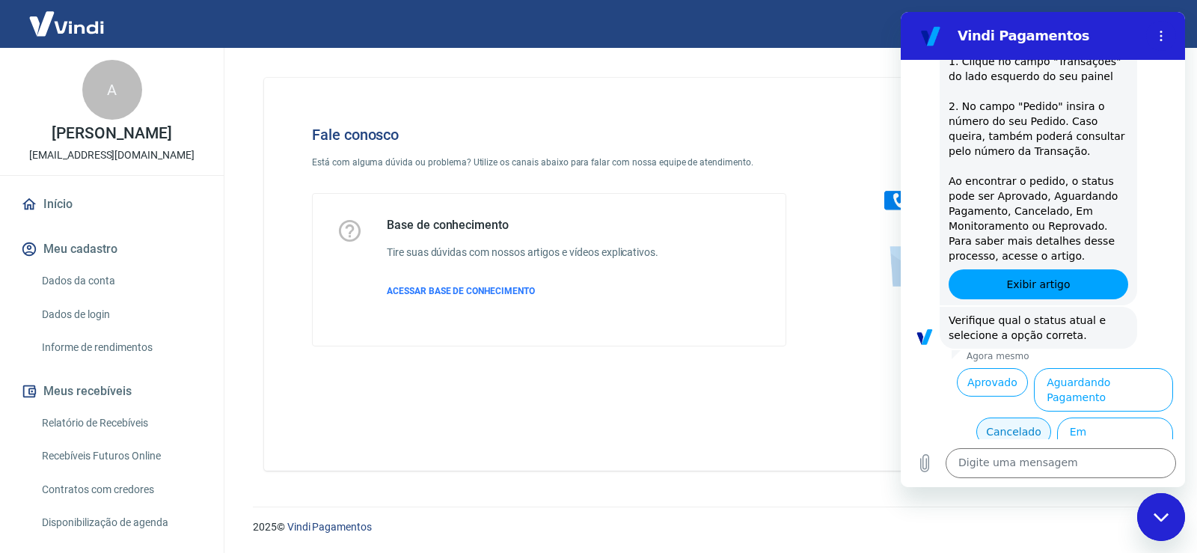
click at [993, 417] on button "Cancelado" at bounding box center [1013, 431] width 74 height 28
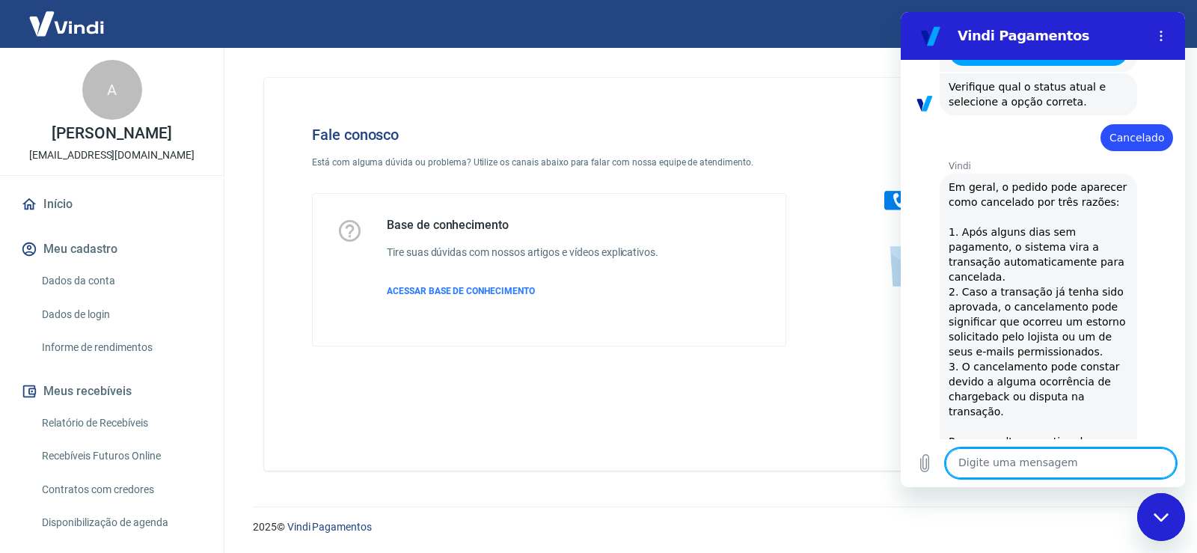
scroll to position [1965, 0]
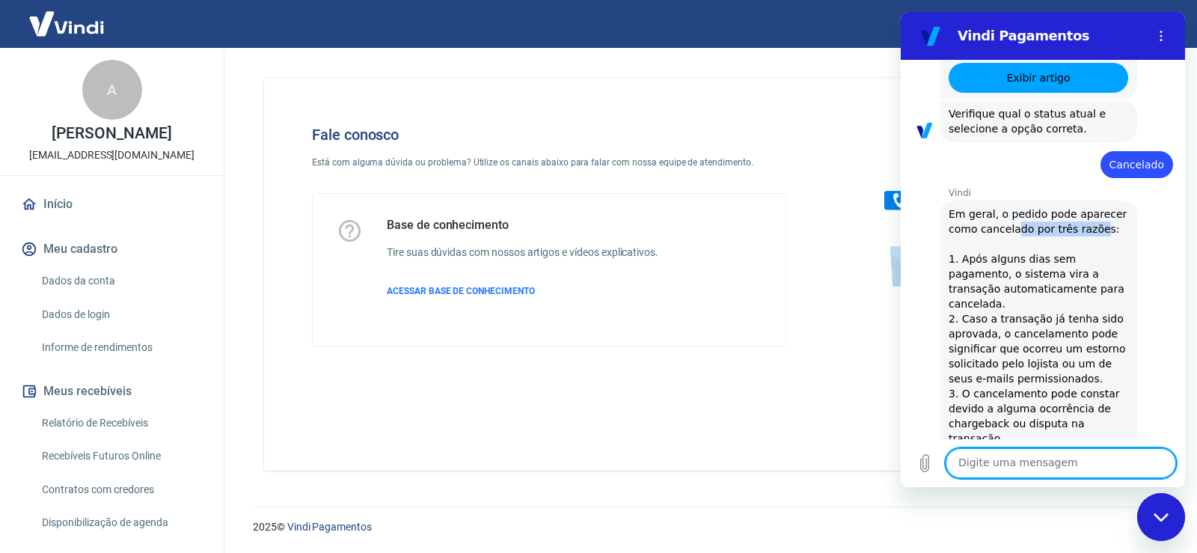
drag, startPoint x: 1014, startPoint y: 195, endPoint x: 1084, endPoint y: 206, distance: 71.1
click at [1094, 206] on div "Vindi diz: Em geral, o pedido pode aparecer como cancelado por três razões: 1. …" at bounding box center [1039, 363] width 198 height 326
click at [1038, 208] on span "Em geral, o pedido pode aparecer como cancelado por três razões: 1. Após alguns…" at bounding box center [1040, 363] width 182 height 311
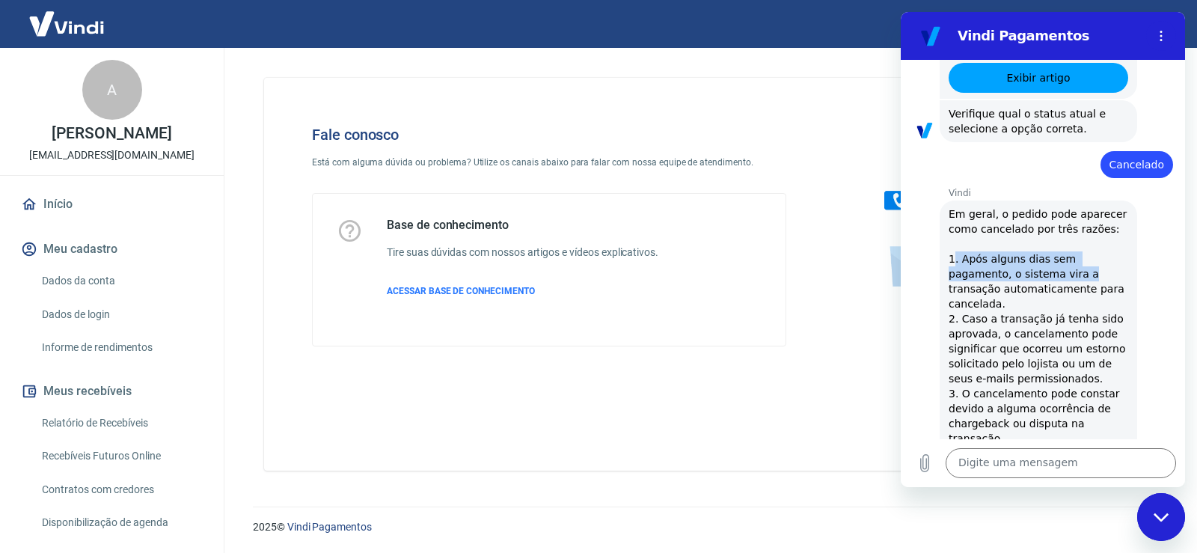
drag, startPoint x: 954, startPoint y: 224, endPoint x: 1077, endPoint y: 244, distance: 124.3
click at [1077, 244] on span "Em geral, o pedido pode aparecer como cancelado por três razões: 1. Após alguns…" at bounding box center [1040, 363] width 182 height 311
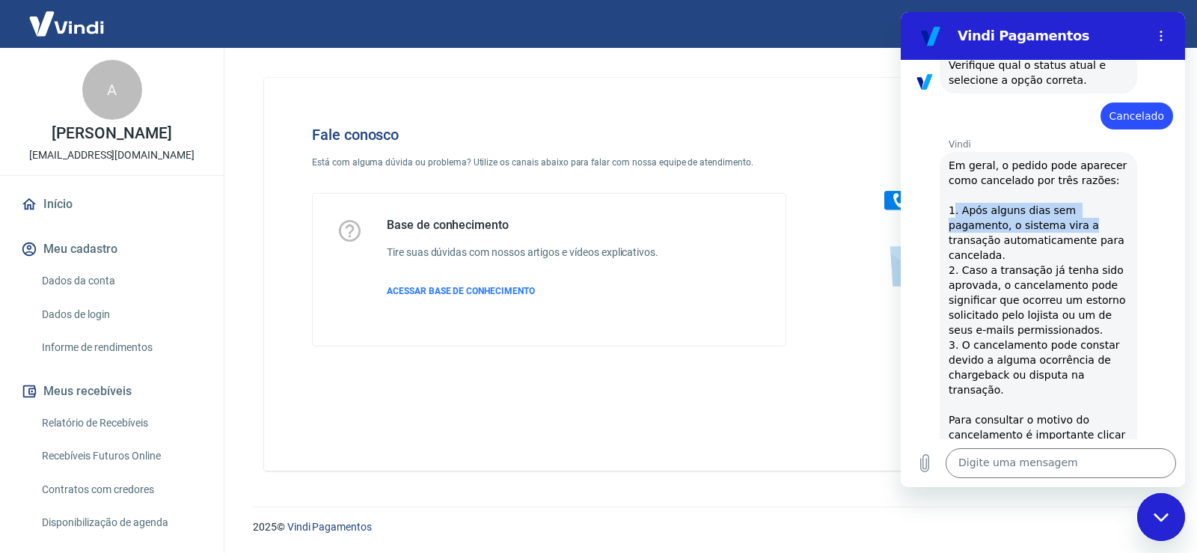
scroll to position [2039, 0]
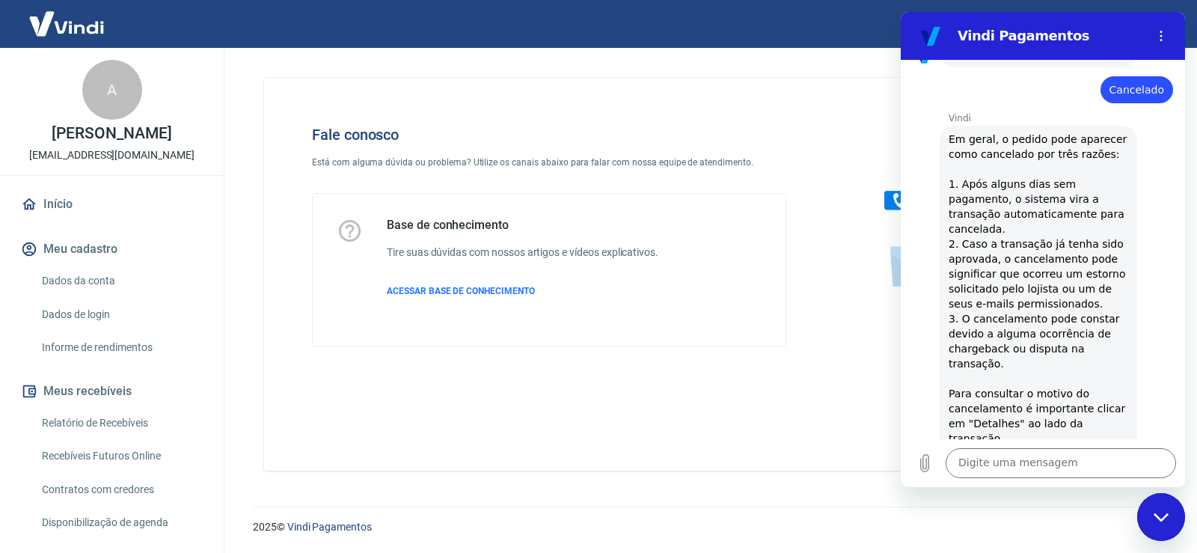
click at [1008, 193] on div "Vindi diz: Em geral, o pedido pode aparecer como cancelado por três razões: 1. …" at bounding box center [1039, 289] width 198 height 326
drag, startPoint x: 971, startPoint y: 212, endPoint x: 1103, endPoint y: 255, distance: 139.3
click at [1103, 255] on div "Vindi diz: Em geral, o pedido pode aparecer como cancelado por três razões: 1. …" at bounding box center [1039, 289] width 198 height 326
click at [1100, 255] on div "Vindi diz: Em geral, o pedido pode aparecer como cancelado por três razões: 1. …" at bounding box center [1039, 289] width 198 height 326
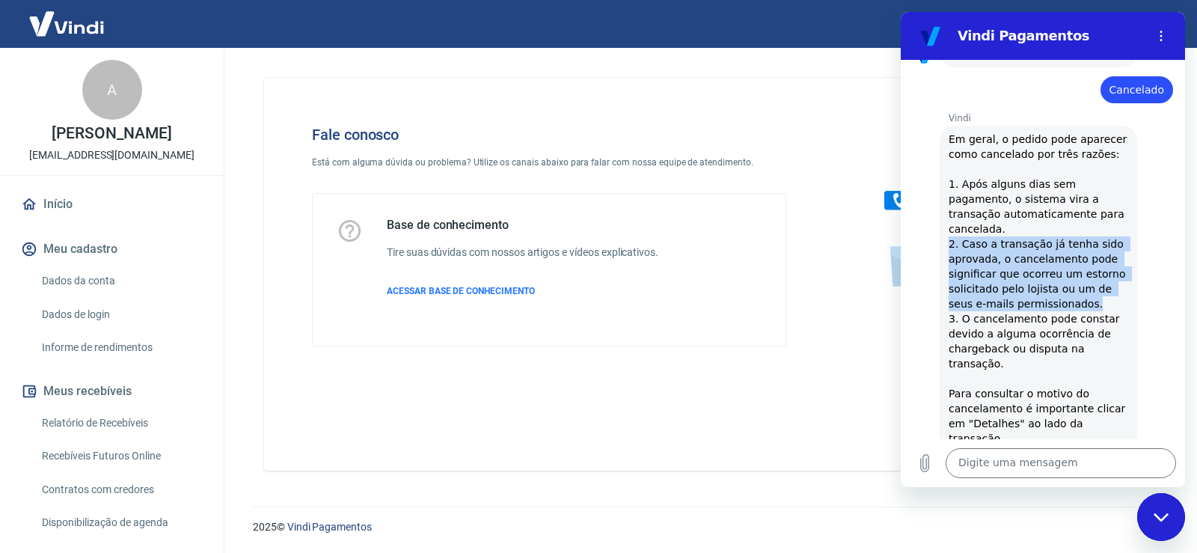
drag, startPoint x: 943, startPoint y: 206, endPoint x: 1084, endPoint y: 270, distance: 154.4
click at [1084, 270] on div "Vindi diz: Em geral, o pedido pode aparecer como cancelado por três razões: 1. …" at bounding box center [1039, 289] width 198 height 326
click at [1076, 256] on span "Em geral, o pedido pode aparecer como cancelado por três razões: 1. Após alguns…" at bounding box center [1040, 288] width 182 height 311
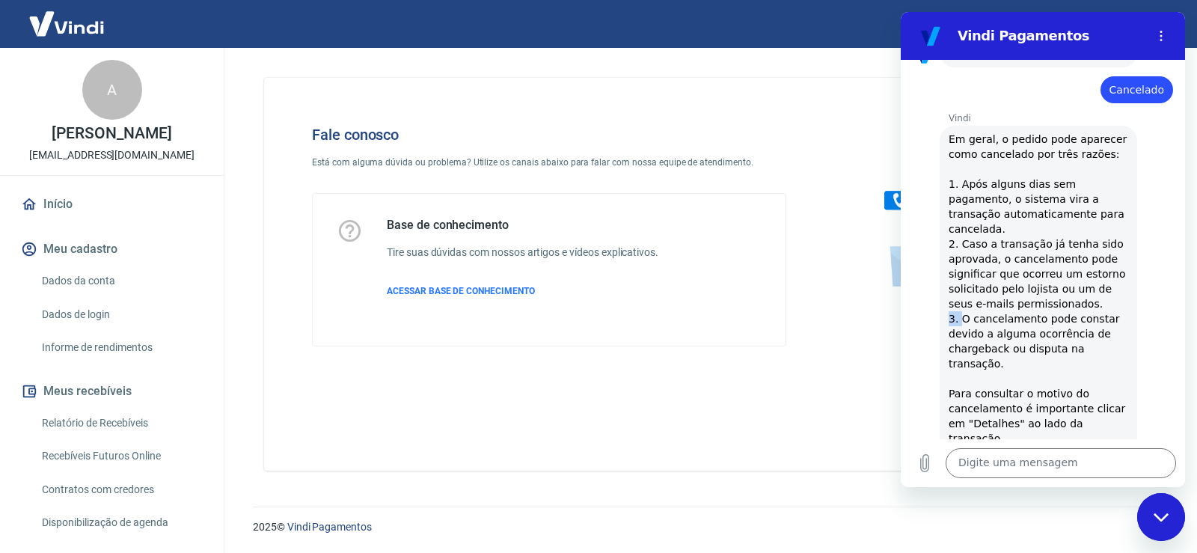
drag, startPoint x: 949, startPoint y: 291, endPoint x: 964, endPoint y: 291, distance: 15.0
click at [964, 291] on span "Em geral, o pedido pode aparecer como cancelado por três razões: 1. Após alguns…" at bounding box center [1040, 288] width 182 height 311
click at [973, 291] on span "Em geral, o pedido pode aparecer como cancelado por três razões: 1. Após alguns…" at bounding box center [1040, 288] width 182 height 311
drag, startPoint x: 959, startPoint y: 289, endPoint x: 1066, endPoint y: 328, distance: 114.1
click at [1066, 328] on div "Vindi diz: Em geral, o pedido pode aparecer como cancelado por três razões: 1. …" at bounding box center [1039, 289] width 198 height 326
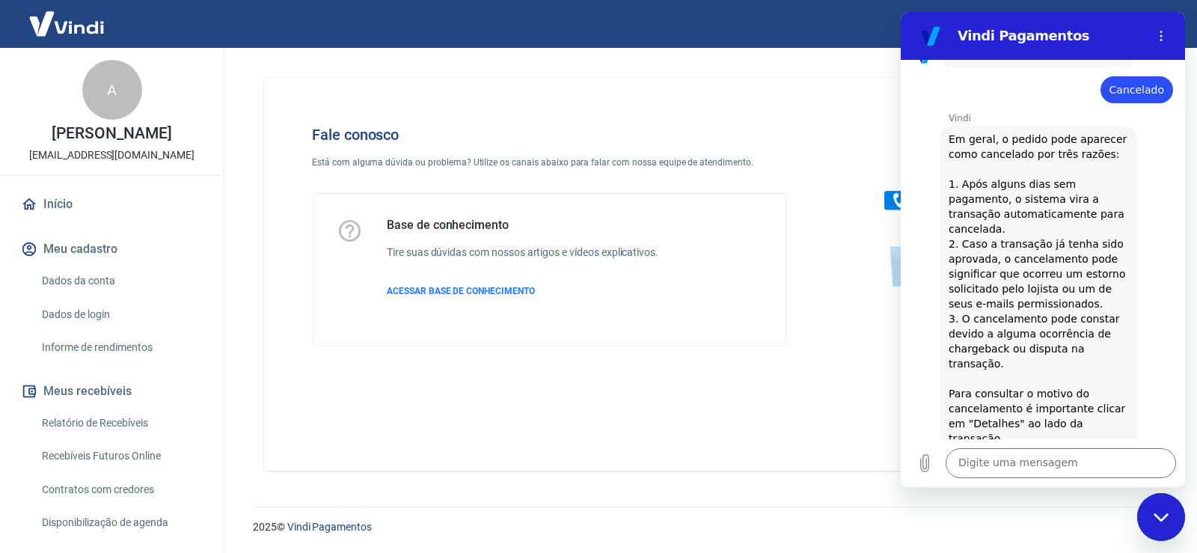
click at [1055, 338] on div "Vindi diz: Em geral, o pedido pode aparecer como cancelado por três razões: 1. …" at bounding box center [1039, 289] width 198 height 326
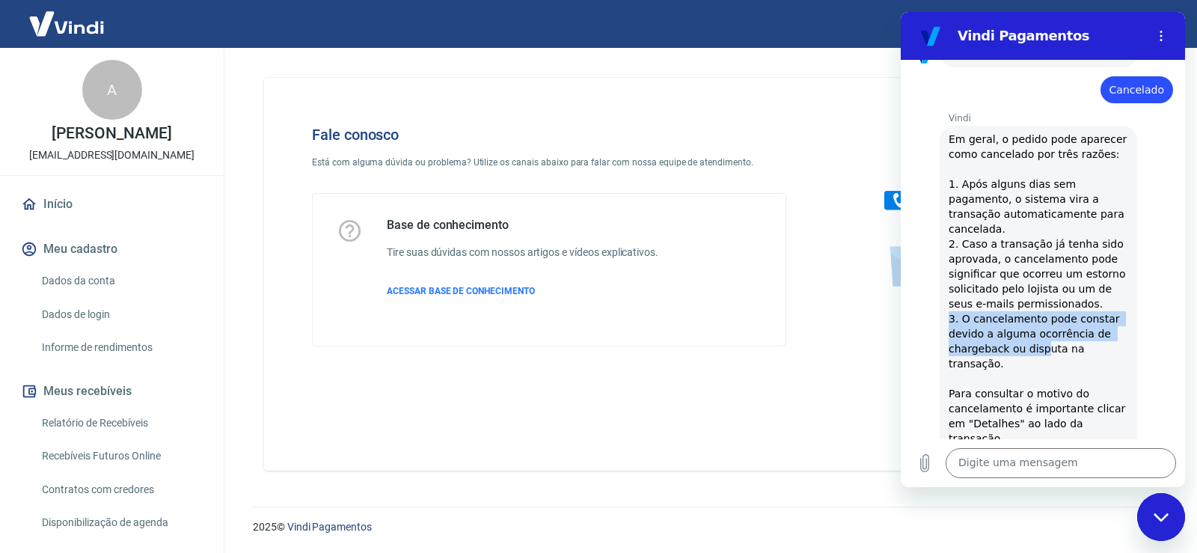
drag, startPoint x: 947, startPoint y: 290, endPoint x: 1041, endPoint y: 325, distance: 99.9
click at [1041, 325] on div "Vindi diz: Em geral, o pedido pode aparecer como cancelado por três razões: 1. …" at bounding box center [1039, 289] width 198 height 326
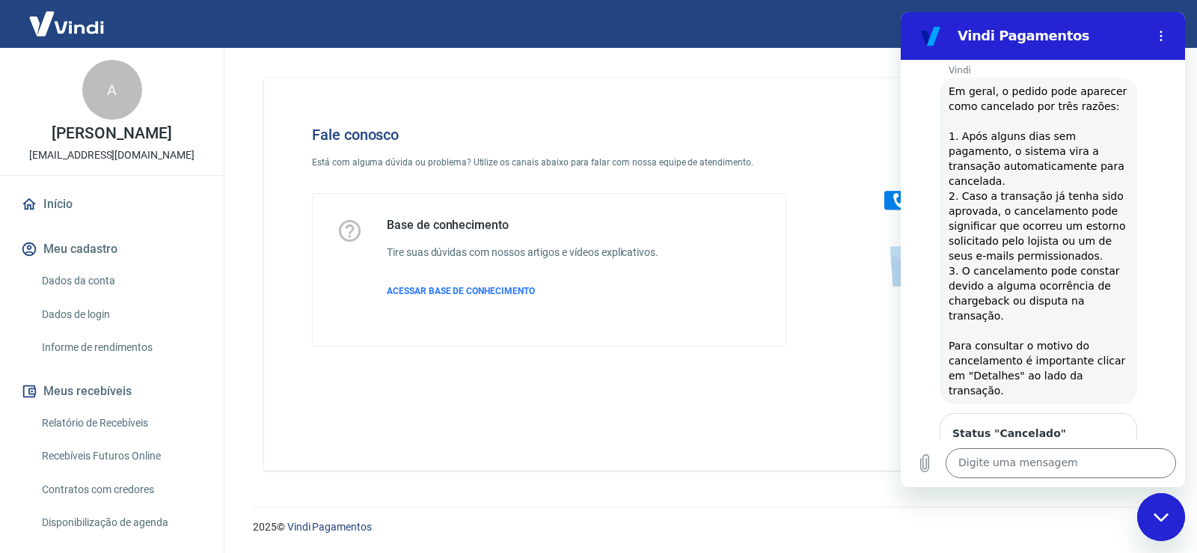
scroll to position [2114, 0]
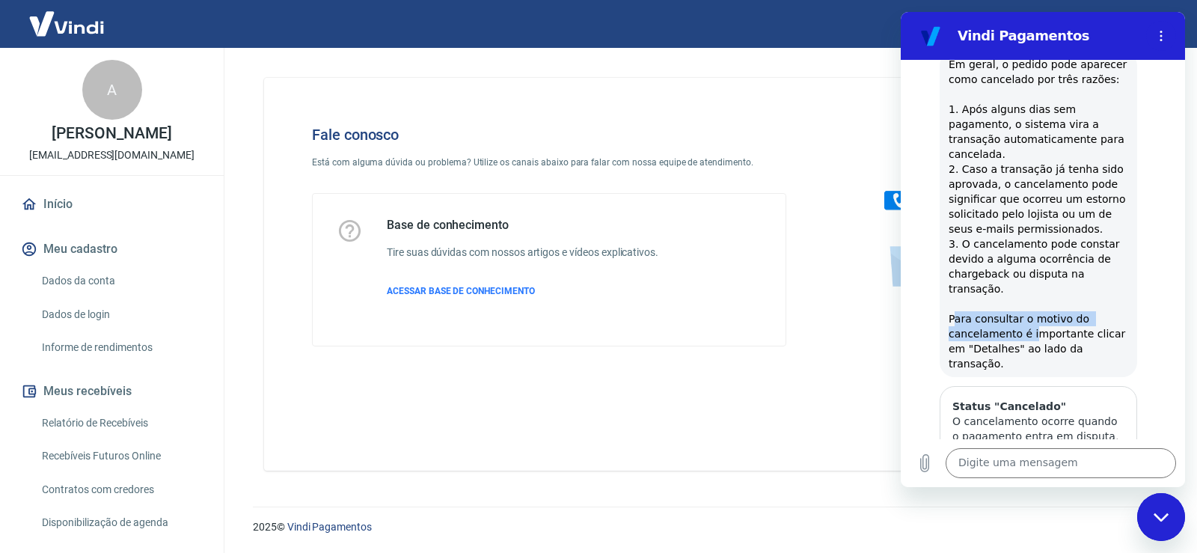
drag, startPoint x: 952, startPoint y: 288, endPoint x: 1028, endPoint y: 298, distance: 76.2
click at [1028, 298] on span "Em geral, o pedido pode aparecer como cancelado por três razões: 1. Após alguns…" at bounding box center [1040, 213] width 182 height 311
drag, startPoint x: 945, startPoint y: 285, endPoint x: 1077, endPoint y: 319, distance: 136.8
click at [1077, 319] on div "Vindi diz: Em geral, o pedido pode aparecer como cancelado por três razões: 1. …" at bounding box center [1039, 214] width 198 height 326
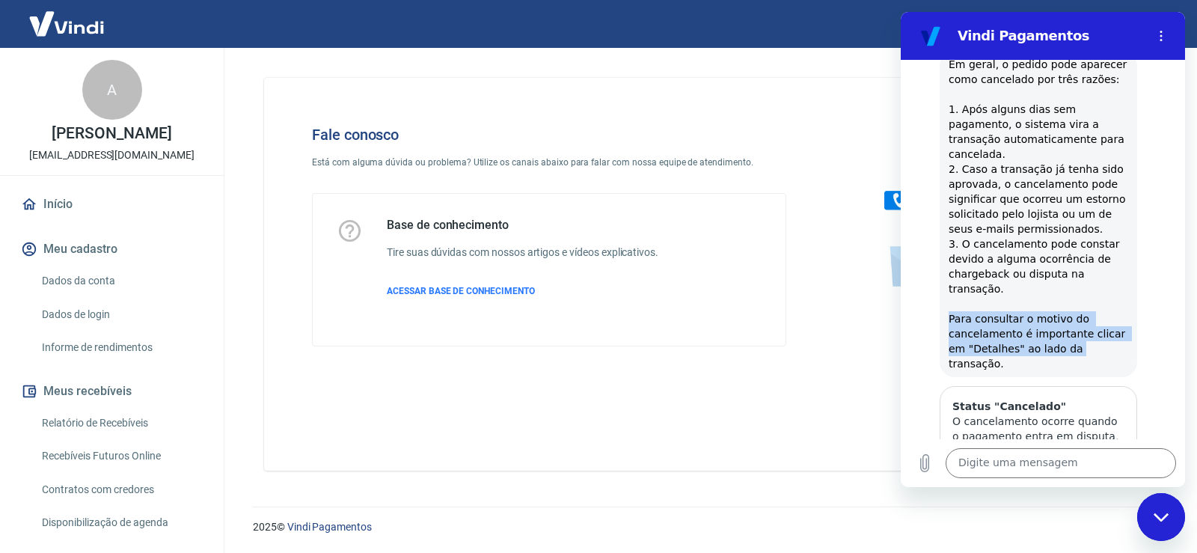
click at [1078, 322] on div "Vindi diz: Em geral, o pedido pode aparecer como cancelado por três razões: 1. …" at bounding box center [1039, 214] width 198 height 326
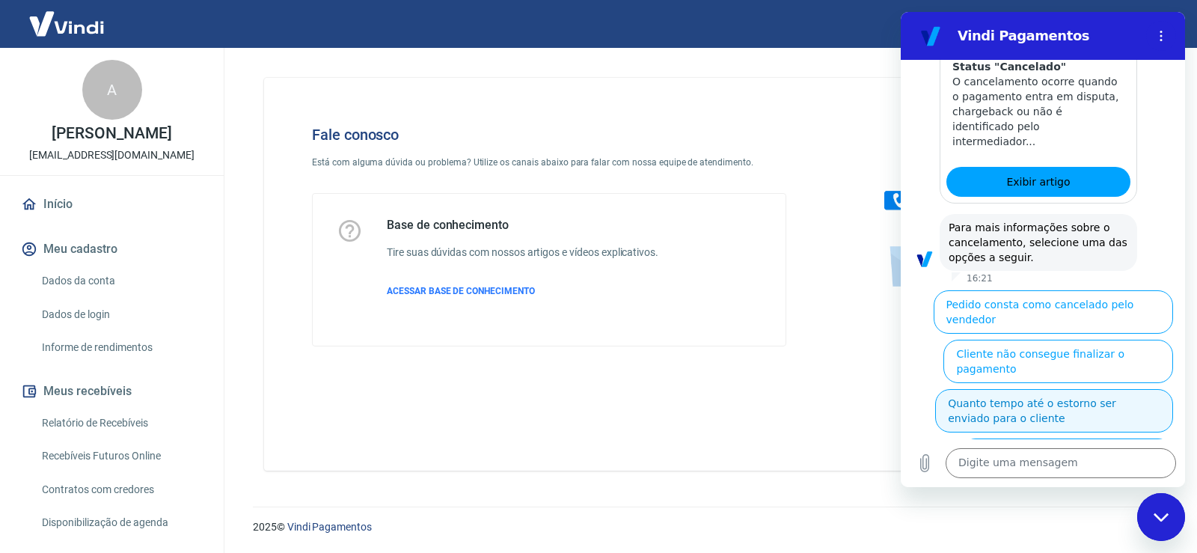
scroll to position [2460, 0]
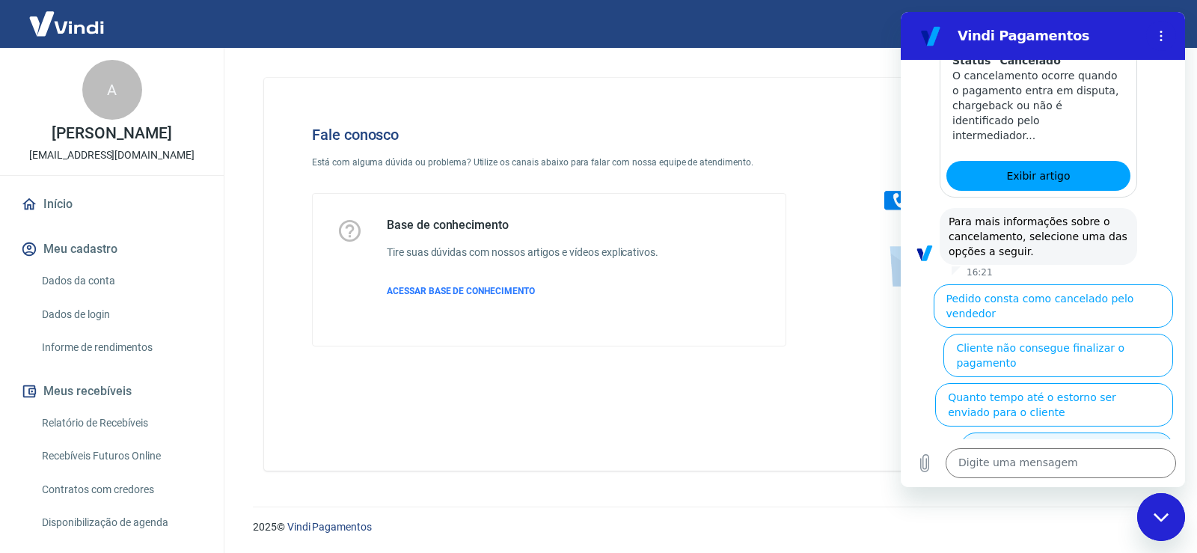
click at [1071, 432] on button "Cliente pagou, mas pedido consta como 'cancelado'" at bounding box center [1067, 453] width 212 height 43
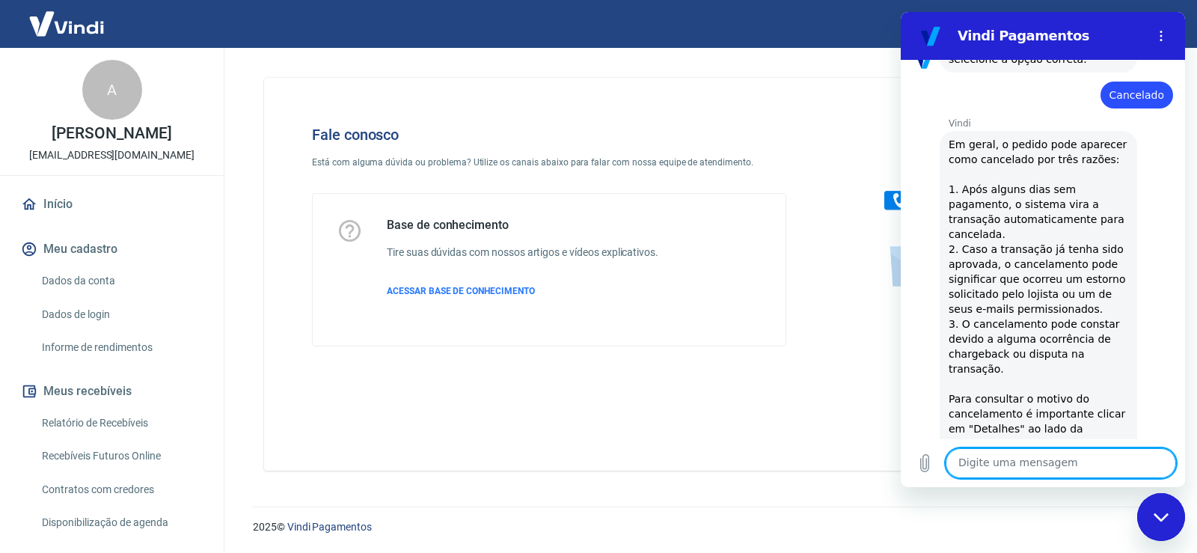
scroll to position [2407, 0]
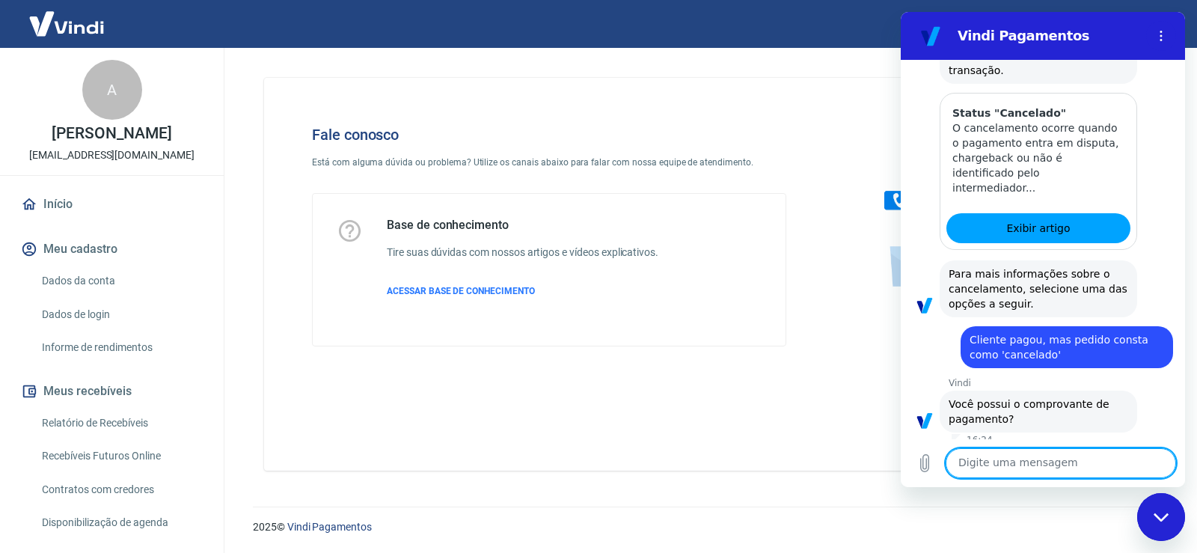
click at [1085, 452] on button "Sim" at bounding box center [1099, 466] width 43 height 28
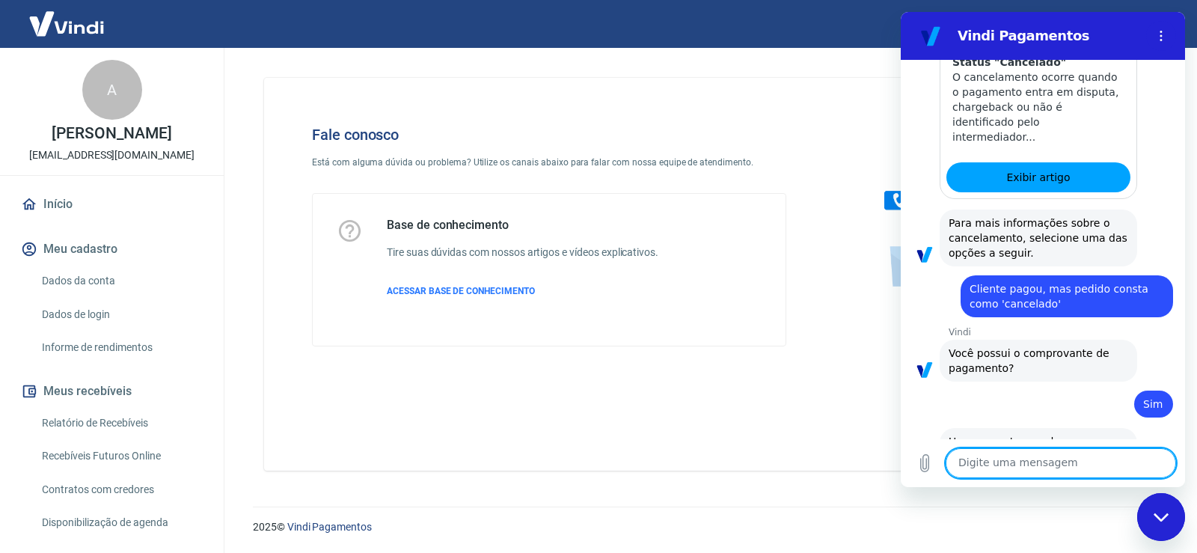
scroll to position [2461, 0]
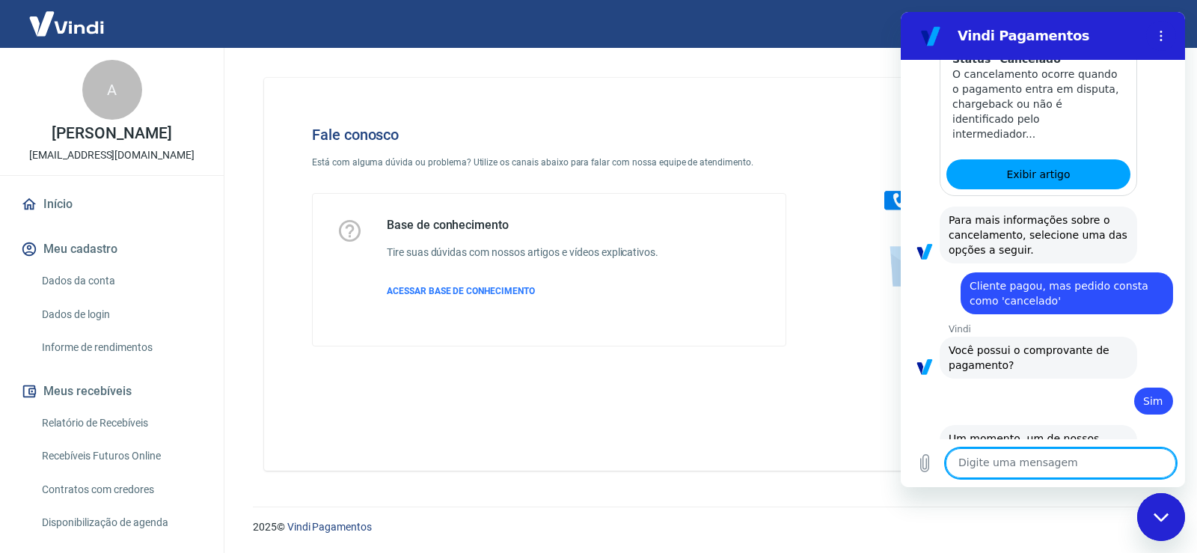
click at [1019, 464] on textarea at bounding box center [1061, 463] width 230 height 30
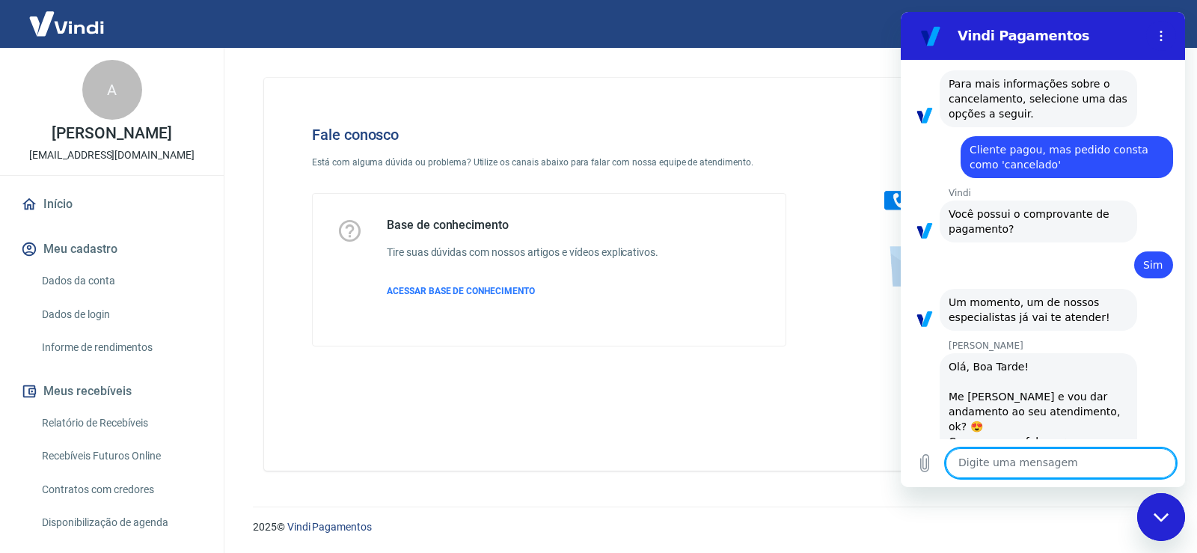
scroll to position [2600, 0]
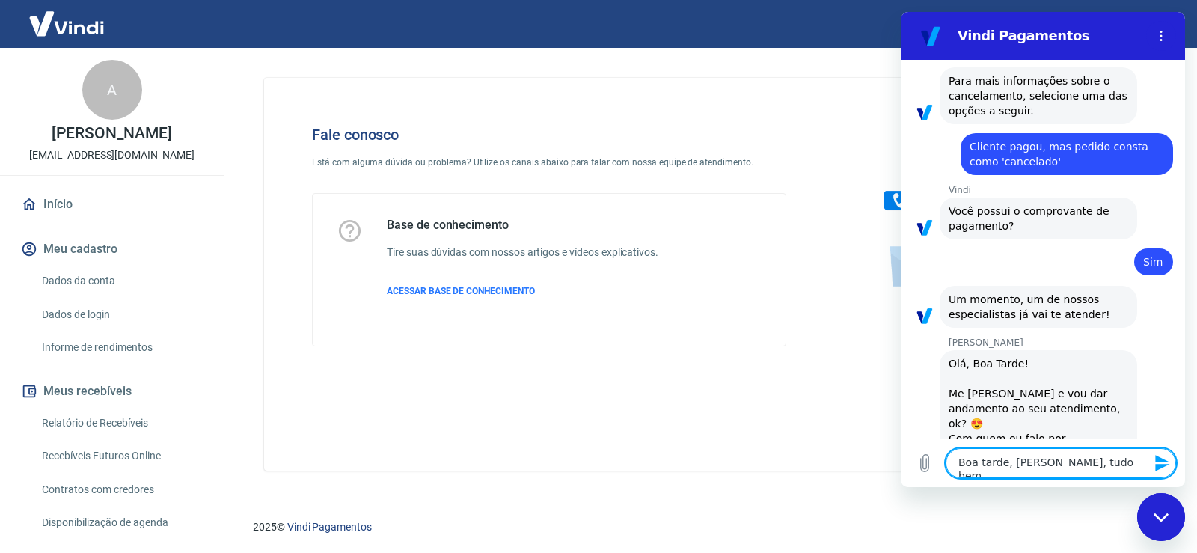
type textarea "Boa tarde, Silvana, tudo bem?"
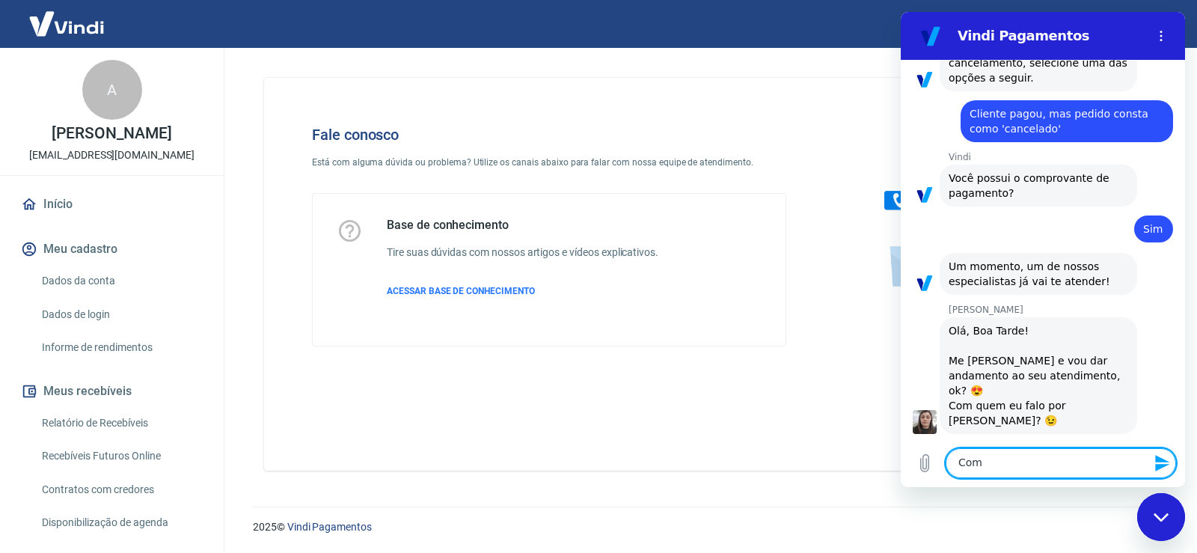
scroll to position [2636, 0]
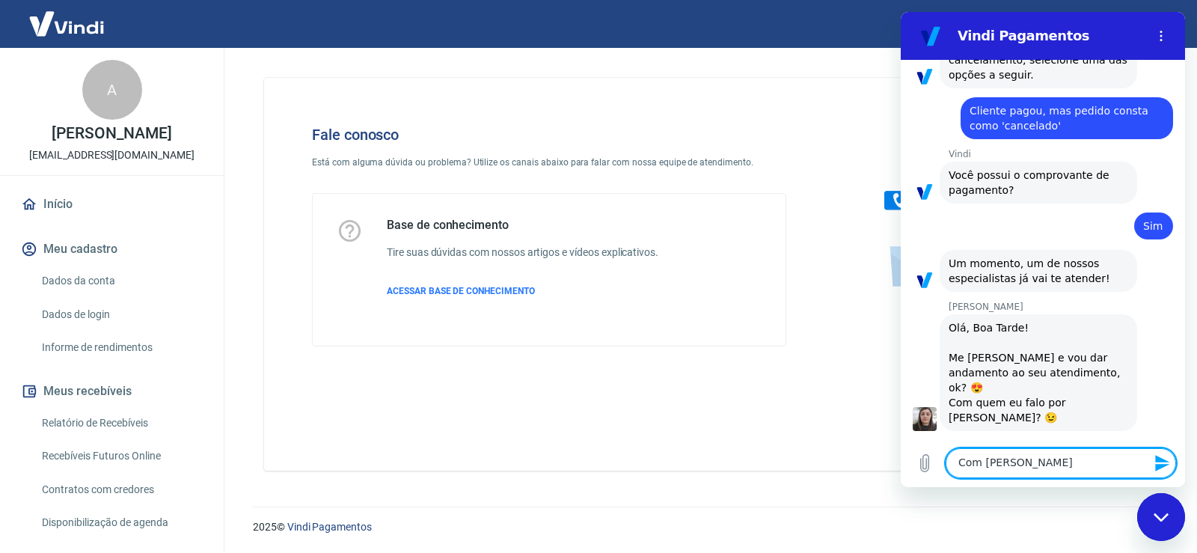
type textarea "Com Eduardo"
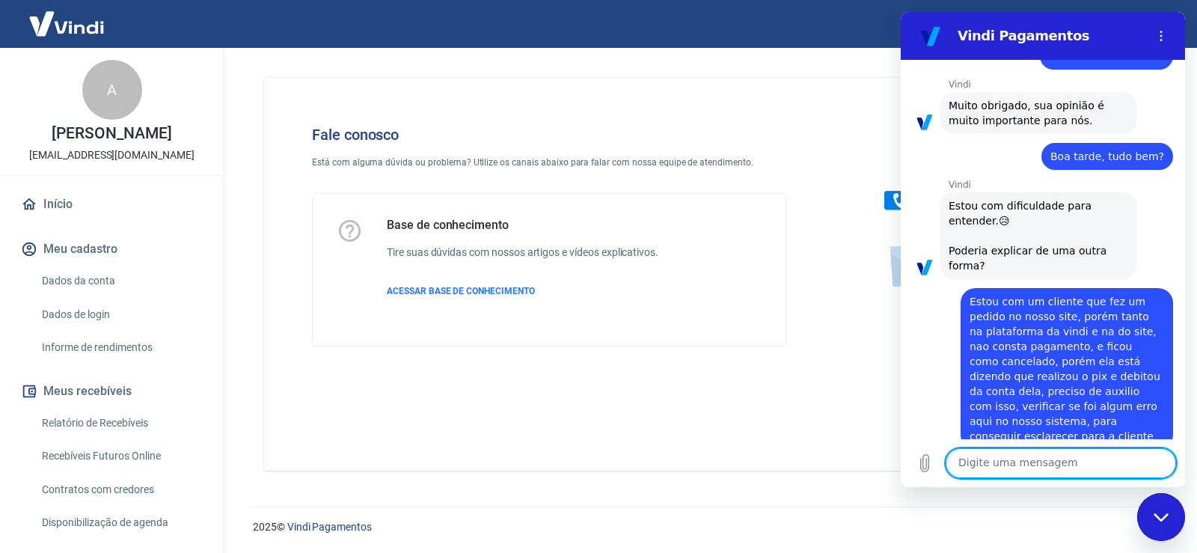
scroll to position [1225, 0]
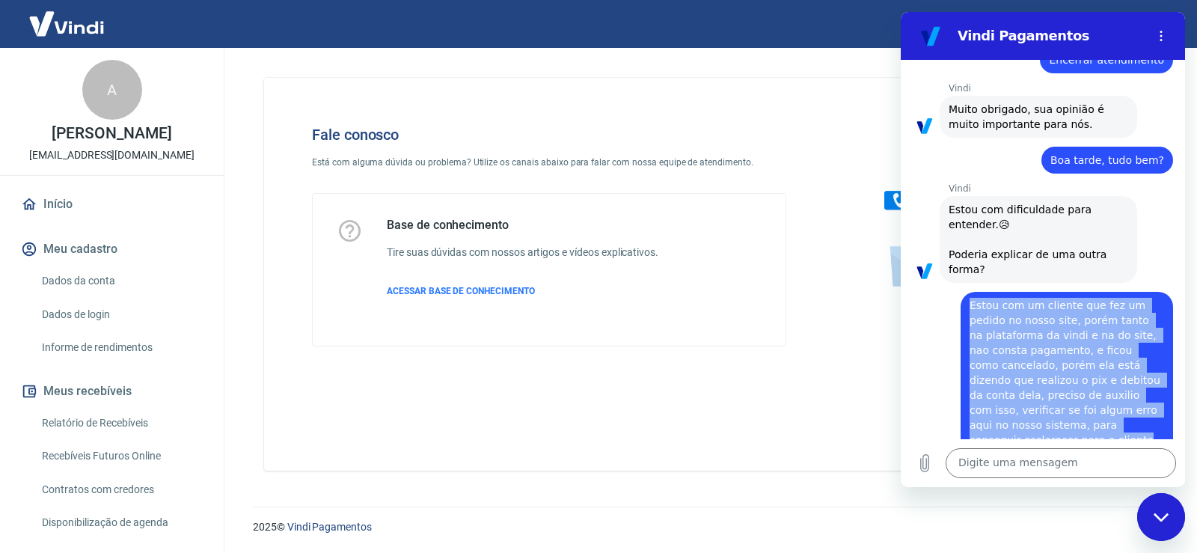
drag, startPoint x: 971, startPoint y: 290, endPoint x: 1151, endPoint y: 412, distance: 218.1
click at [1151, 412] on div "diz: Estou com um cliente que fez um pedido no nosso site, porém tanto na plata…" at bounding box center [1067, 373] width 212 height 162
copy span "Estou com um cliente que fez um pedido no nosso site, porém tanto na plataforma…"
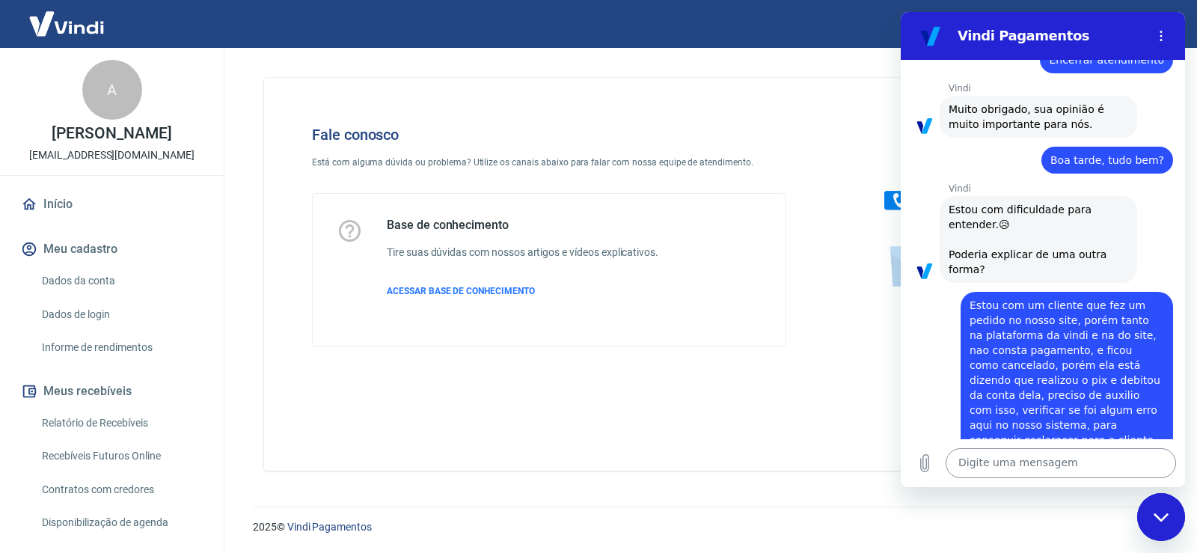
click at [1034, 466] on textarea at bounding box center [1061, 463] width 230 height 30
paste textarea "Estou com um cliente que fez um pedido no nosso site, porém tanto na plataforma…"
type textarea "Estou com um cliente que fez um pedido no nosso site, porém tanto na plataforma…"
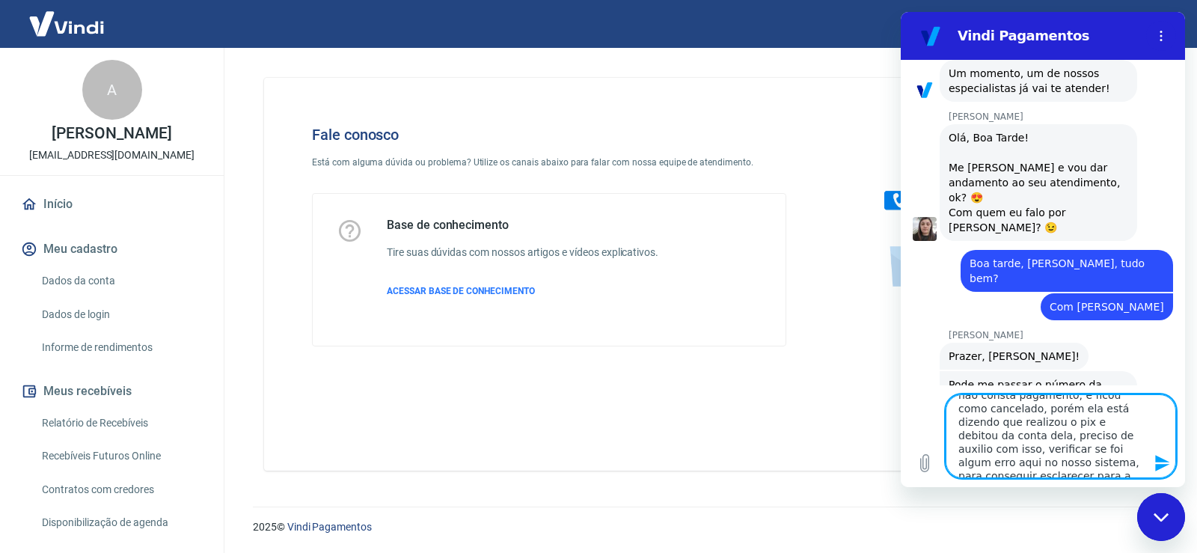
scroll to position [0, 0]
drag, startPoint x: 1142, startPoint y: 465, endPoint x: 741, endPoint y: 306, distance: 431.5
click html "Vindi Pagamentos 16:15 Web User 68a77047c1be61f9a06fc7e8 diz: Preciso falar com…"
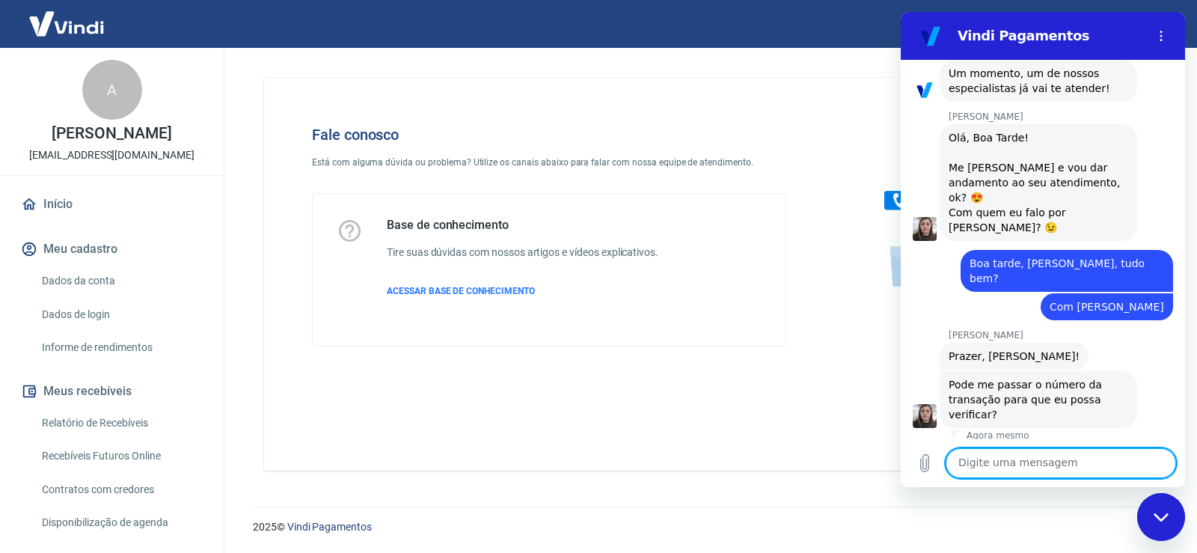
scroll to position [2773, 0]
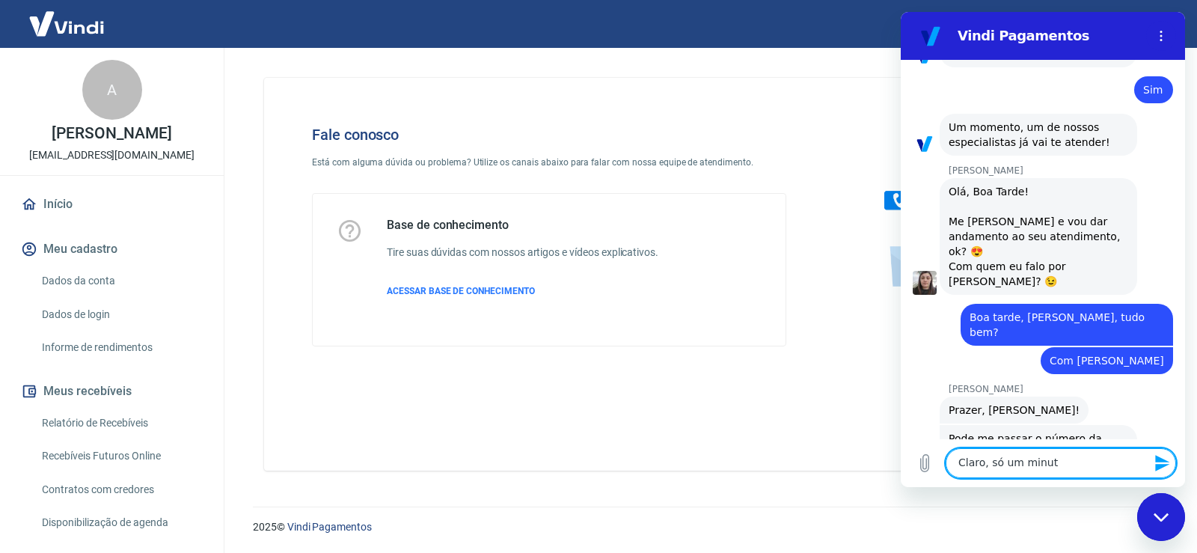
type textarea "Claro, só um minuto"
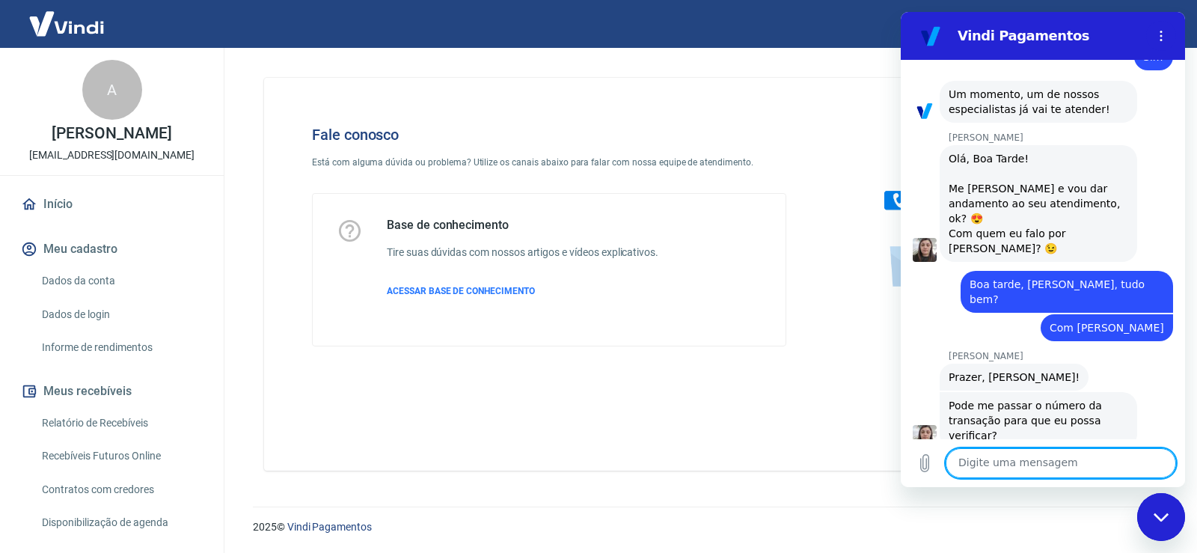
scroll to position [2808, 0]
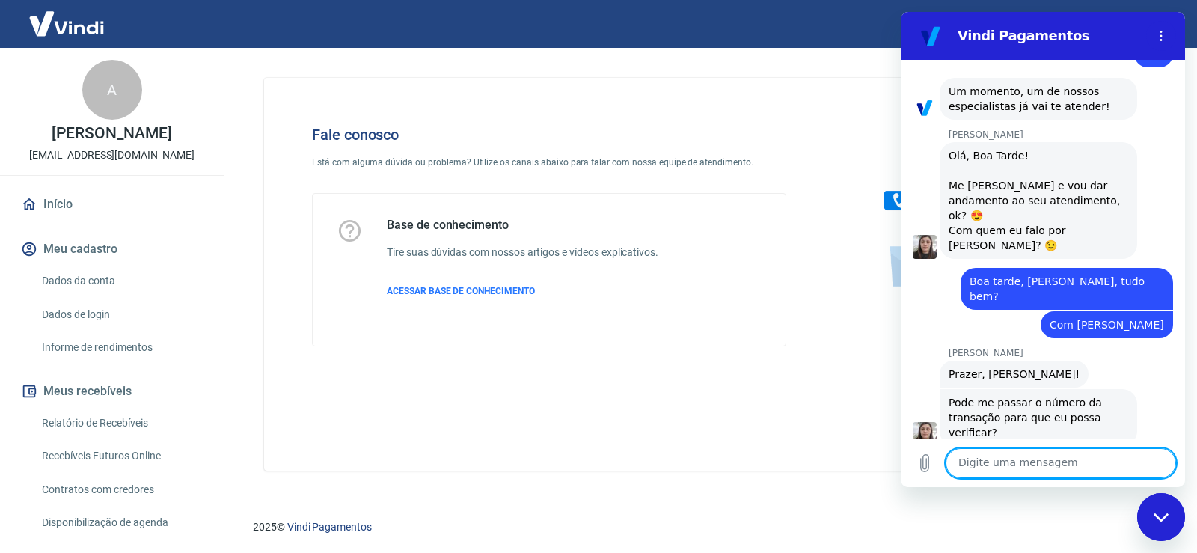
paste textarea "223810615"
type textarea "223810615"
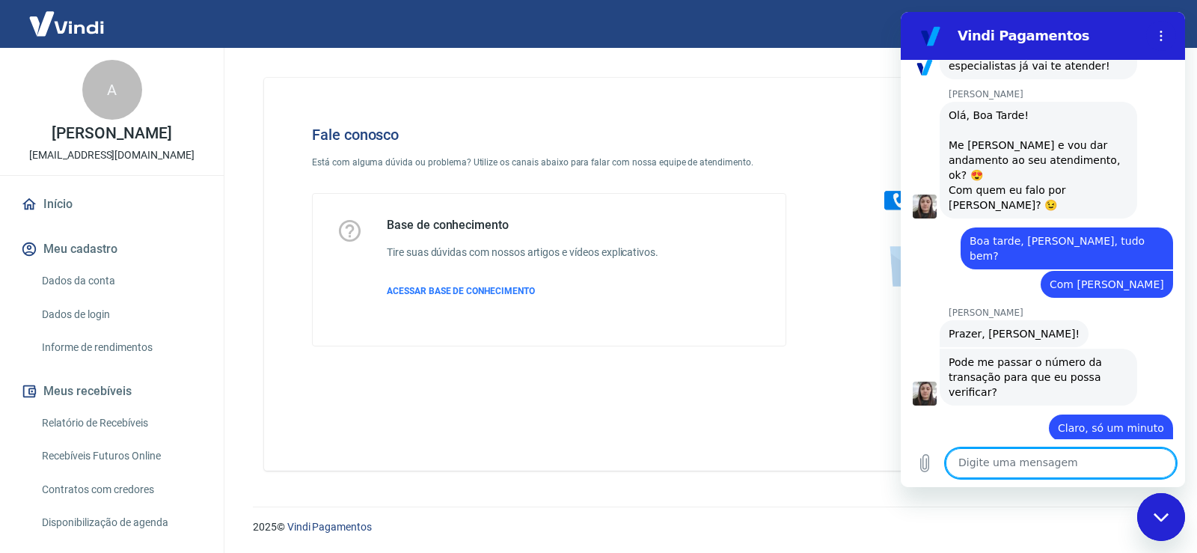
scroll to position [2852, 0]
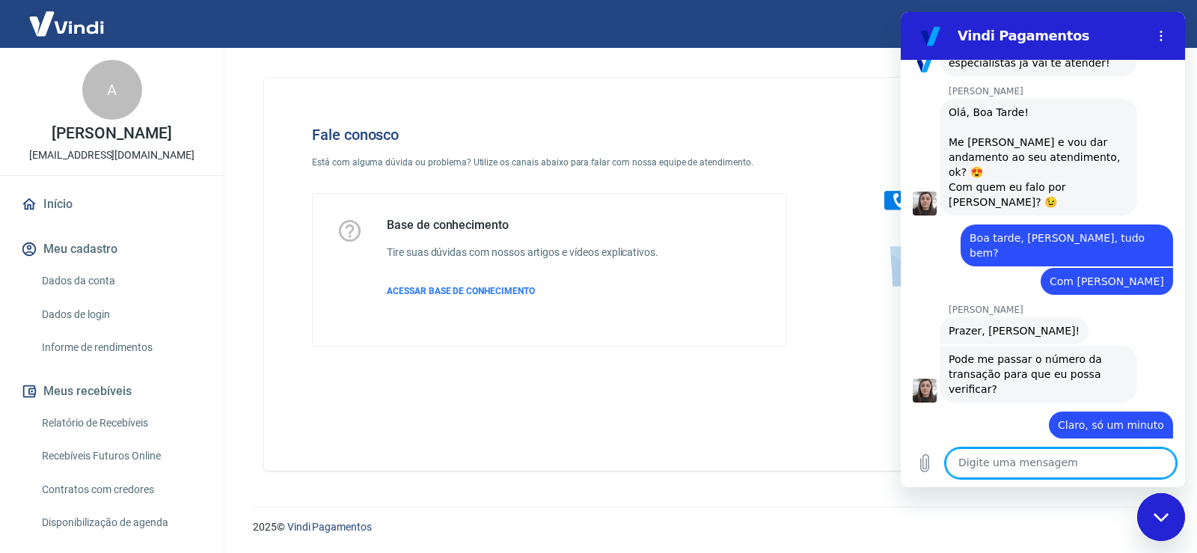
click at [1081, 462] on textarea at bounding box center [1061, 463] width 230 height 30
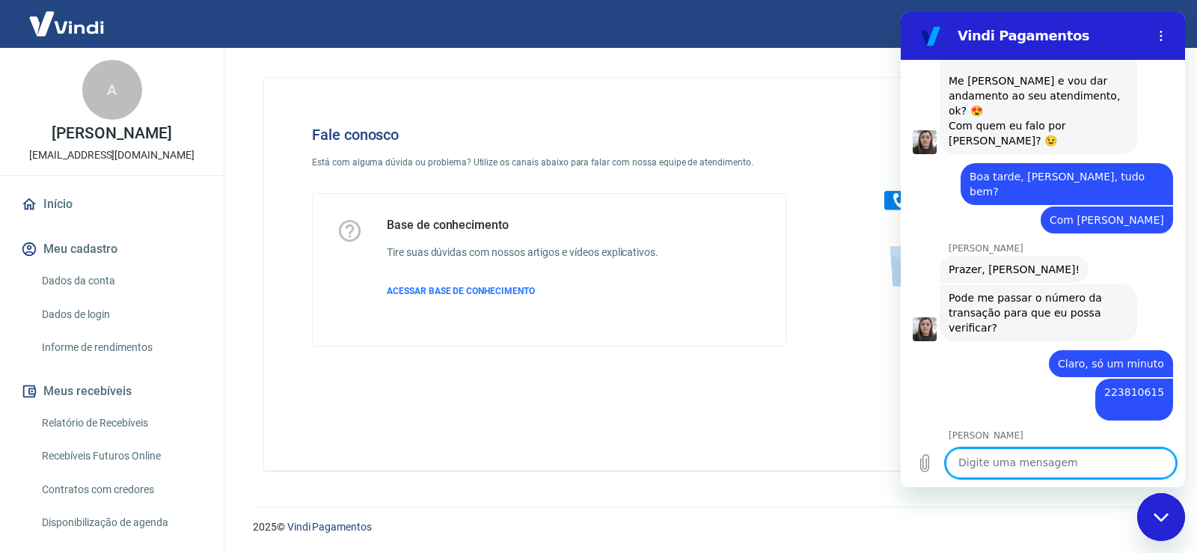
scroll to position [2916, 0]
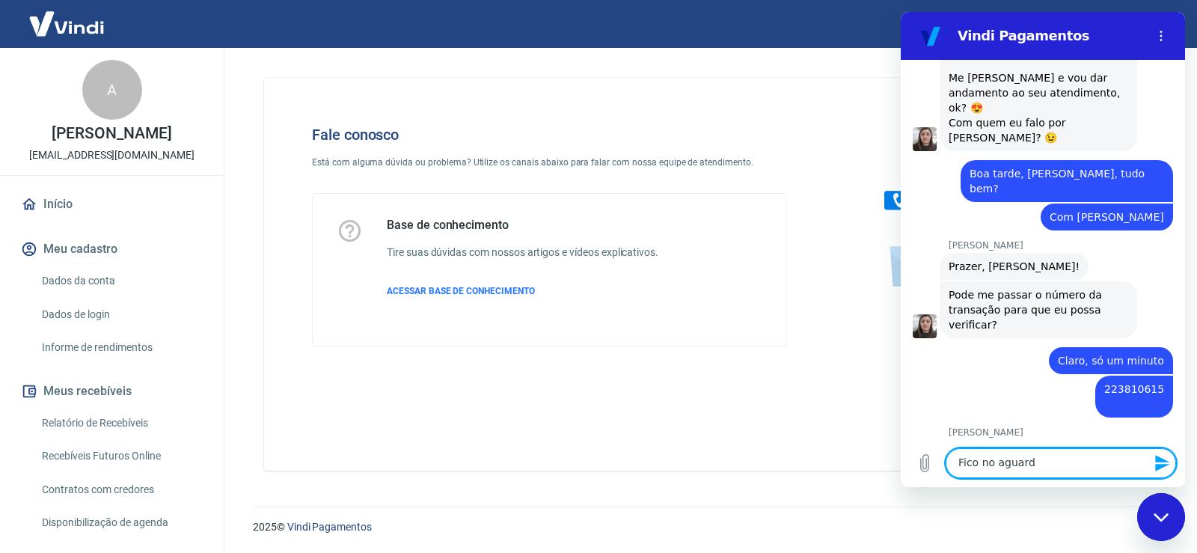
type textarea "Fico no aguardo"
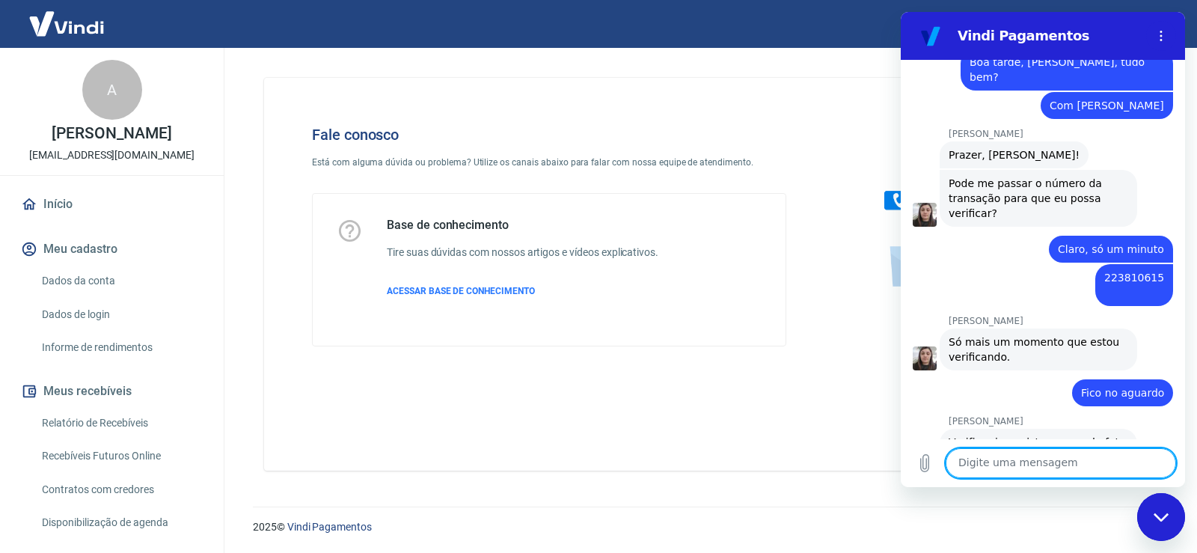
scroll to position [3163, 0]
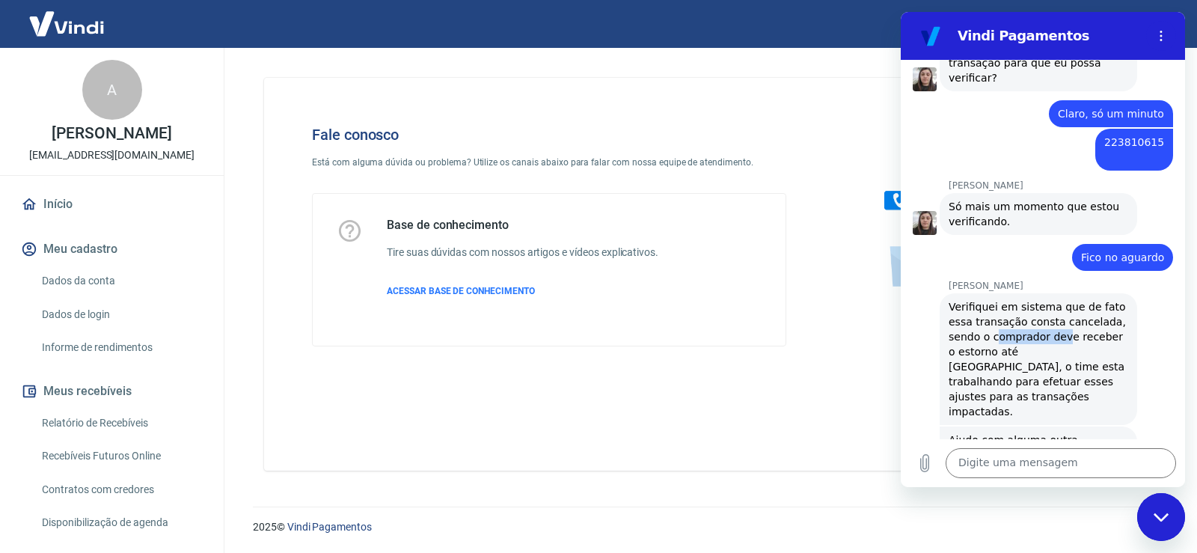
drag, startPoint x: 1050, startPoint y: 274, endPoint x: 1060, endPoint y: 274, distance: 9.7
click at [1060, 301] on span "Verifiquei em sistema que de fato essa transação consta cancelada, sendo o comp…" at bounding box center [1039, 359] width 180 height 117
drag, startPoint x: 993, startPoint y: 291, endPoint x: 1025, endPoint y: 291, distance: 32.2
click at [1023, 301] on span "Verifiquei em sistema que de fato essa transação consta cancelada, sendo o comp…" at bounding box center [1039, 359] width 180 height 117
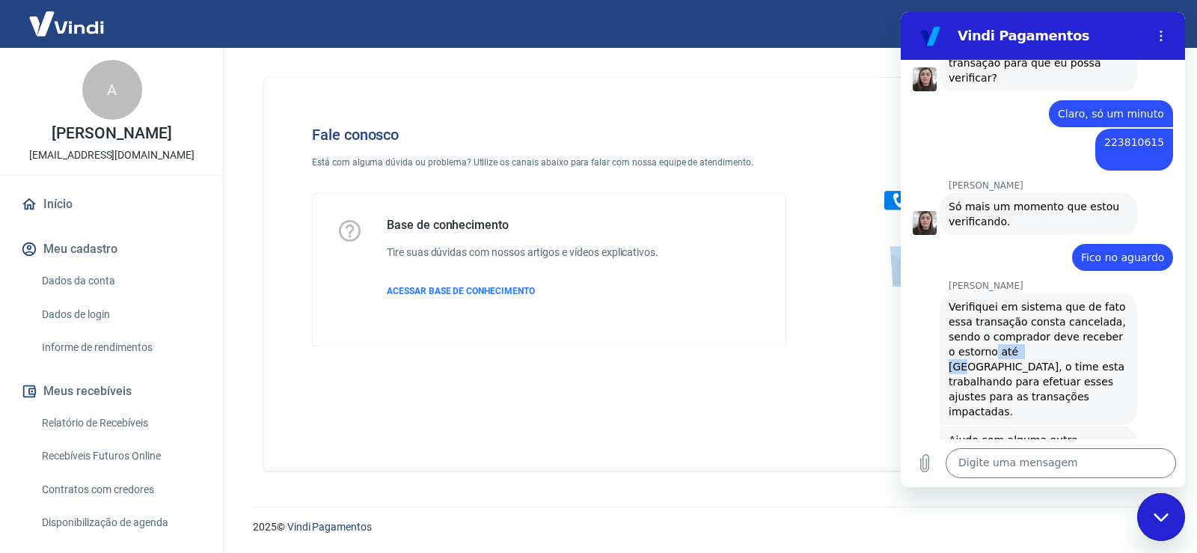
click at [1025, 301] on span "Verifiquei em sistema que de fato essa transação consta cancelada, sendo o comp…" at bounding box center [1039, 359] width 180 height 117
drag, startPoint x: 975, startPoint y: 306, endPoint x: 1029, endPoint y: 305, distance: 53.9
click at [1029, 305] on span "Verifiquei em sistema que de fato essa transação consta cancelada, sendo o comp…" at bounding box center [1039, 359] width 180 height 117
click at [1031, 305] on span "Verifiquei em sistema que de fato essa transação consta cancelada, sendo o comp…" at bounding box center [1039, 359] width 180 height 117
click at [993, 456] on textarea at bounding box center [1061, 463] width 230 height 30
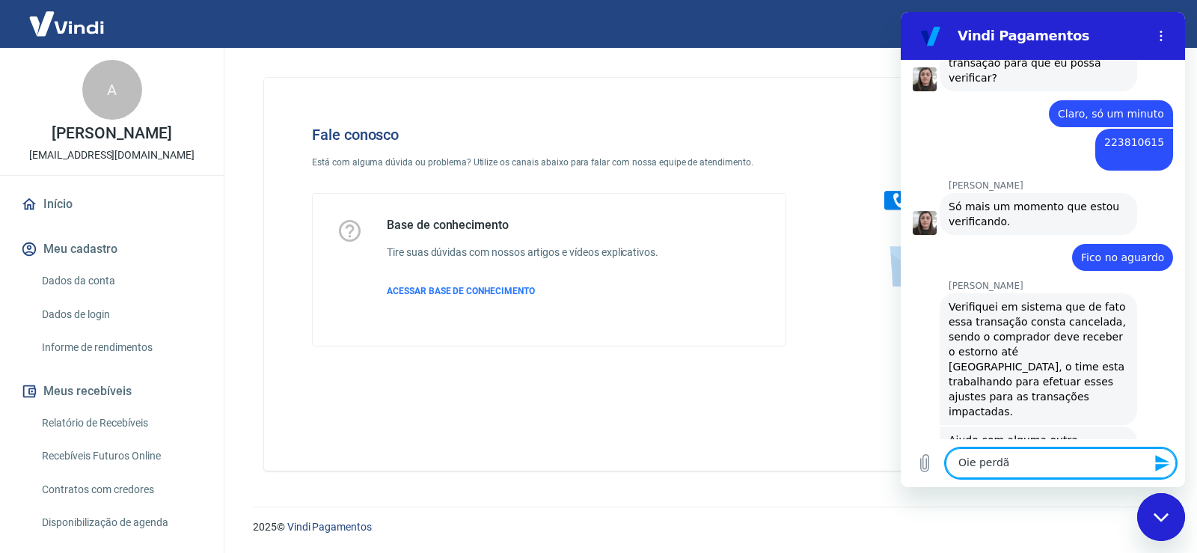
type textarea "Oie perdão"
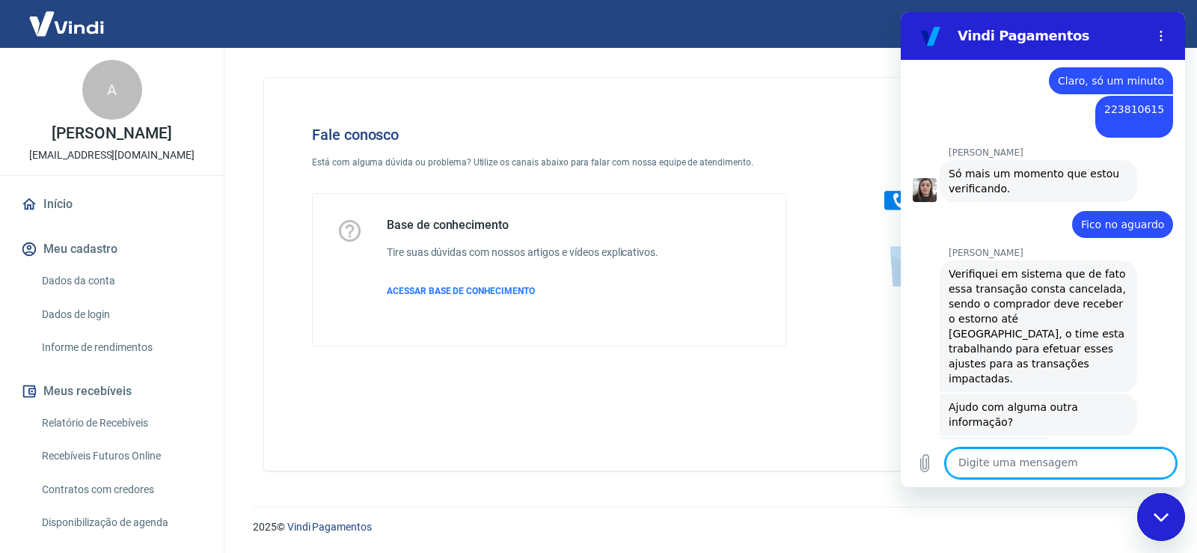
scroll to position [3199, 0]
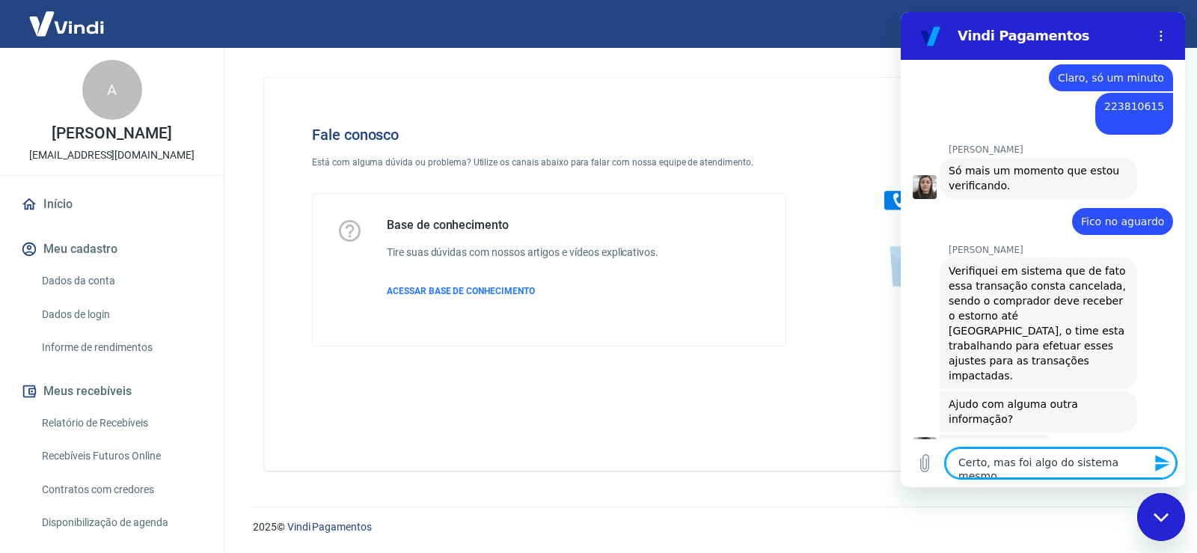
type textarea "Certo, mas foi algo do sistema mesmo?"
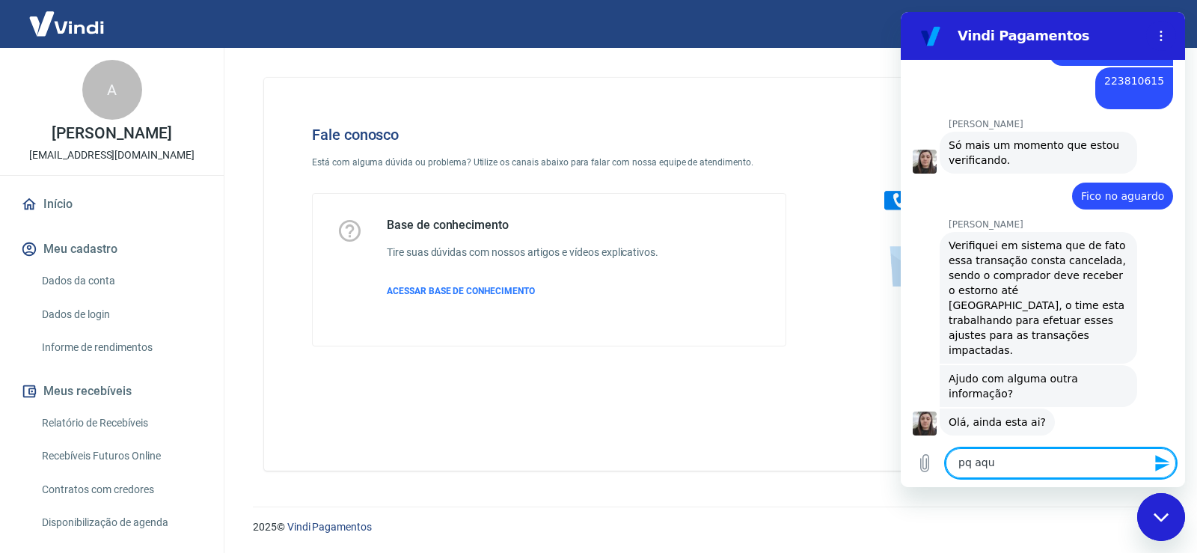
scroll to position [3227, 0]
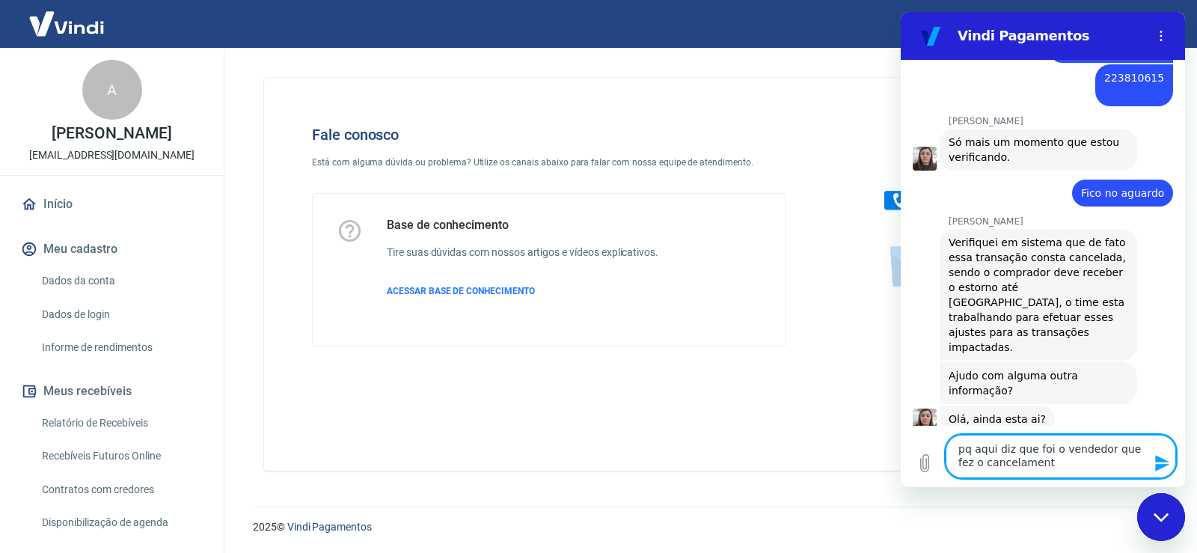
type textarea "pq aqui diz que foi o vendedor que fez o cancelamento"
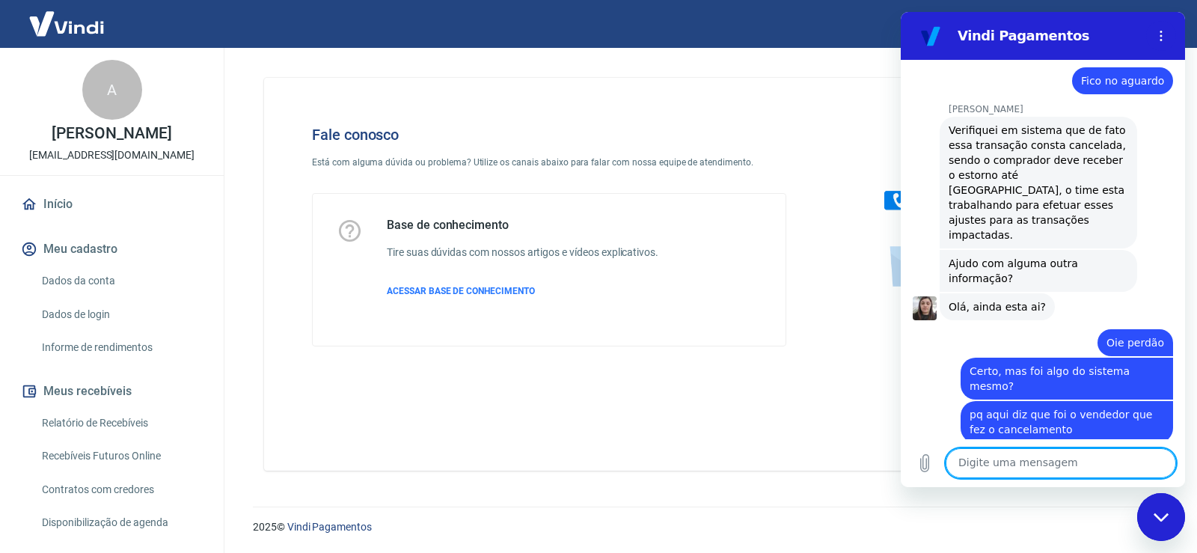
scroll to position [3379, 0]
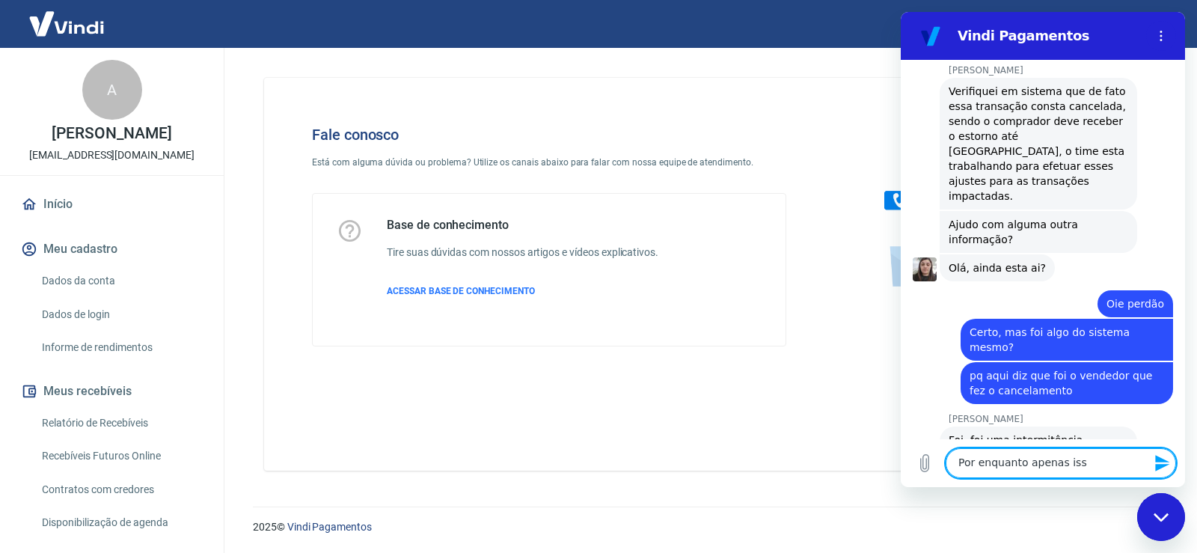
type textarea "Por enquanto apenas isso"
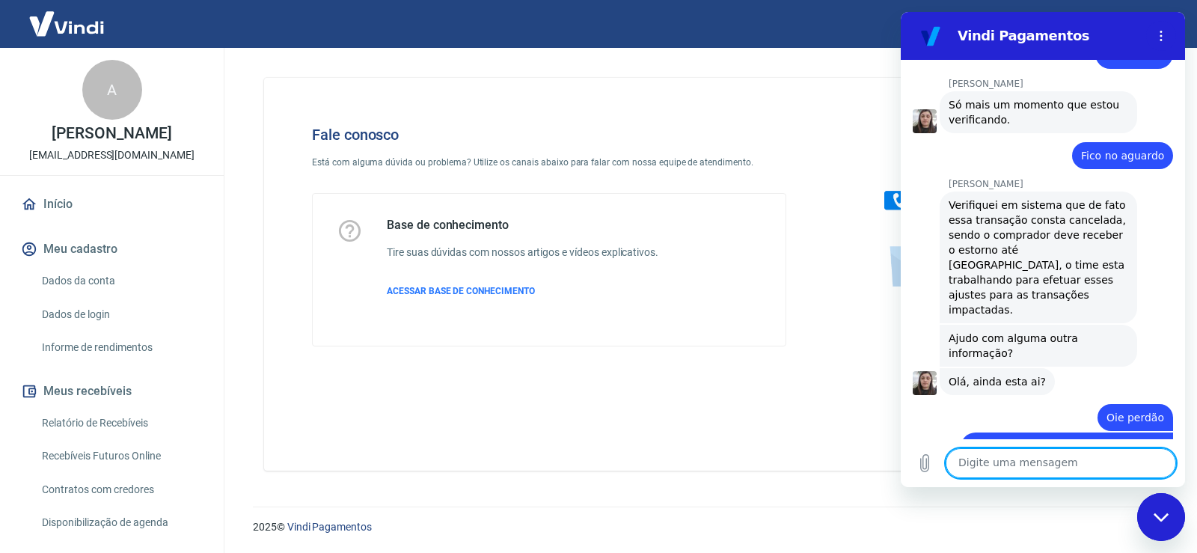
scroll to position [3414, 0]
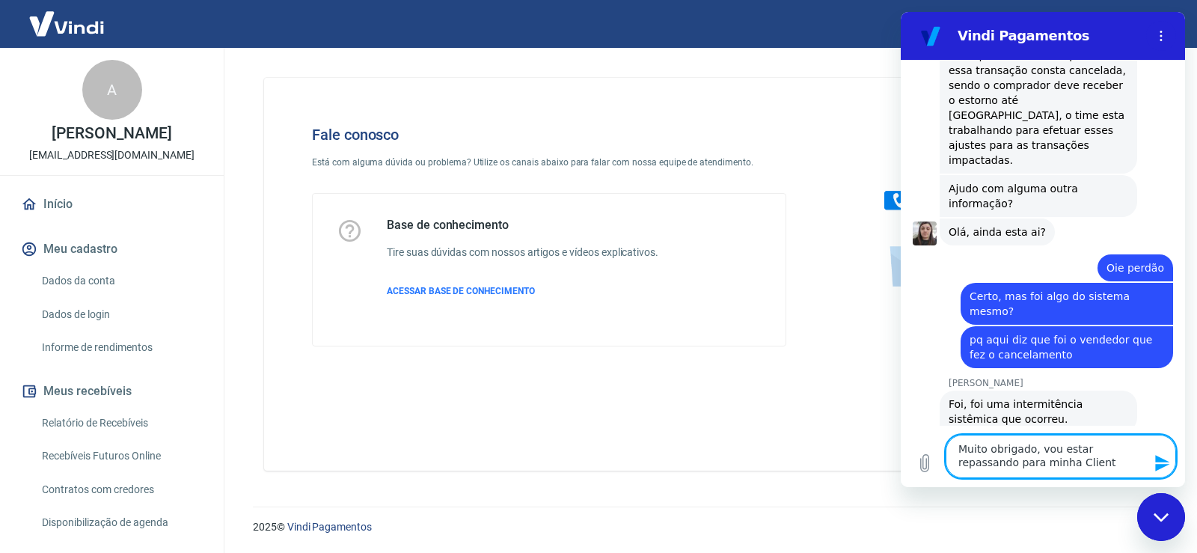
type textarea "Muito obrigado, vou estar repassando para minha Cliente"
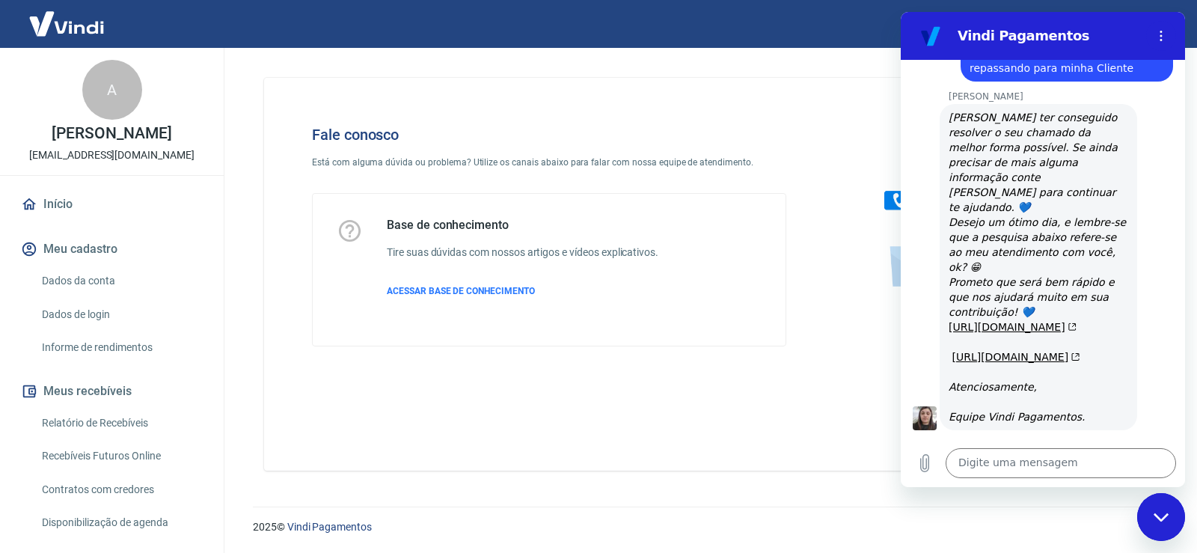
scroll to position [3905, 0]
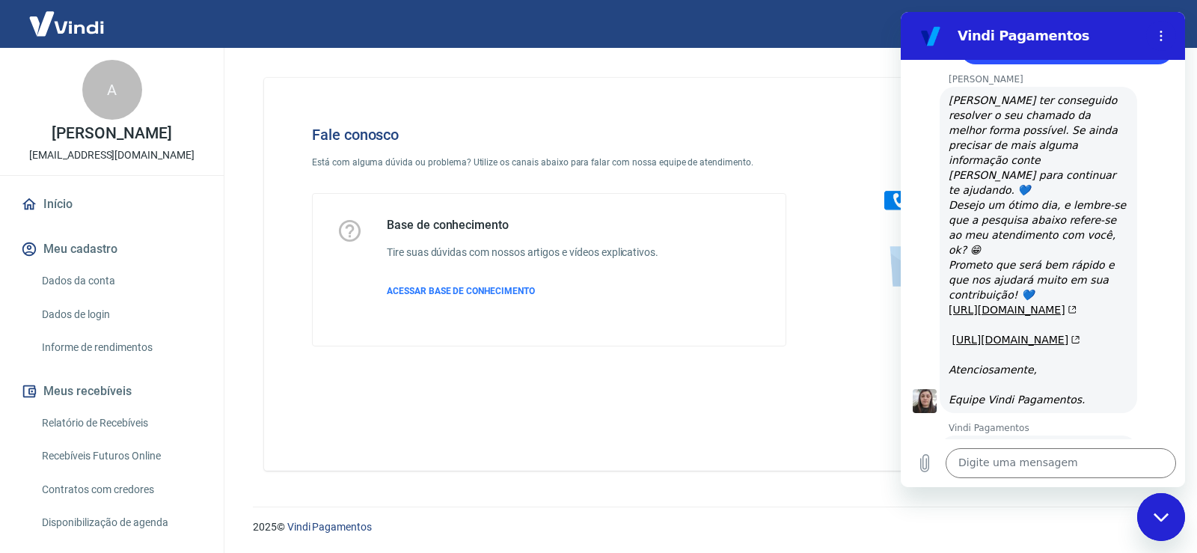
click at [1073, 497] on button "Boa 👍" at bounding box center [1071, 518] width 59 height 43
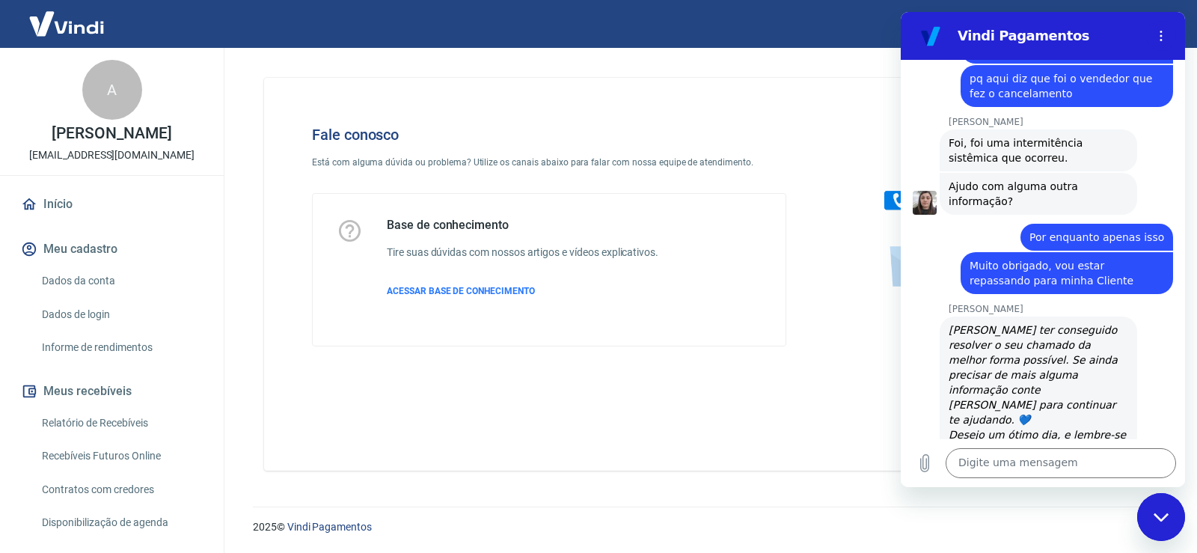
scroll to position [3684, 0]
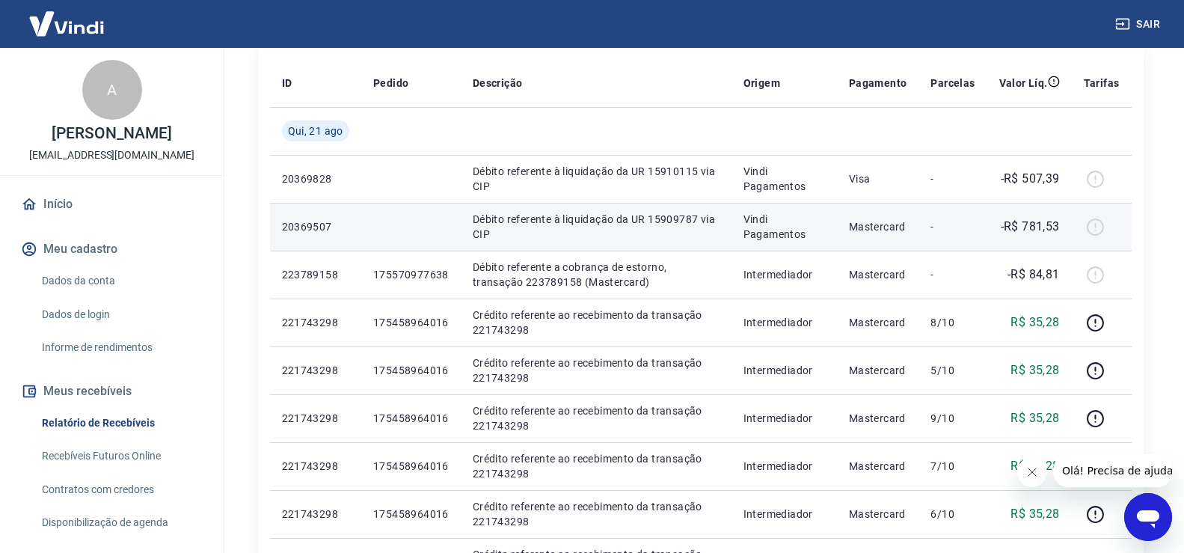
scroll to position [299, 0]
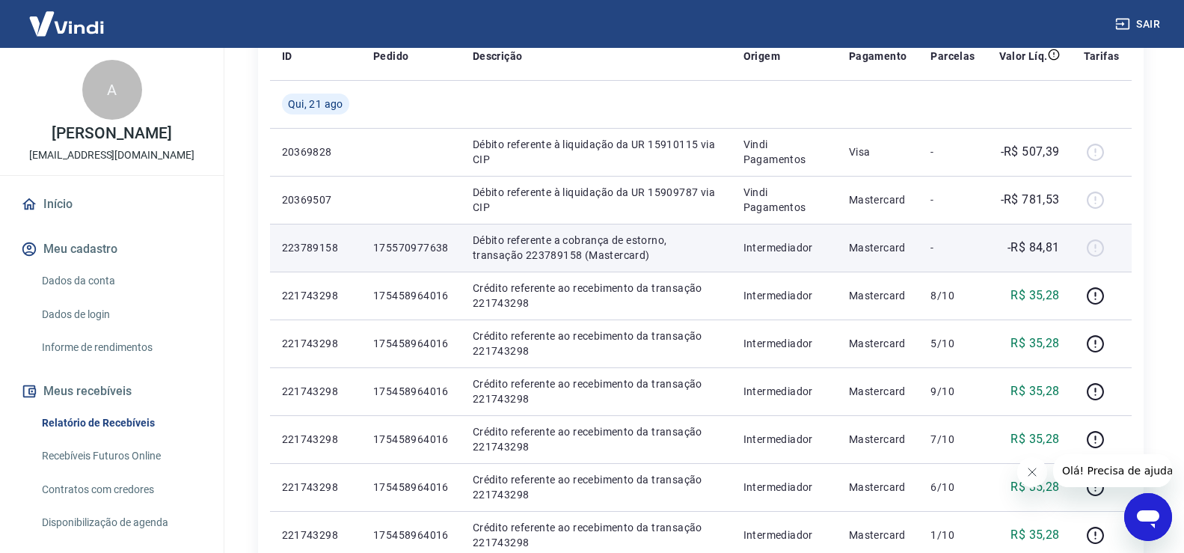
click at [925, 254] on td "-" at bounding box center [953, 248] width 68 height 48
click at [553, 260] on p "Débito referente a cobrança de estorno, transação 223789158 (Mastercard)" at bounding box center [596, 248] width 247 height 30
drag, startPoint x: 571, startPoint y: 249, endPoint x: 606, endPoint y: 249, distance: 35.2
click at [606, 249] on p "Débito referente a cobrança de estorno, transação 223789158 (Mastercard)" at bounding box center [596, 248] width 247 height 30
click at [606, 247] on p "Débito referente a cobrança de estorno, transação 223789158 (Mastercard)" at bounding box center [596, 248] width 247 height 30
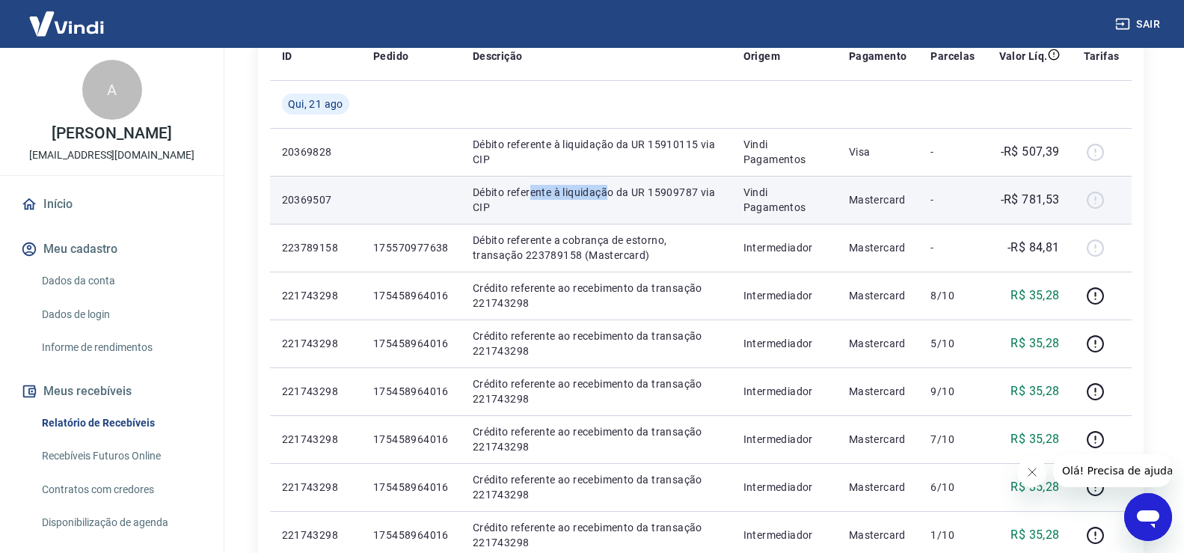
drag, startPoint x: 530, startPoint y: 191, endPoint x: 643, endPoint y: 189, distance: 113.0
click at [634, 189] on p "Débito referente à liquidação da UR 15909787 via CIP" at bounding box center [596, 200] width 247 height 30
click at [646, 189] on p "Débito referente à liquidação da UR 15909787 via CIP" at bounding box center [596, 200] width 247 height 30
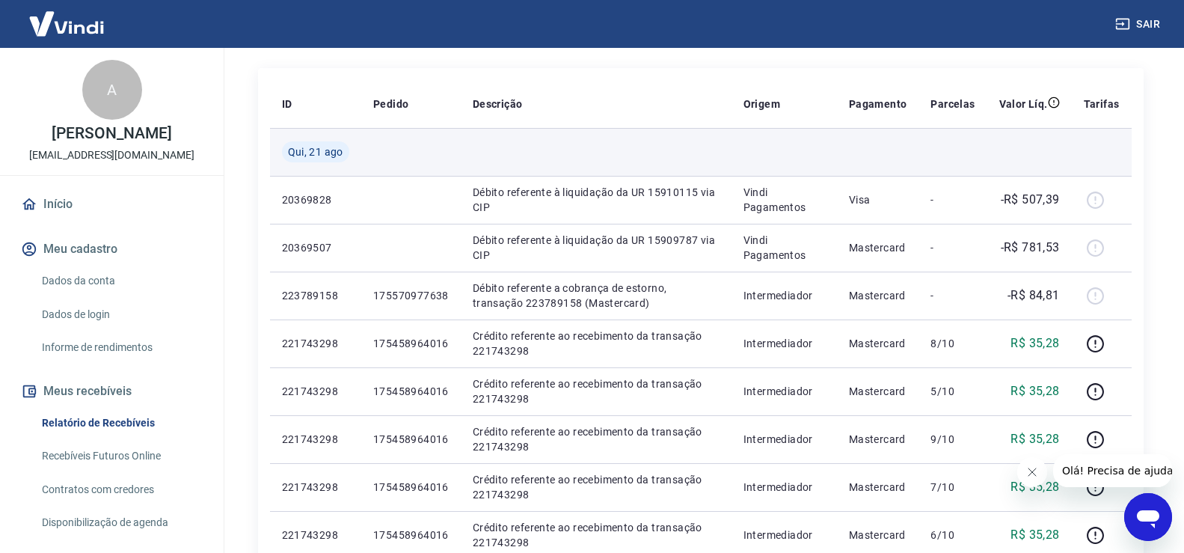
scroll to position [224, 0]
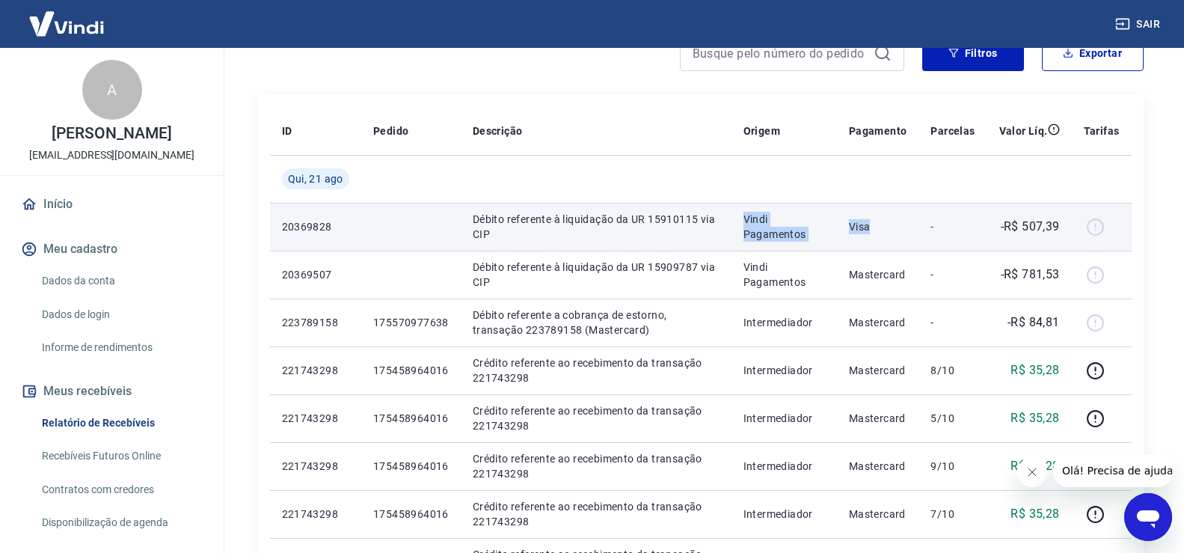
click at [952, 229] on tr "20369828 Débito referente à liquidação da UR 15910115 via CIP Vindi Pagamentos …" at bounding box center [701, 227] width 862 height 48
click at [1044, 229] on p "-R$ 507,39" at bounding box center [1030, 227] width 59 height 18
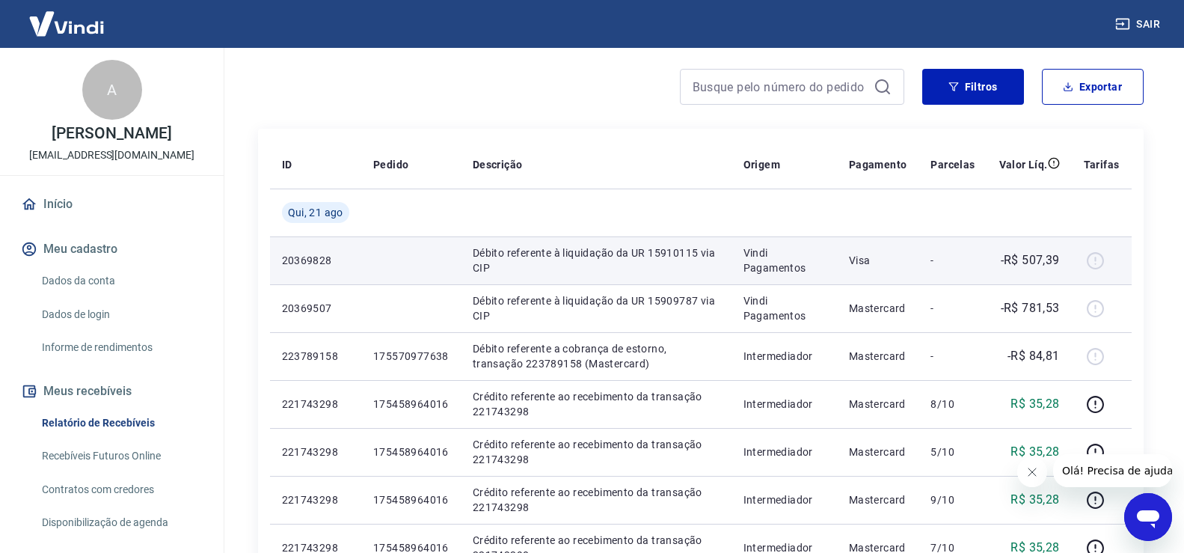
scroll to position [75, 0]
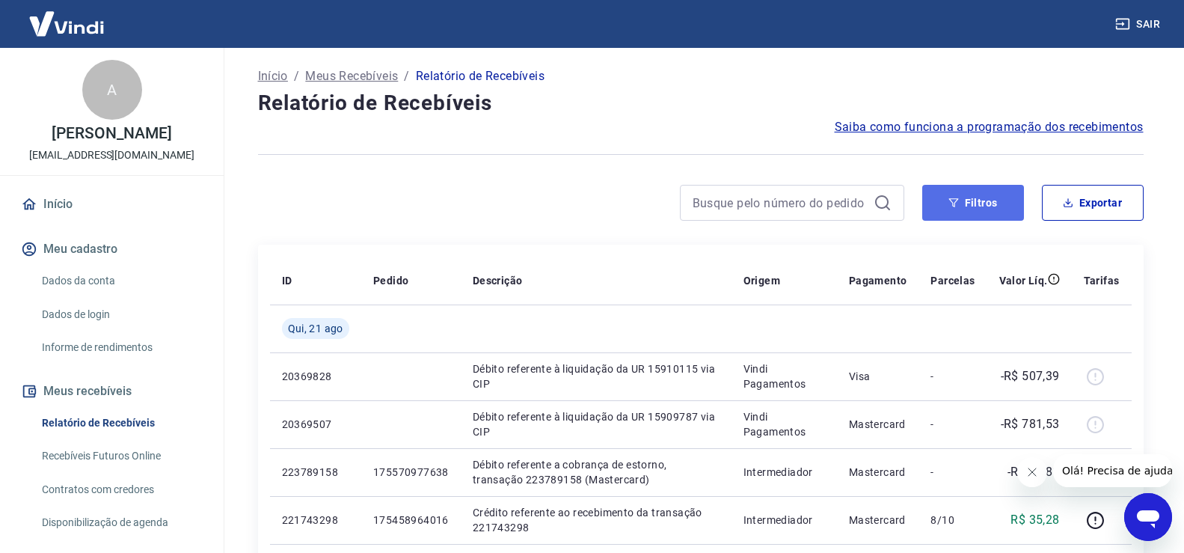
click at [1008, 197] on button "Filtros" at bounding box center [973, 203] width 102 height 36
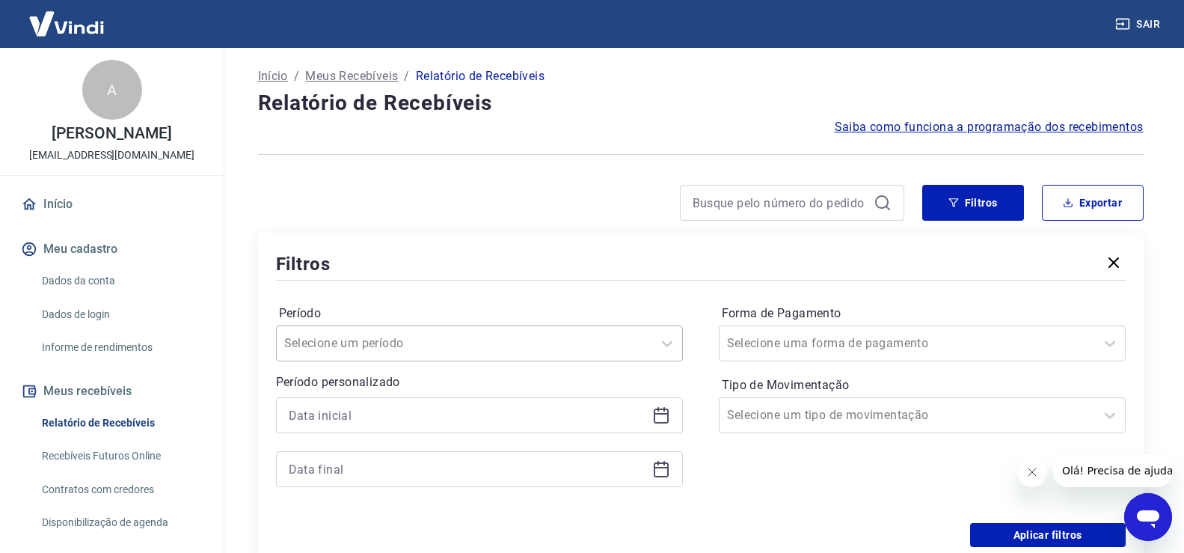
click at [464, 347] on div "Selecione um período" at bounding box center [479, 343] width 407 height 36
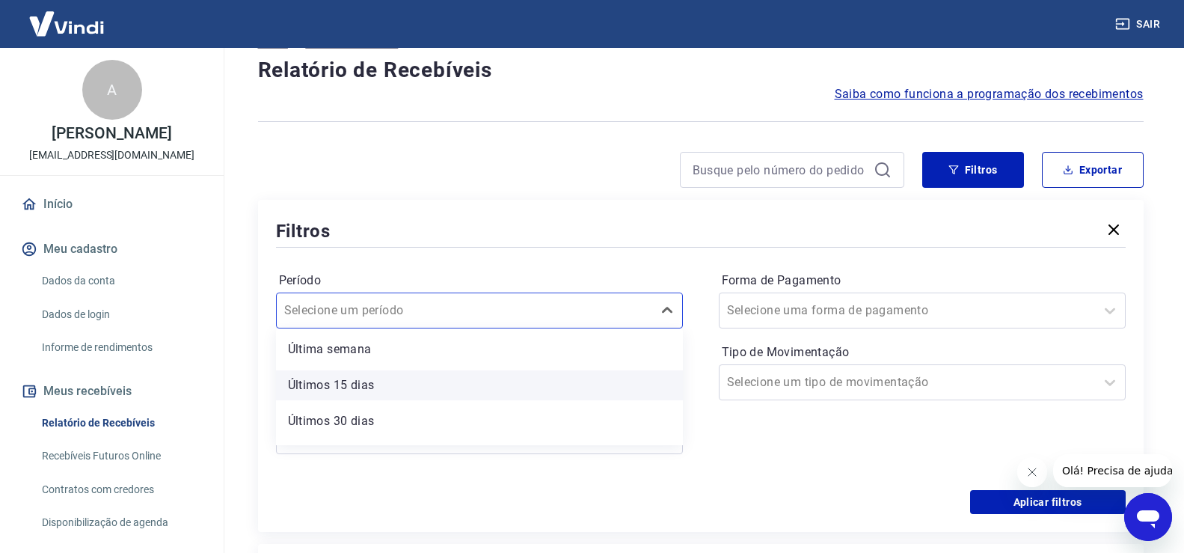
scroll to position [0, 0]
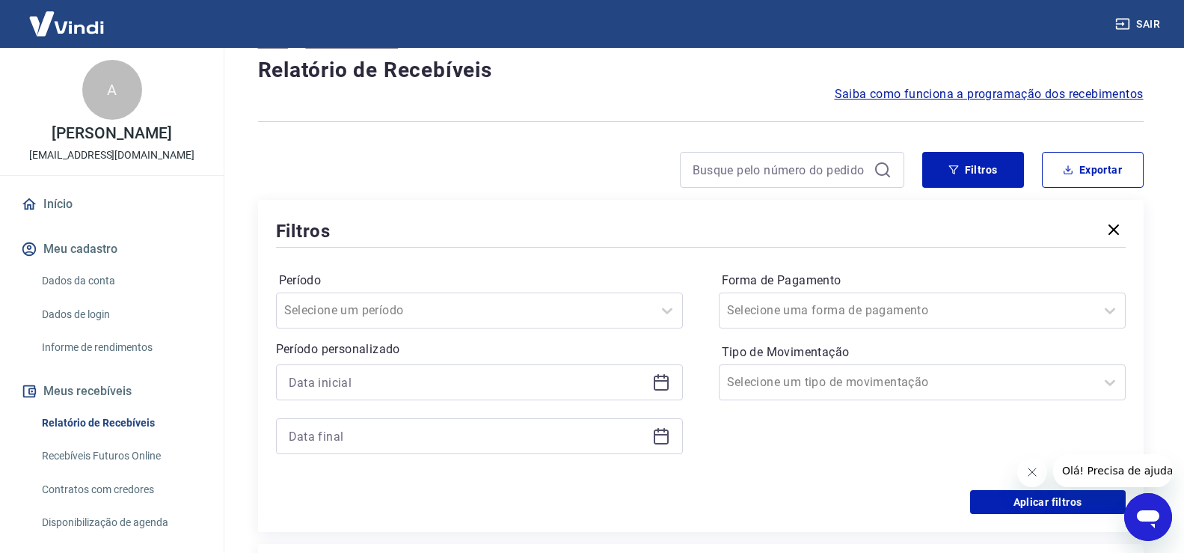
click at [429, 247] on hr at bounding box center [701, 247] width 850 height 1
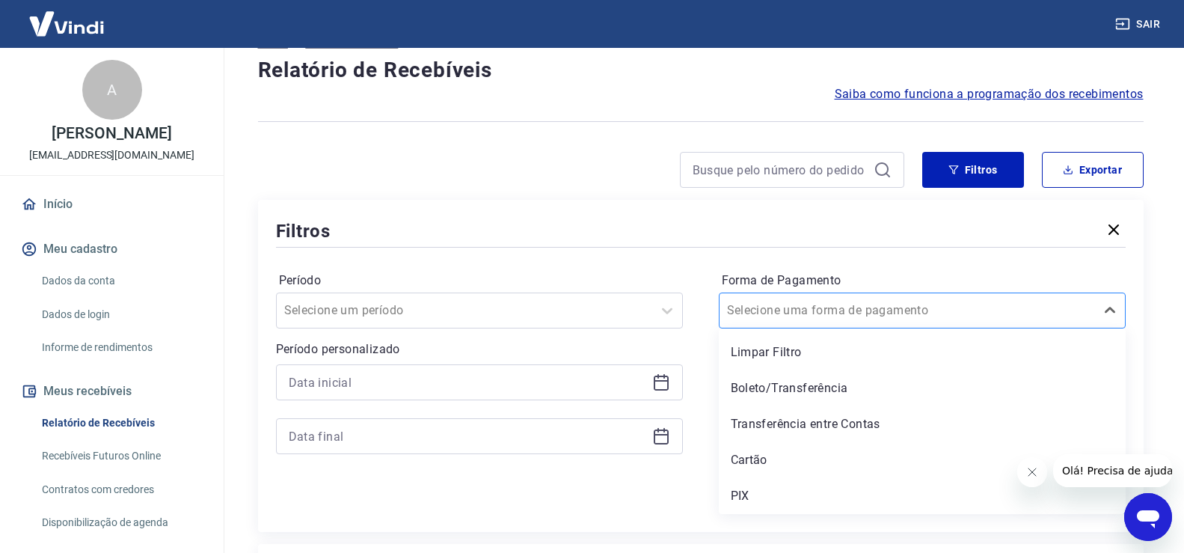
click at [775, 318] on input "Forma de Pagamento" at bounding box center [802, 310] width 151 height 18
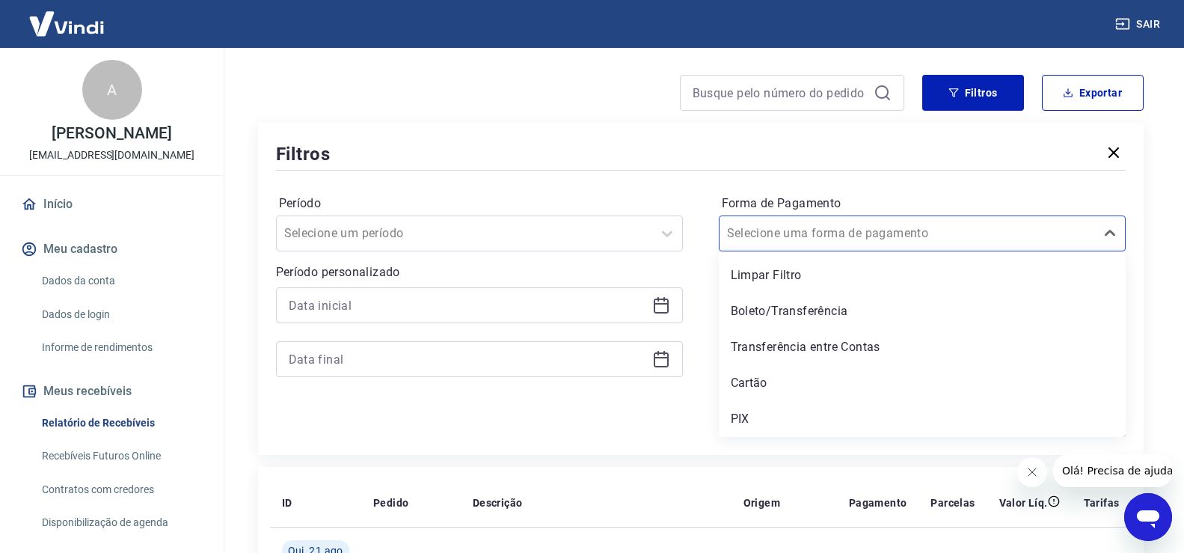
scroll to position [332, 0]
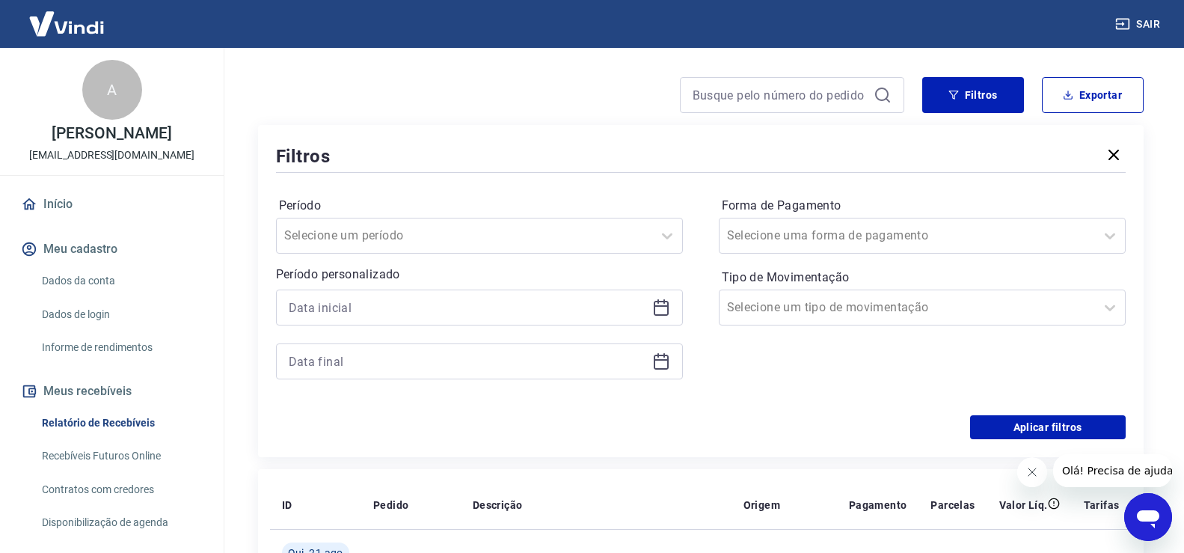
click at [668, 276] on p "Período personalizado" at bounding box center [479, 275] width 407 height 18
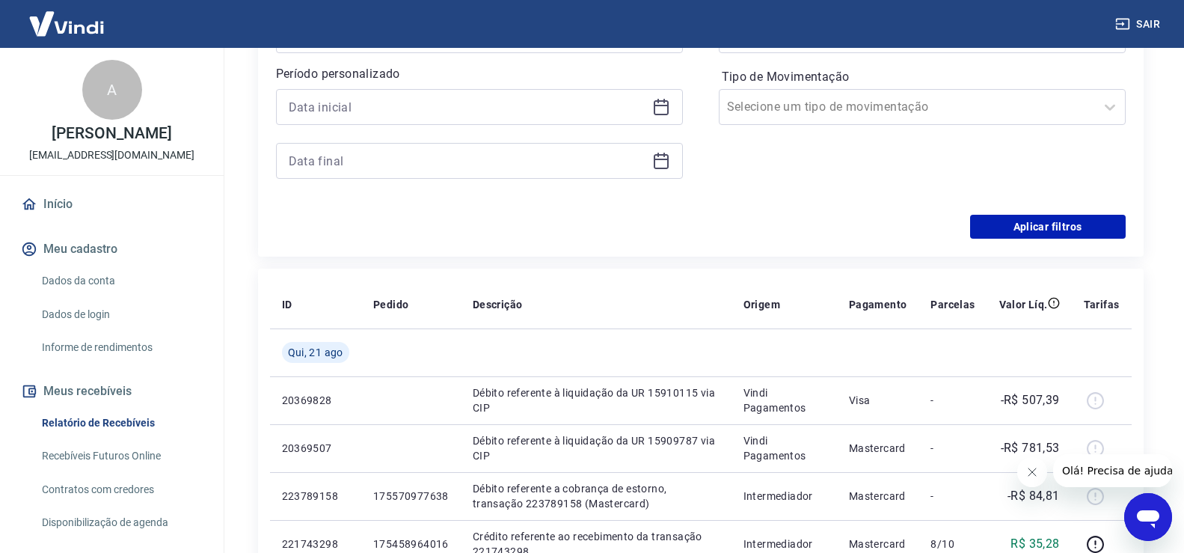
scroll to position [257, 0]
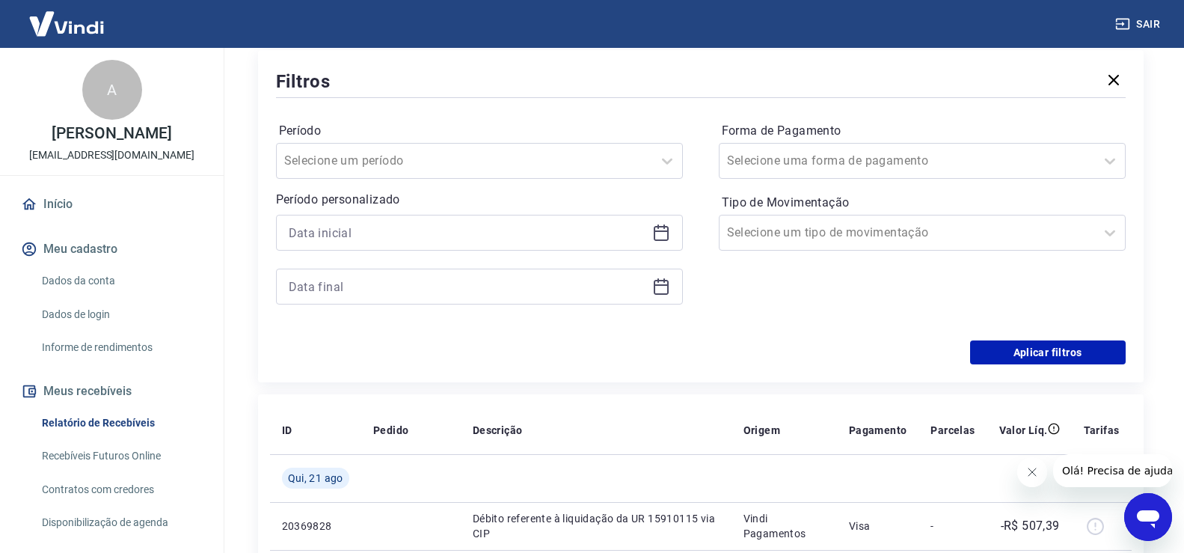
click at [683, 173] on div "Período Selecione um período Período personalizado Forma de Pagamento Selecione…" at bounding box center [701, 220] width 850 height 239
click at [661, 173] on div at bounding box center [667, 161] width 30 height 30
click at [472, 79] on div "Filtros" at bounding box center [701, 81] width 850 height 26
click at [482, 214] on div "Período personalizado" at bounding box center [479, 248] width 407 height 114
click at [530, 228] on input at bounding box center [468, 232] width 358 height 22
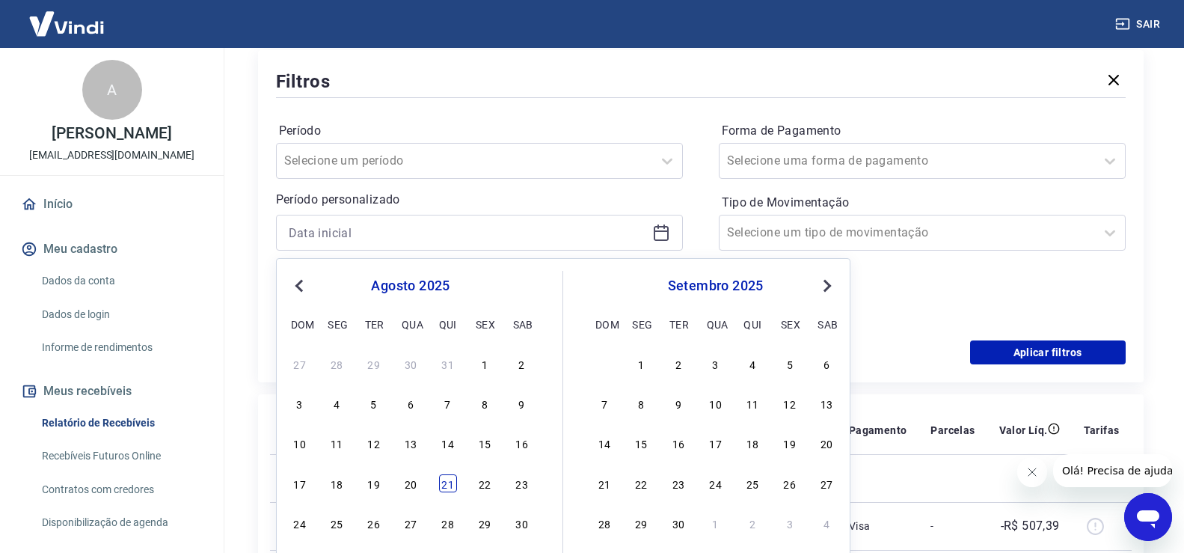
click at [452, 487] on div "21" at bounding box center [448, 483] width 18 height 18
type input "[DATE]"
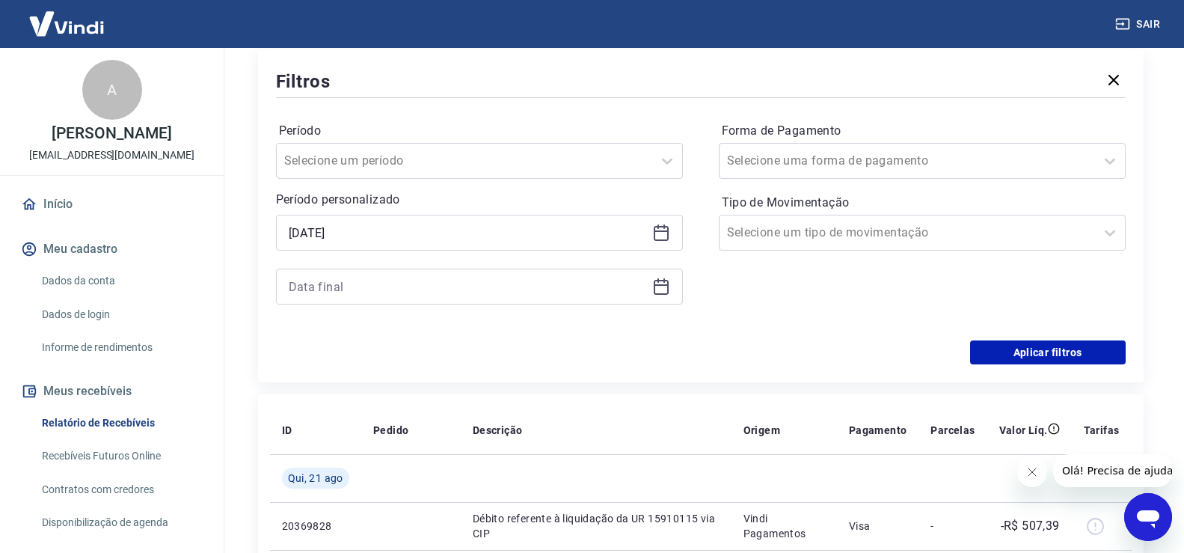
click at [652, 280] on icon at bounding box center [661, 287] width 18 height 18
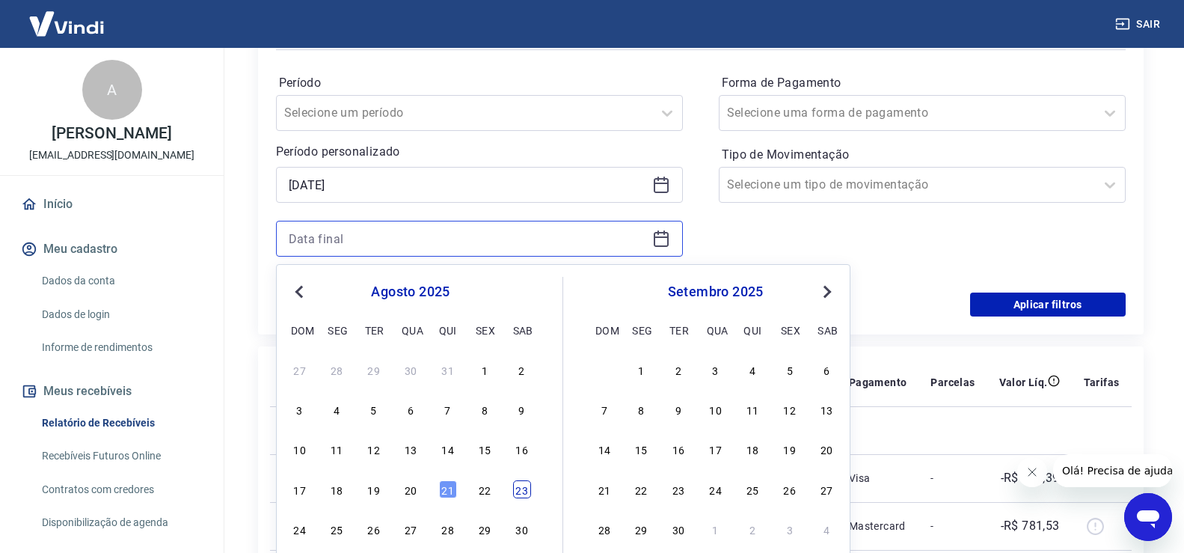
scroll to position [332, 0]
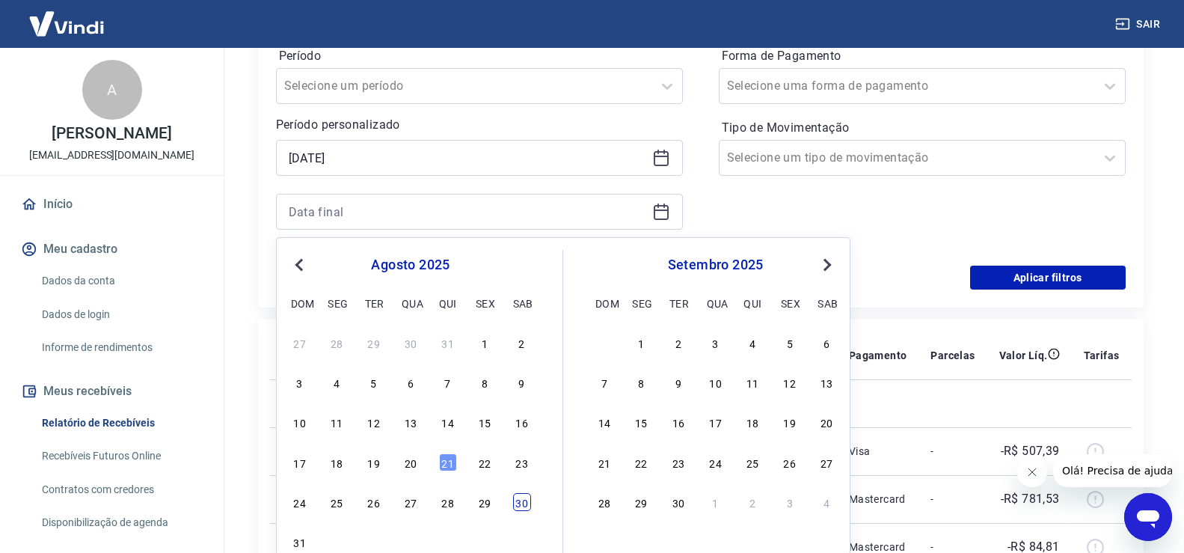
click at [513, 499] on div "30" at bounding box center [522, 502] width 18 height 18
type input "[DATE]"
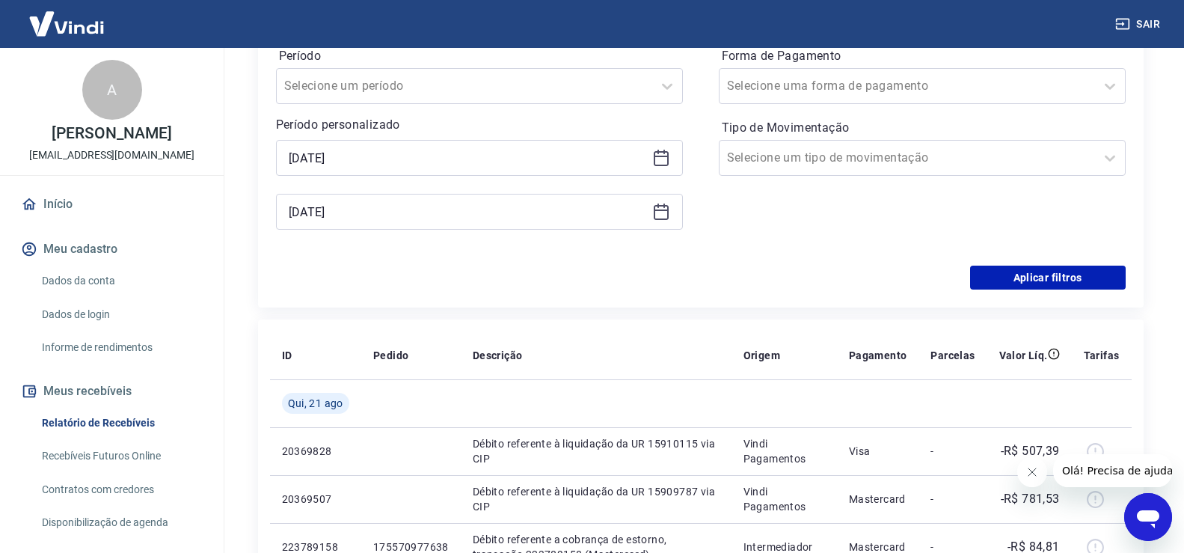
scroll to position [257, 0]
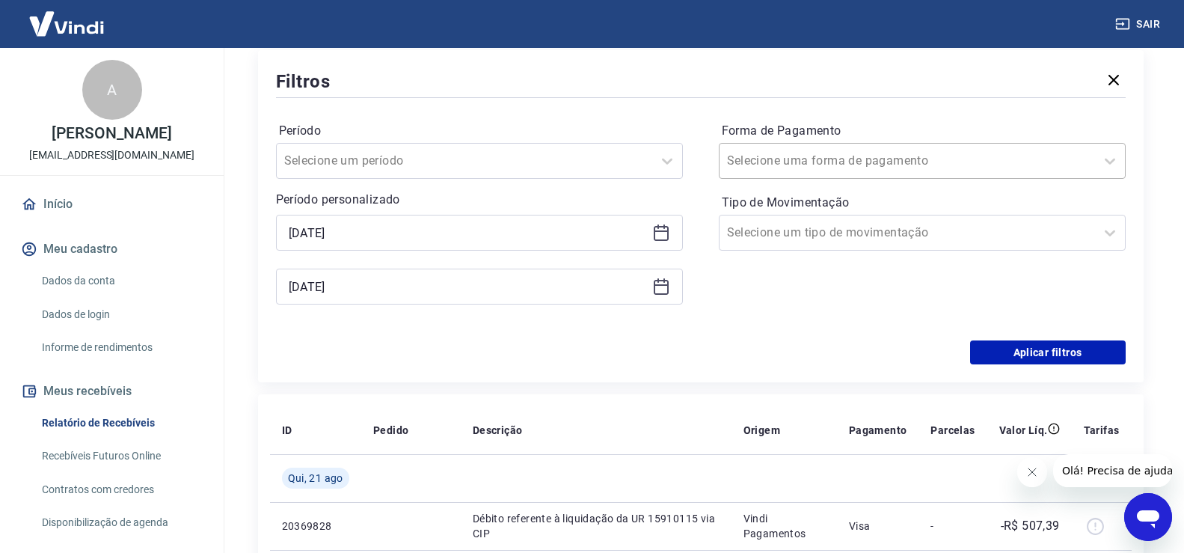
click at [860, 157] on input "Forma de Pagamento" at bounding box center [802, 161] width 151 height 18
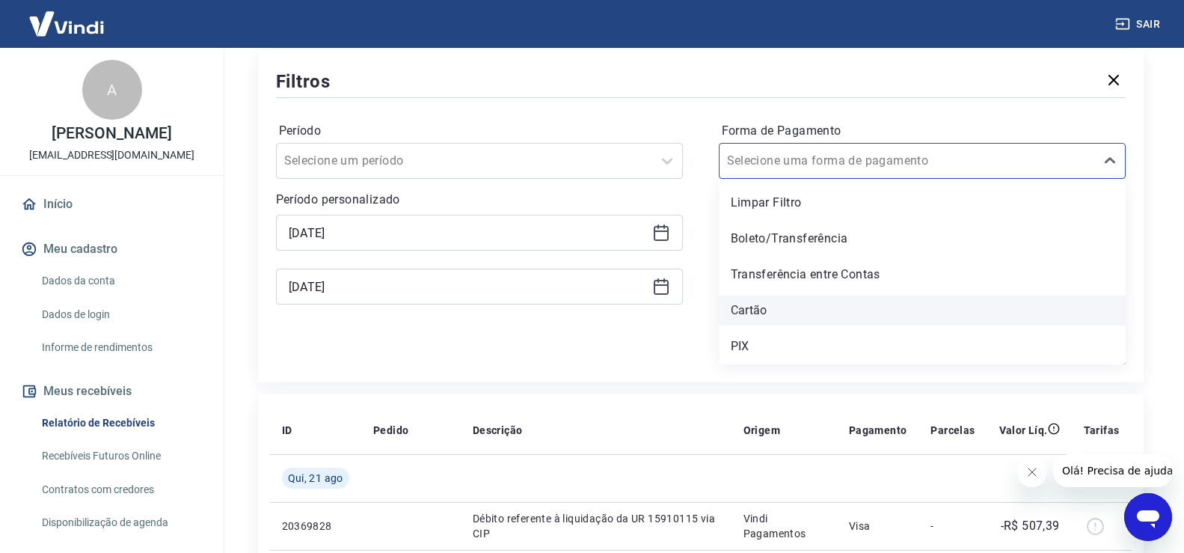
click at [812, 311] on div "Cartão" at bounding box center [922, 311] width 407 height 30
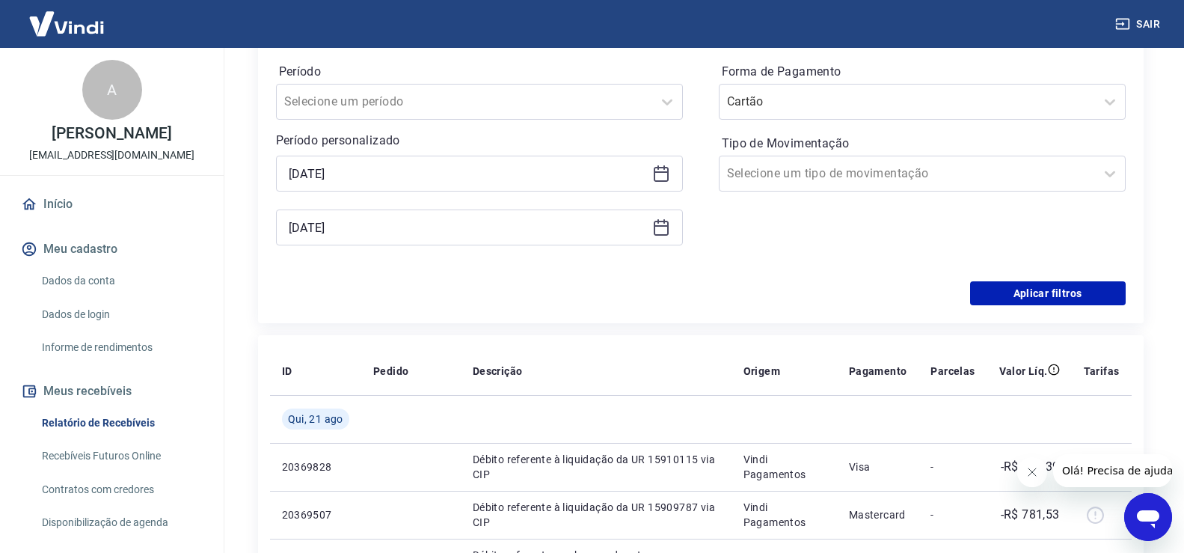
scroll to position [183, 0]
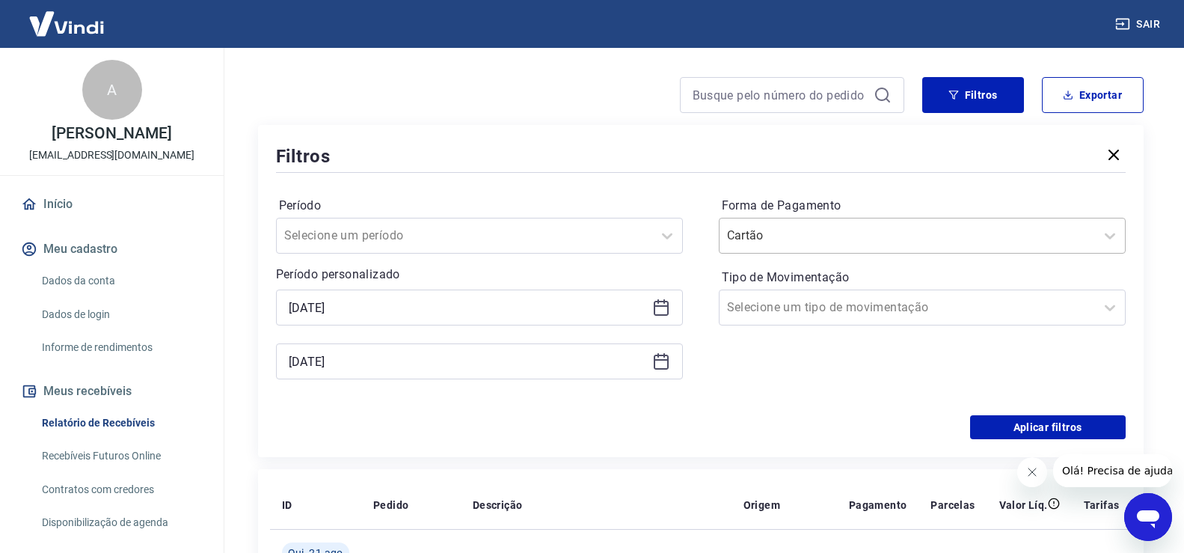
click at [828, 221] on div "Forma de Pagamento Cartão" at bounding box center [922, 224] width 407 height 60
click at [831, 236] on input "Forma de Pagamento" at bounding box center [802, 236] width 151 height 18
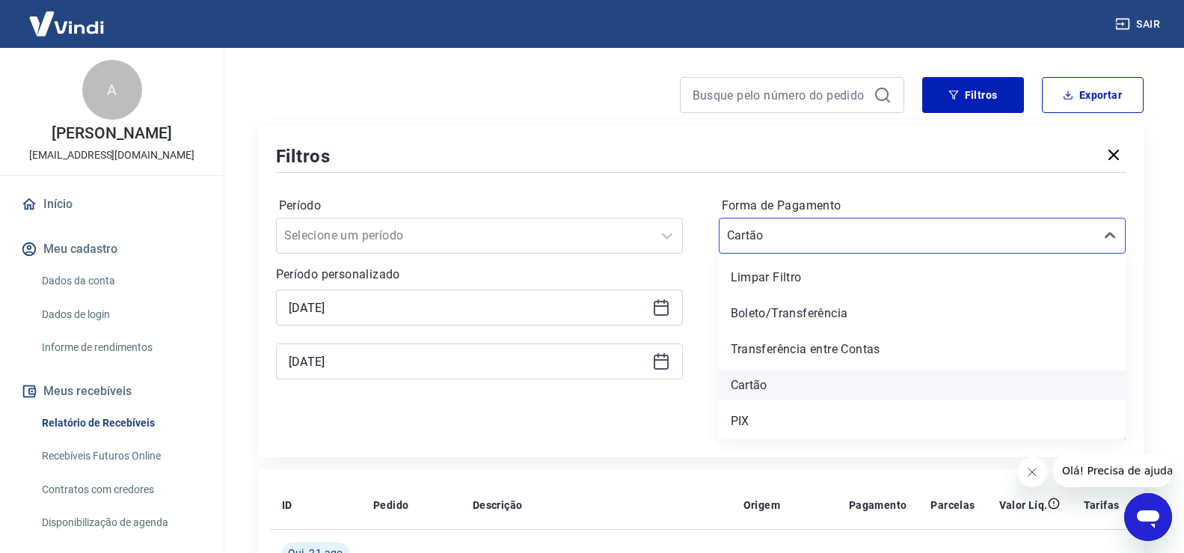
click at [749, 373] on div "Cartão" at bounding box center [922, 385] width 407 height 30
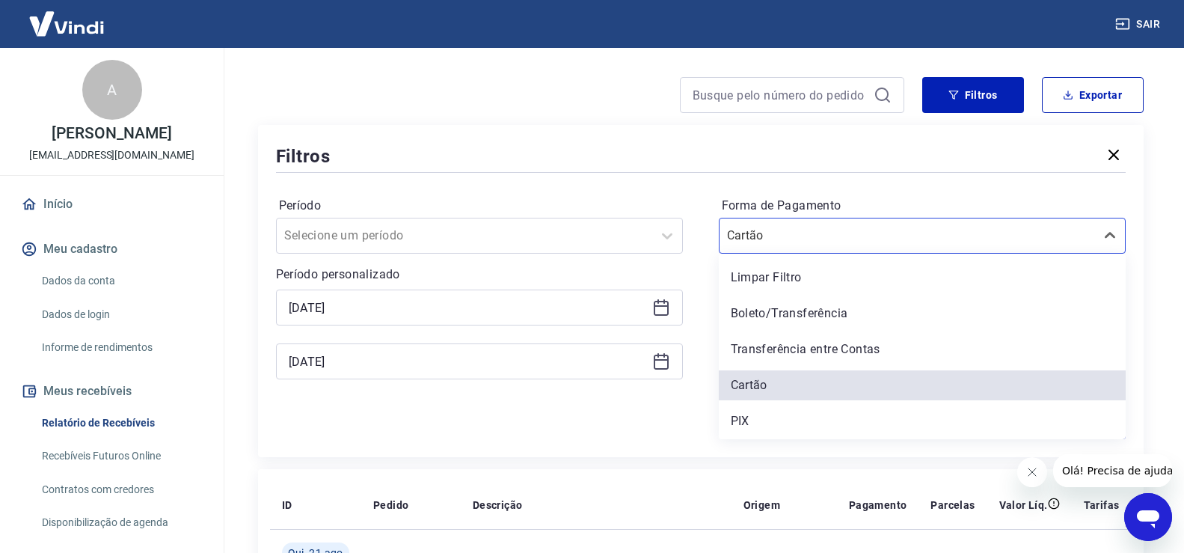
click at [756, 381] on div "Forma de Pagamento option Cartão selected, 4 of 5. 5 results available. Use Up …" at bounding box center [922, 295] width 407 height 203
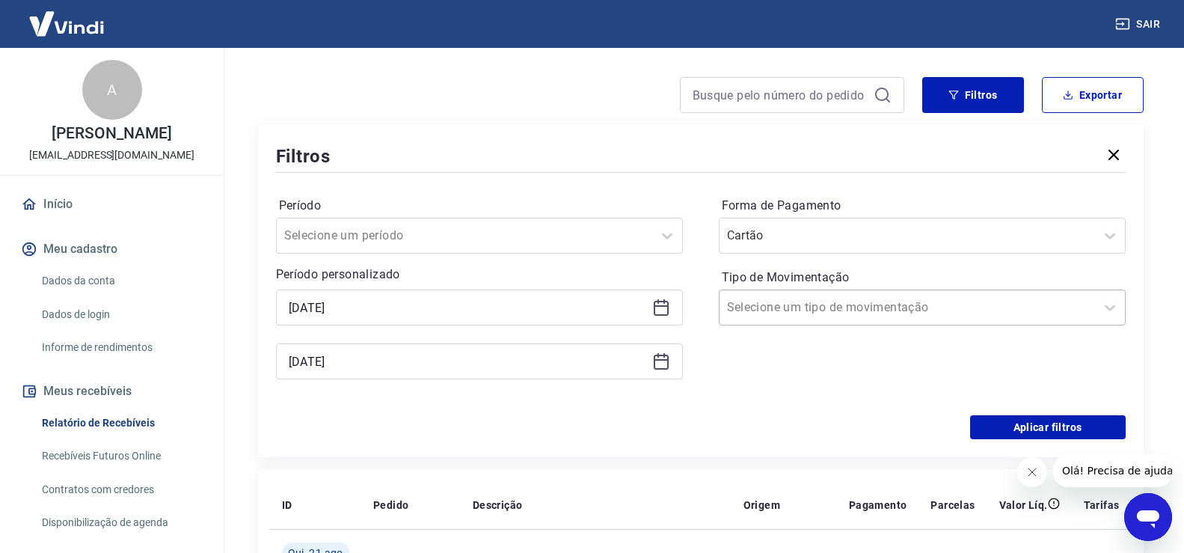
click at [803, 319] on div "Selecione um tipo de movimentação" at bounding box center [908, 307] width 376 height 27
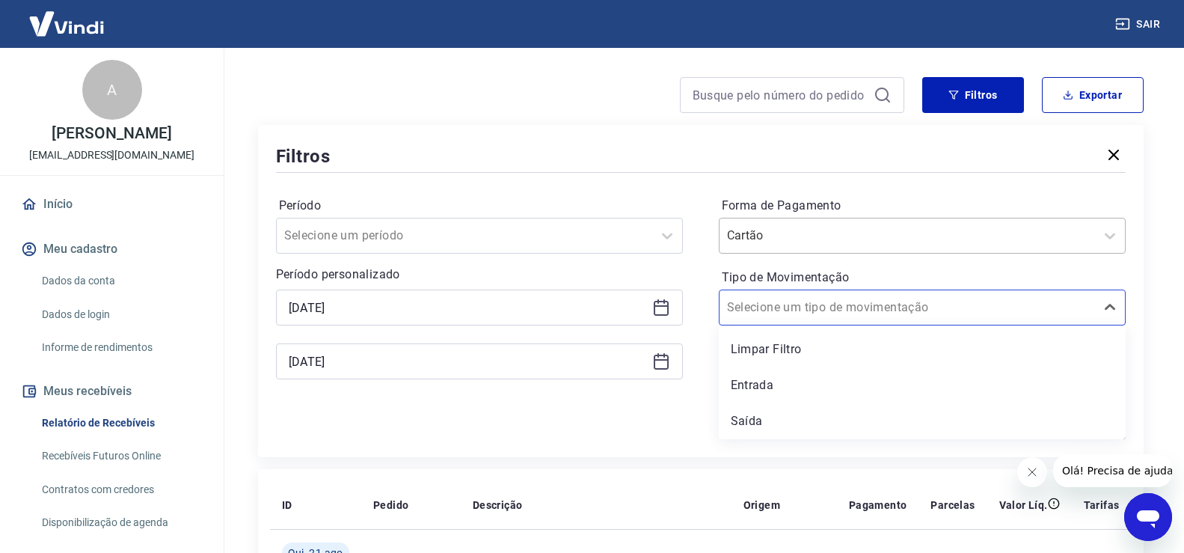
click at [799, 234] on input "Forma de Pagamento" at bounding box center [802, 236] width 151 height 18
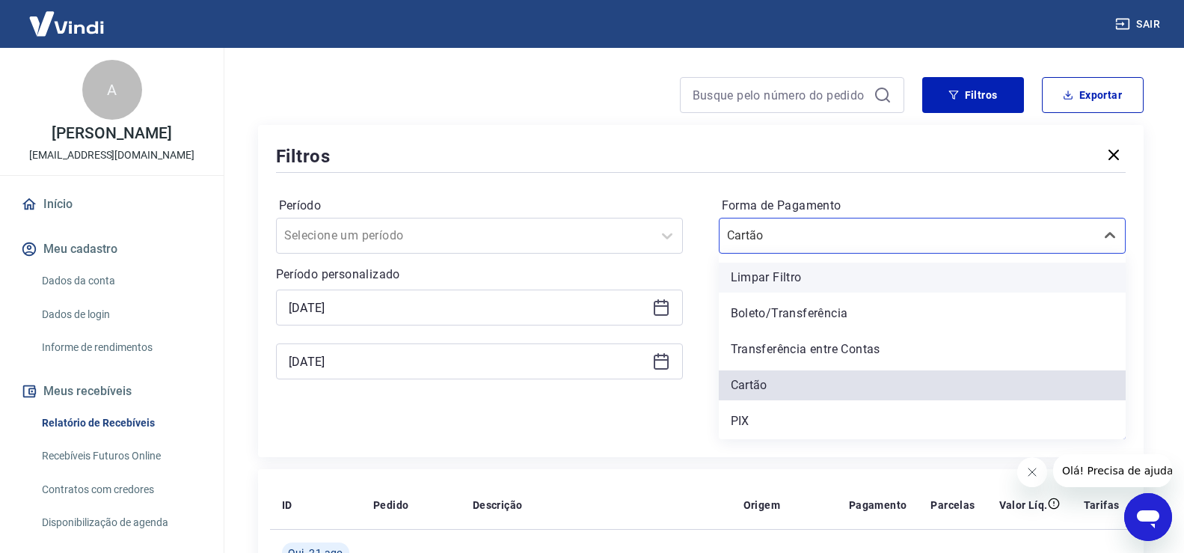
click at [792, 277] on div "Limpar Filtro" at bounding box center [922, 278] width 407 height 30
click at [732, 165] on div "Filtros" at bounding box center [701, 156] width 850 height 26
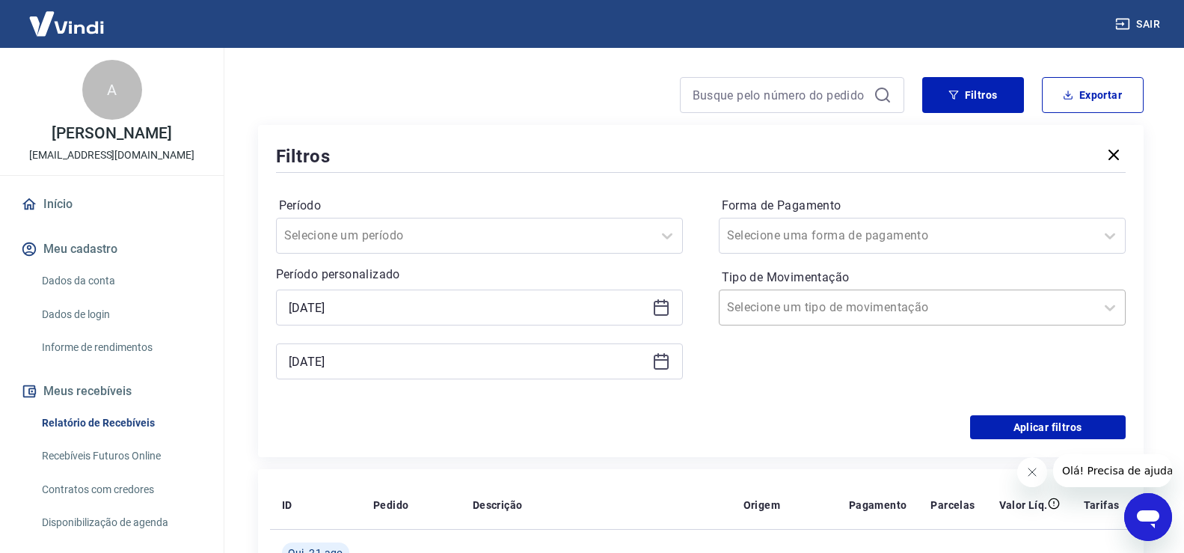
click at [819, 299] on input "Tipo de Movimentação" at bounding box center [802, 308] width 151 height 18
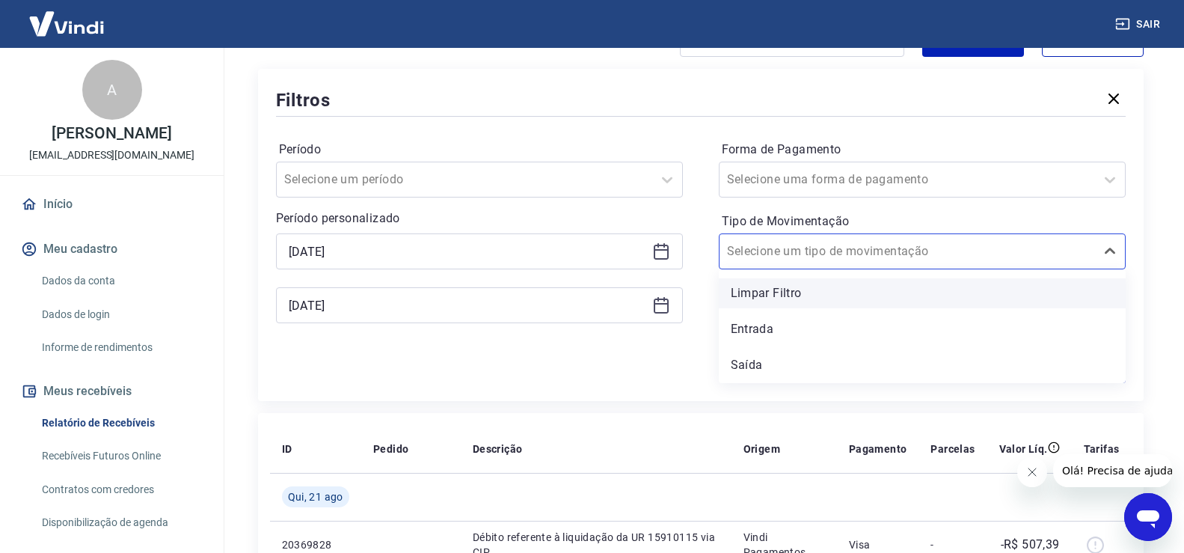
scroll to position [332, 0]
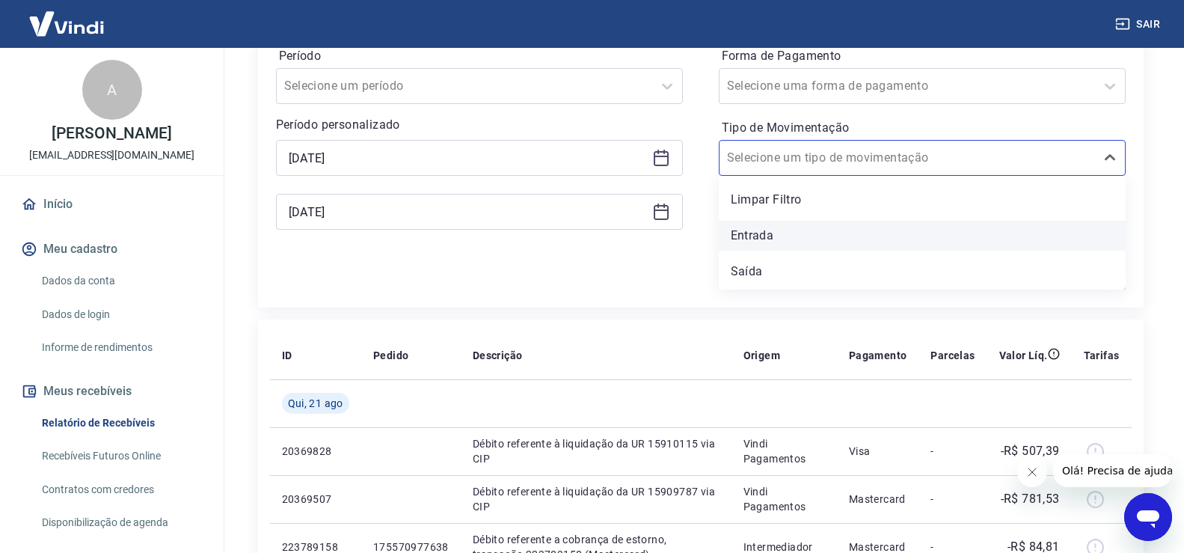
click at [816, 243] on div "Entrada" at bounding box center [922, 236] width 407 height 30
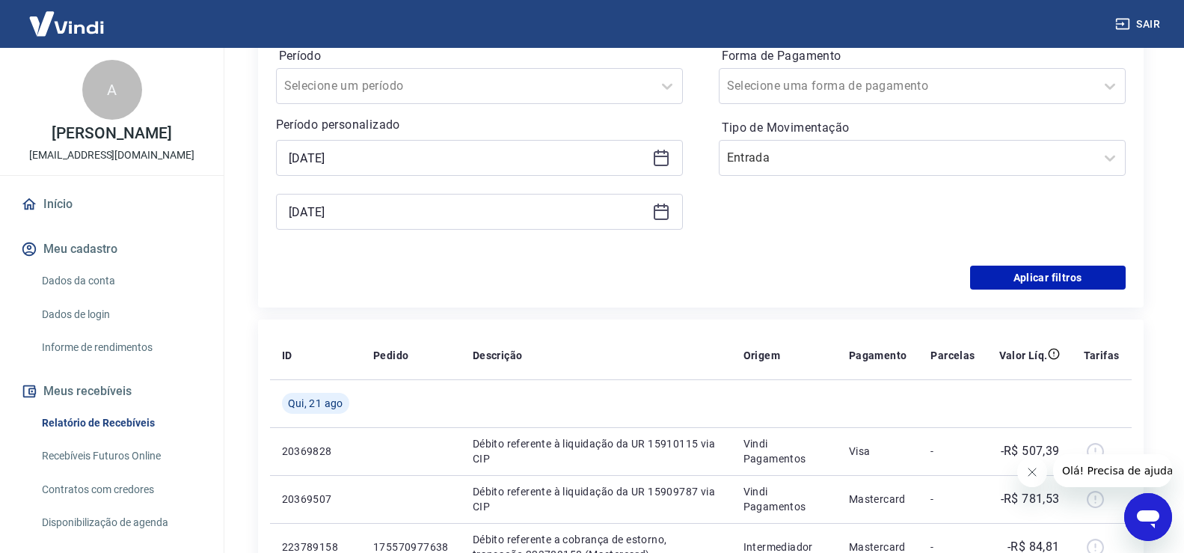
click at [1033, 254] on div "Período Selecione um período Período personalizado Selected date: [DATE] [DATE]…" at bounding box center [701, 145] width 850 height 239
click at [1037, 266] on button "Aplicar filtros" at bounding box center [1048, 278] width 156 height 24
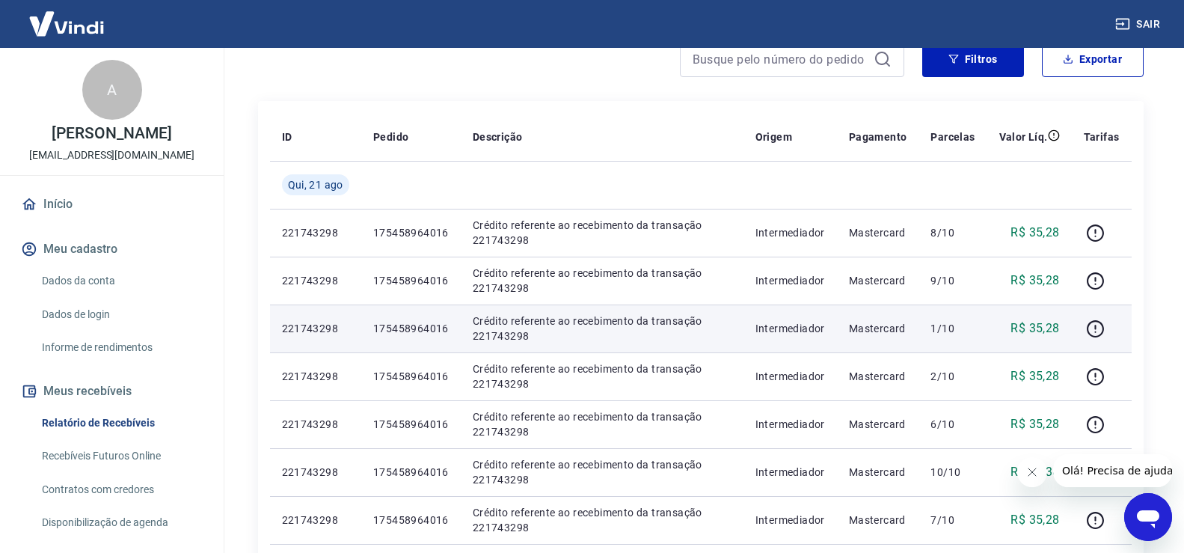
scroll to position [224, 0]
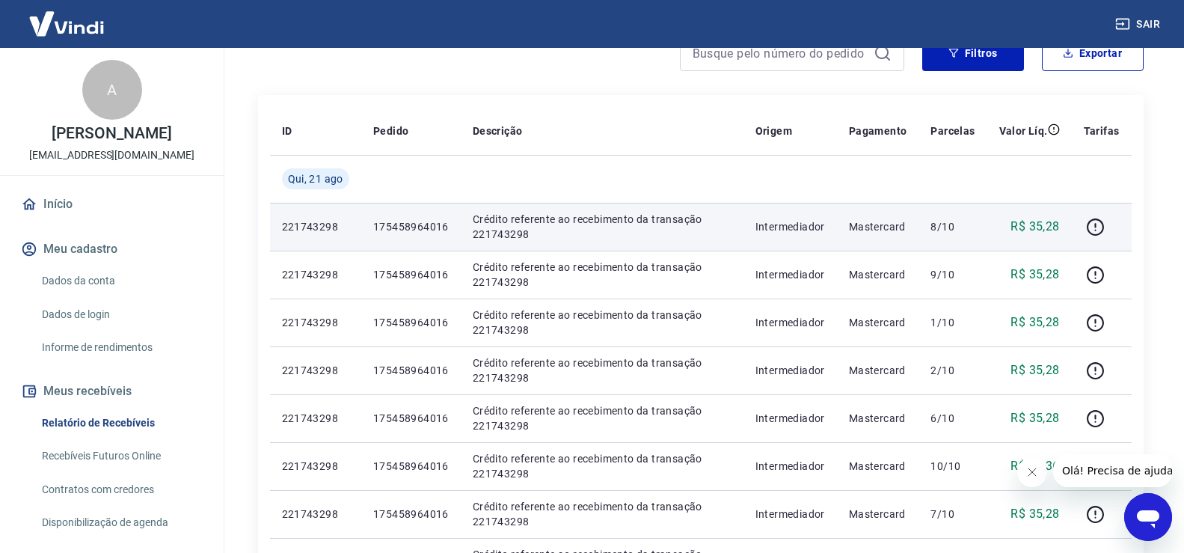
click at [1010, 226] on div "R$ 35,28" at bounding box center [1029, 227] width 61 height 18
click at [997, 227] on td "R$ 35,28" at bounding box center [1030, 227] width 85 height 48
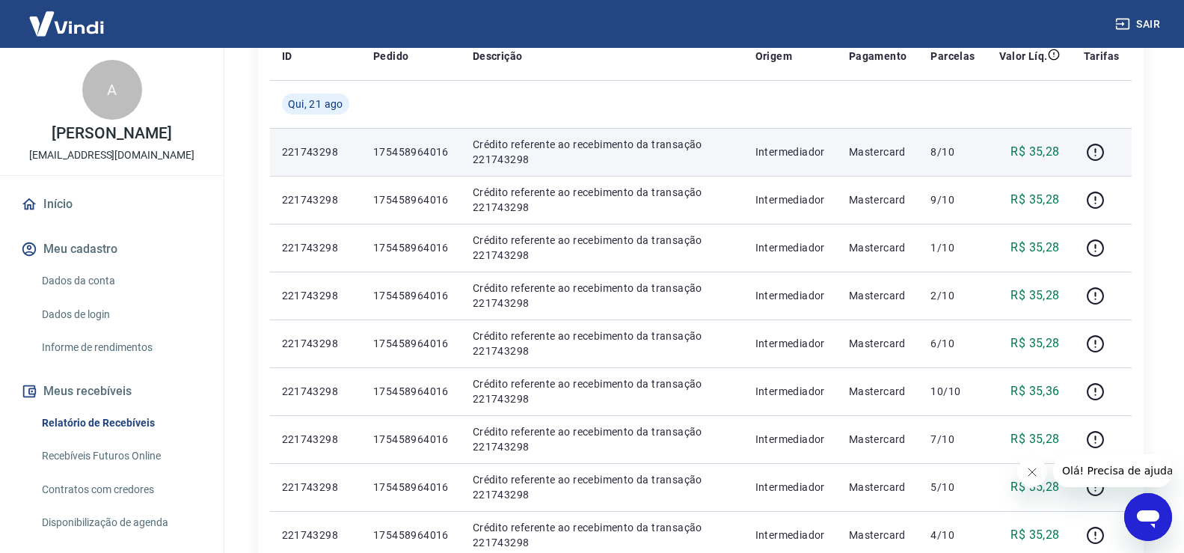
scroll to position [374, 0]
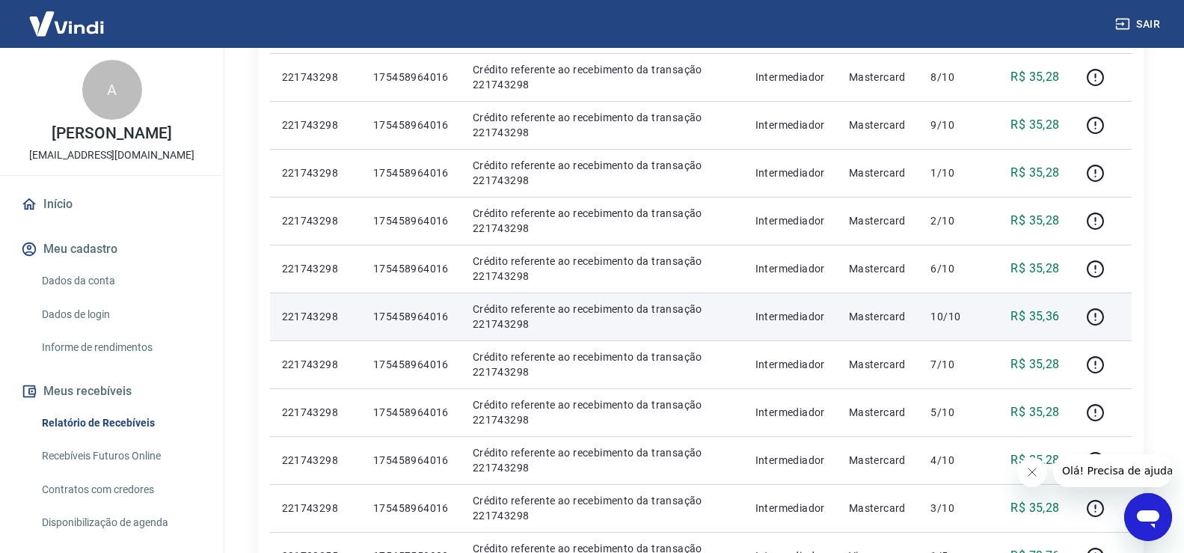
click at [948, 319] on p "10/10" at bounding box center [953, 316] width 44 height 15
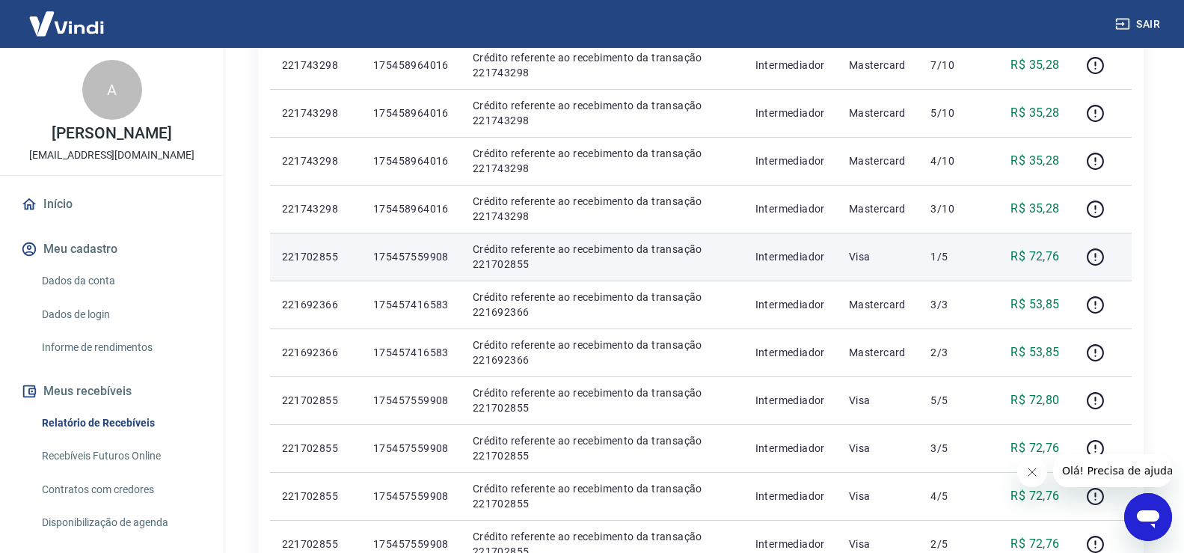
scroll to position [1047, 0]
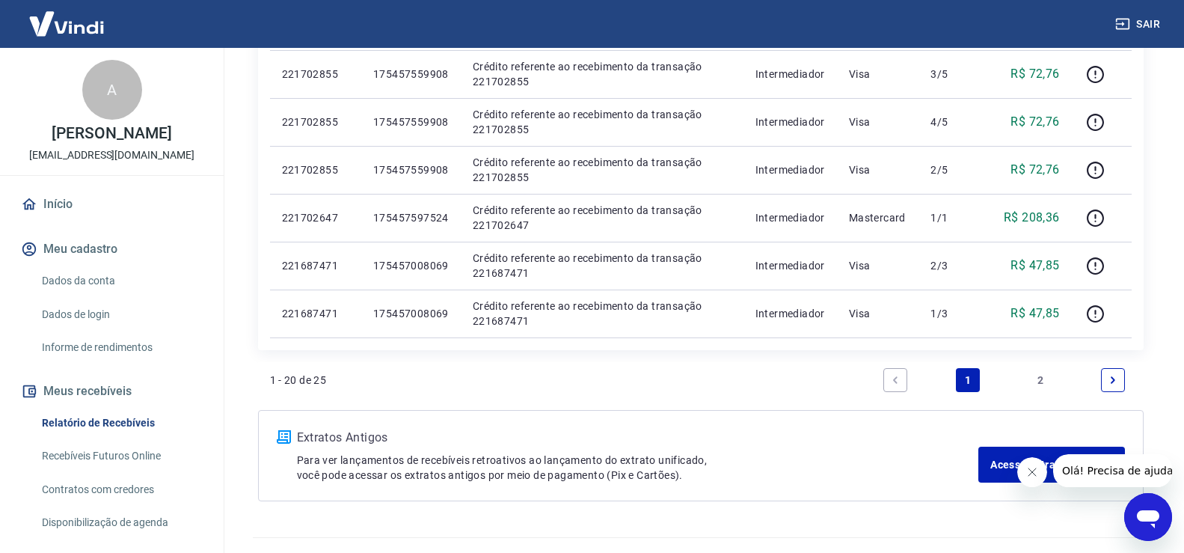
click at [1055, 382] on li "2" at bounding box center [1041, 380] width 36 height 36
click at [1047, 382] on link "2" at bounding box center [1041, 380] width 24 height 24
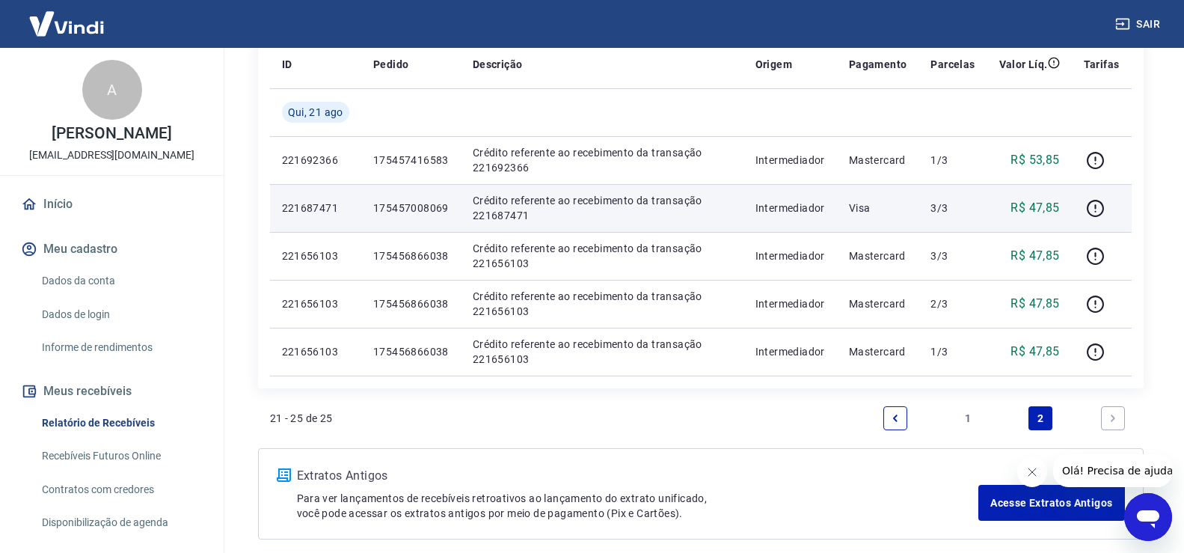
scroll to position [360, 0]
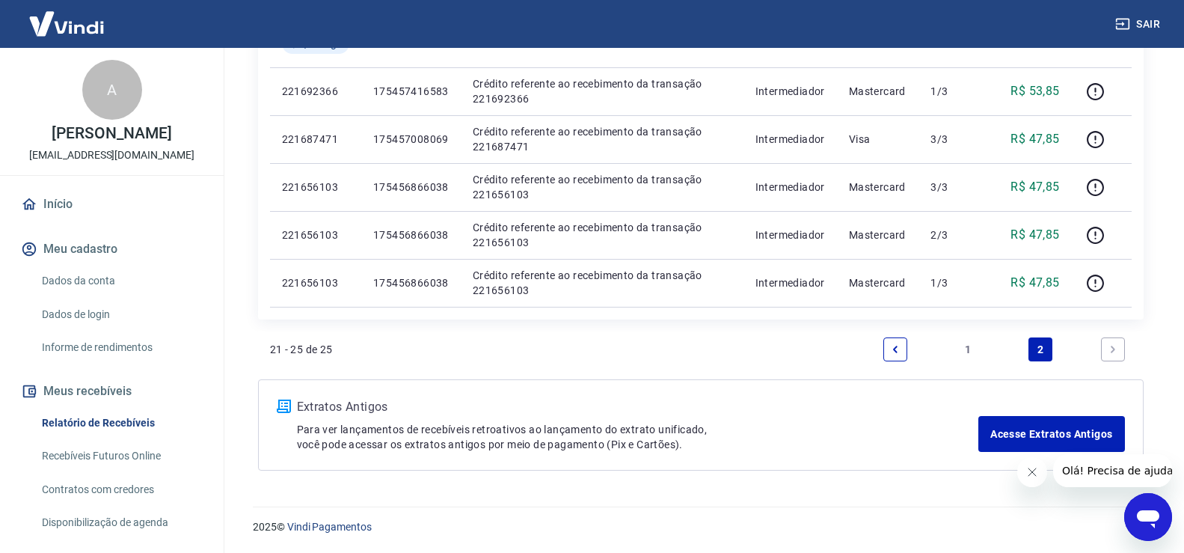
drag, startPoint x: 1047, startPoint y: 352, endPoint x: 1020, endPoint y: 352, distance: 26.2
click at [1045, 352] on link "2" at bounding box center [1041, 349] width 24 height 24
drag, startPoint x: 521, startPoint y: 432, endPoint x: 564, endPoint y: 431, distance: 43.4
click at [564, 431] on p "Para ver lançamentos de recebíveis retroativos ao lançamento do extrato unifica…" at bounding box center [638, 437] width 682 height 30
click at [565, 429] on p "Para ver lançamentos de recebíveis retroativos ao lançamento do extrato unifica…" at bounding box center [638, 437] width 682 height 30
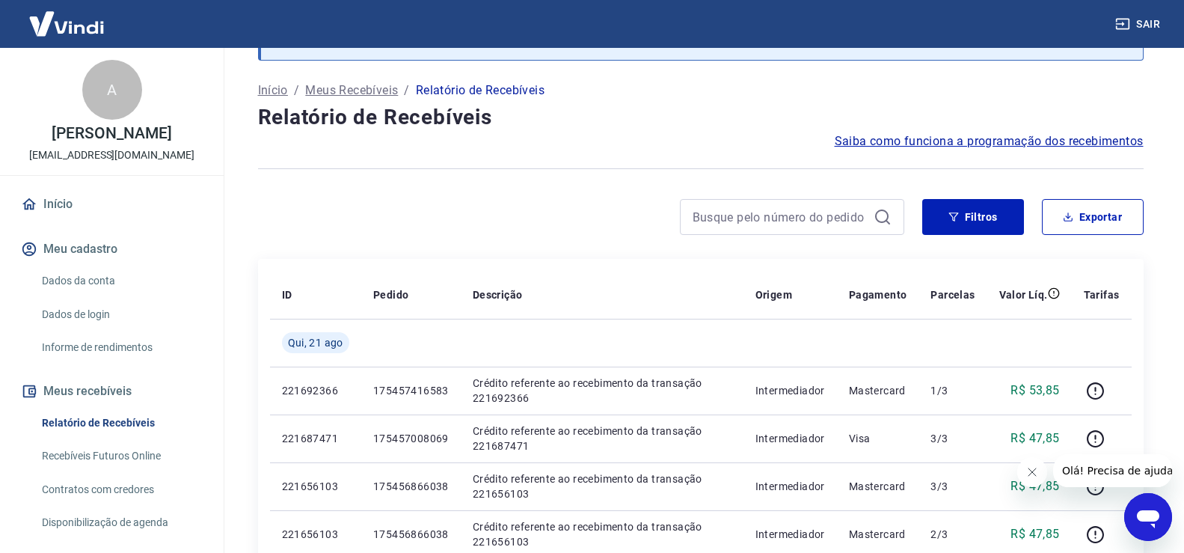
scroll to position [150, 0]
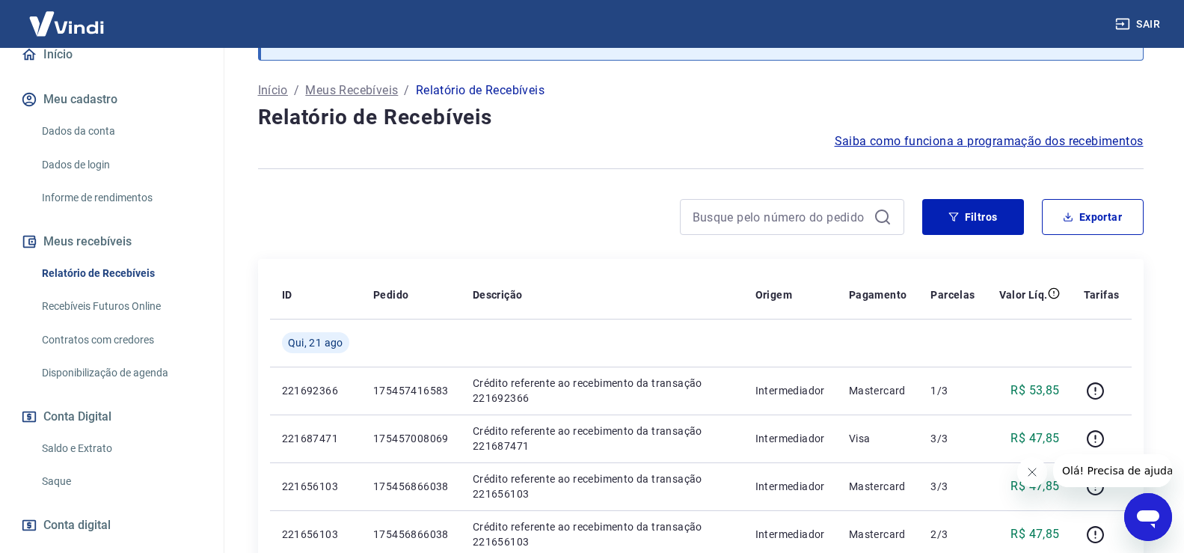
click at [125, 314] on link "Recebíveis Futuros Online" at bounding box center [121, 306] width 170 height 31
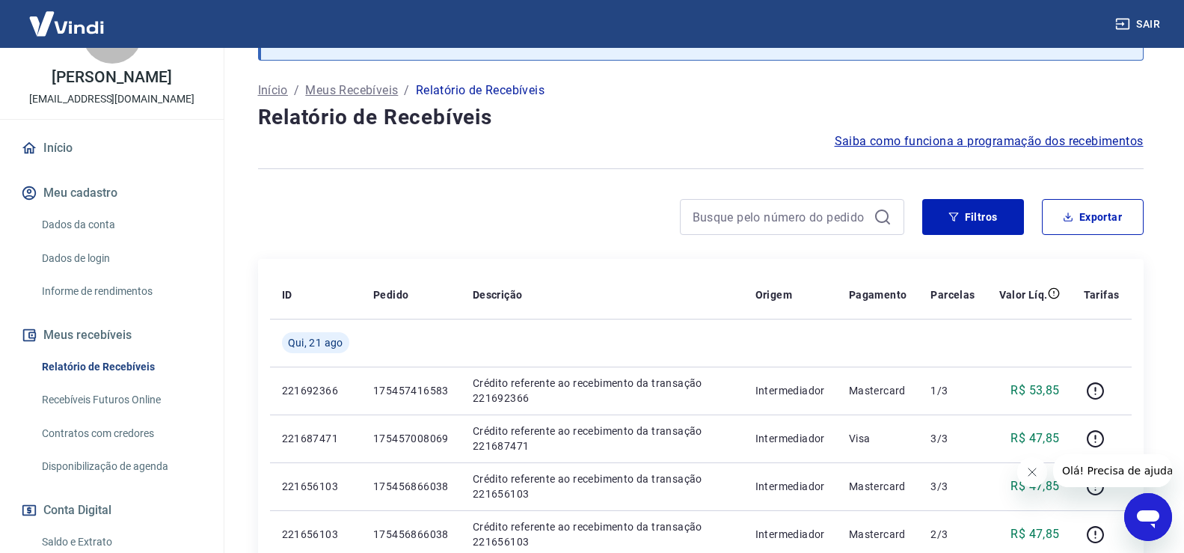
scroll to position [0, 0]
